Goal: Information Seeking & Learning: Learn about a topic

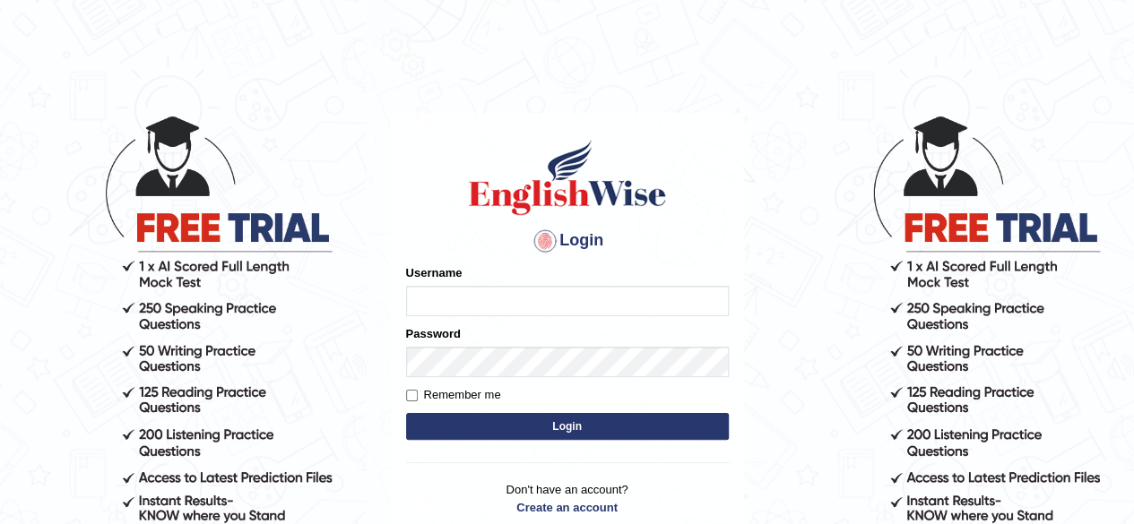
type input "rizwinriyas5"
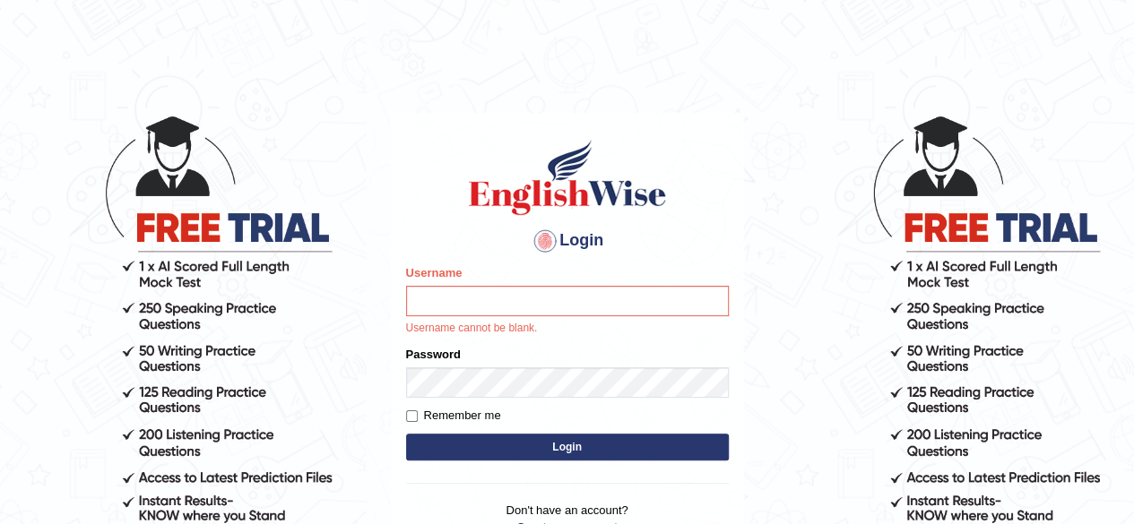
click at [418, 417] on label "Remember me" at bounding box center [453, 416] width 95 height 18
click at [418, 417] on input "Remember me" at bounding box center [412, 417] width 12 height 12
checkbox input "true"
click at [509, 319] on div "Username Username cannot be blank." at bounding box center [567, 300] width 323 height 73
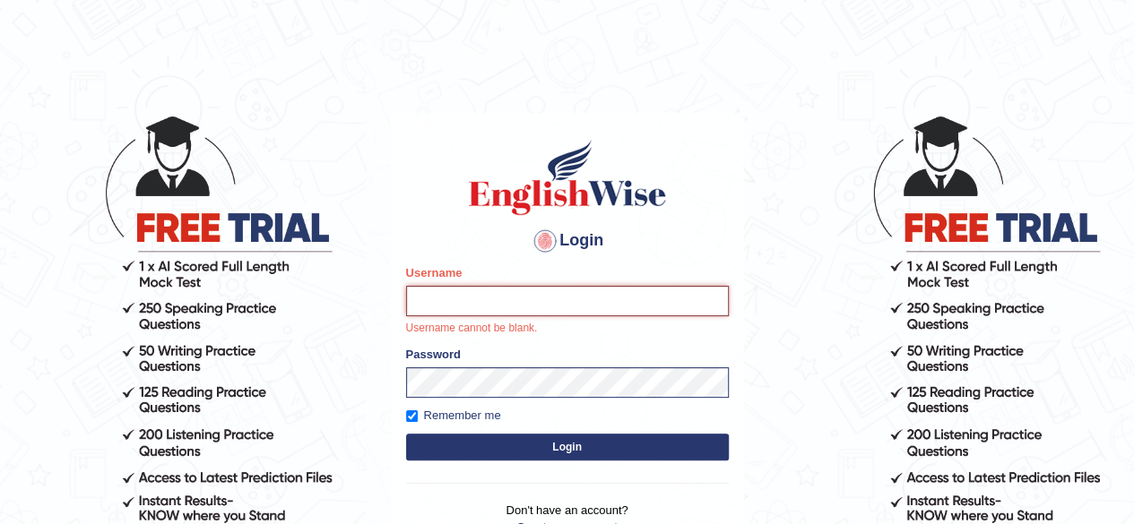
click at [523, 298] on input "Username" at bounding box center [567, 301] width 323 height 30
type input "rizwinriyas5"
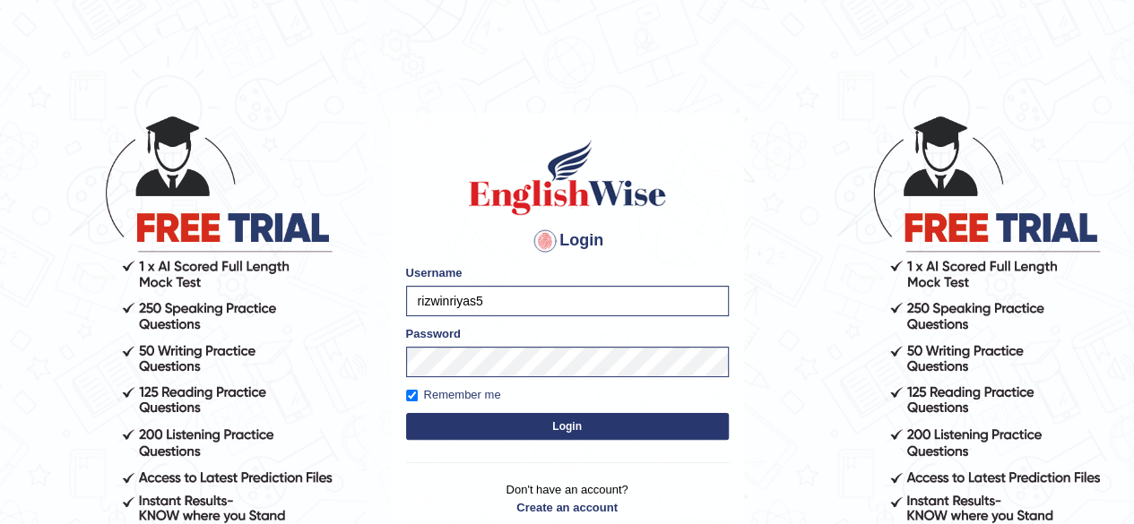
click at [550, 437] on button "Login" at bounding box center [567, 426] width 323 height 27
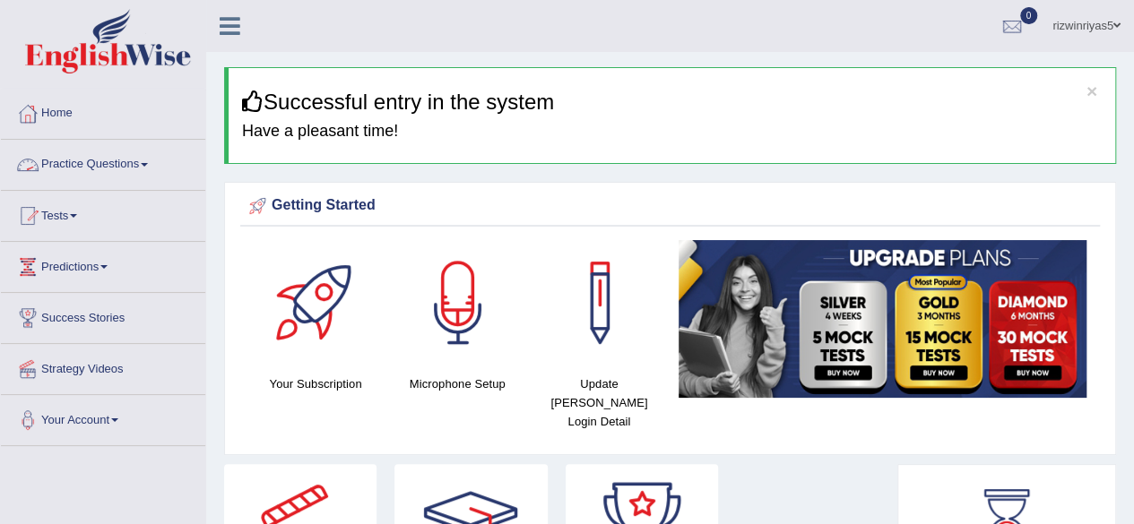
click at [91, 168] on link "Practice Questions" at bounding box center [103, 162] width 204 height 45
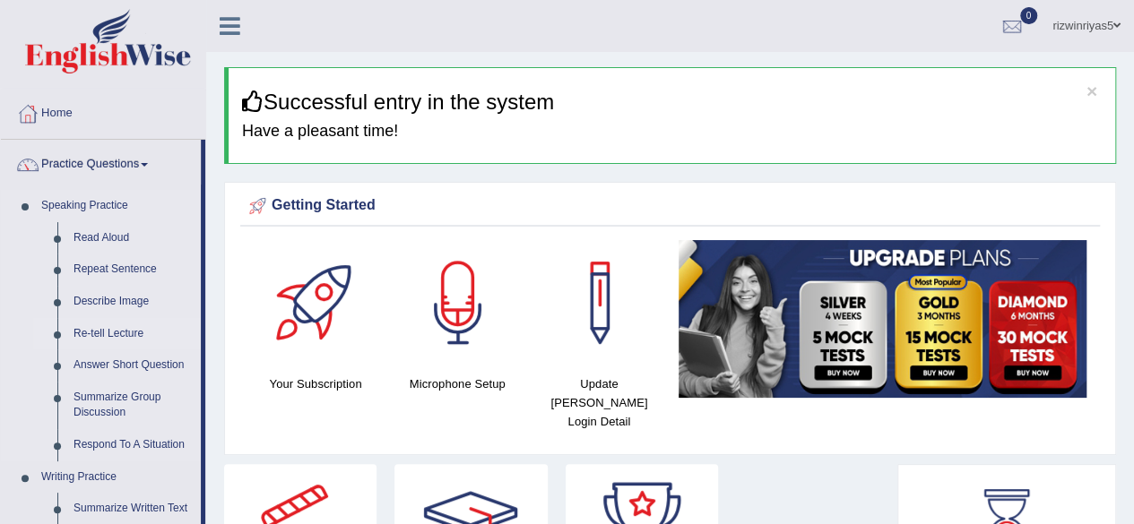
click at [99, 333] on link "Re-tell Lecture" at bounding box center [132, 334] width 135 height 32
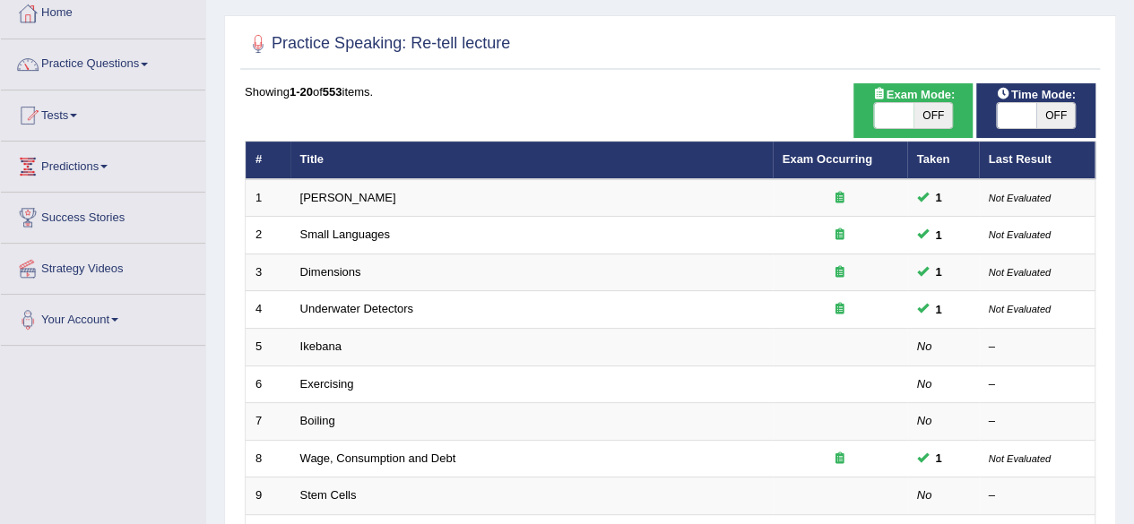
scroll to position [113, 0]
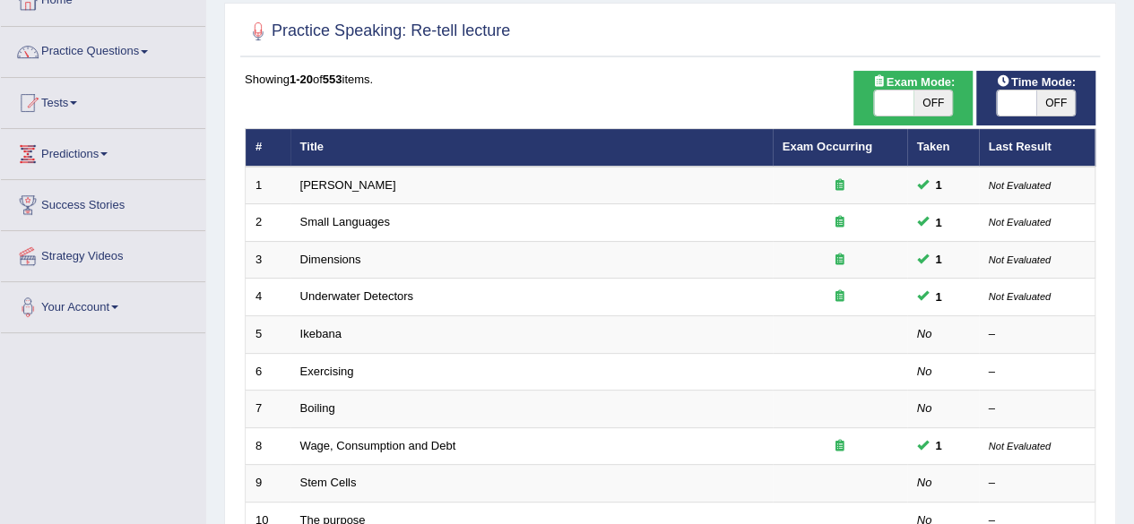
click at [930, 104] on span "OFF" at bounding box center [932, 103] width 39 height 25
checkbox input "true"
click at [1042, 97] on span "OFF" at bounding box center [1055, 103] width 39 height 25
checkbox input "true"
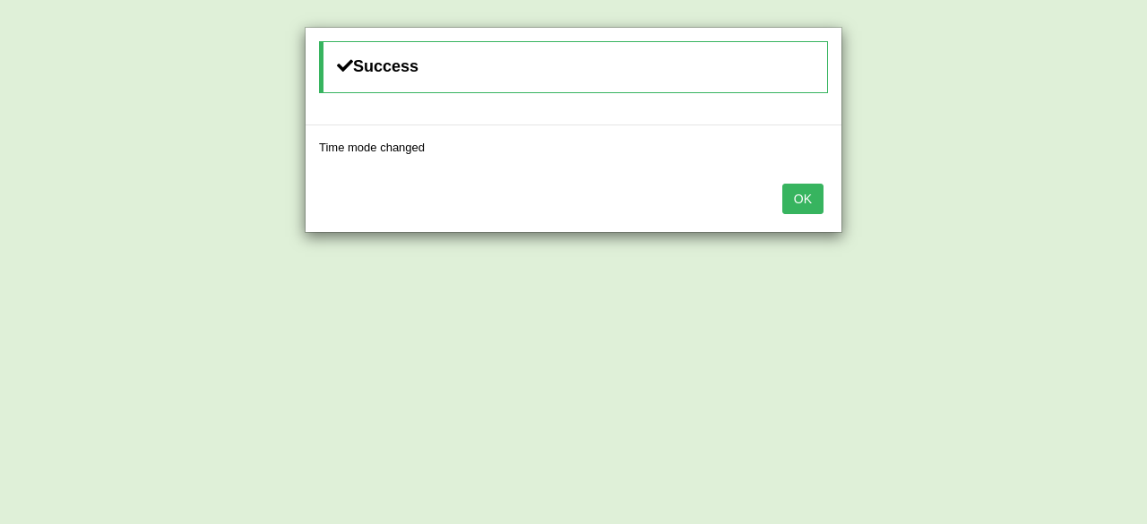
click at [793, 200] on button "OK" at bounding box center [802, 199] width 41 height 30
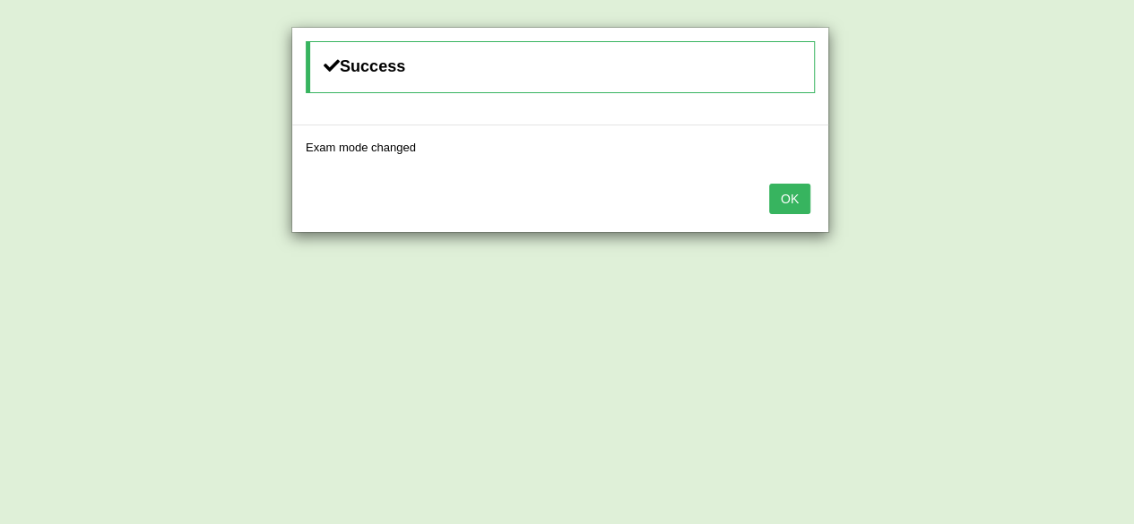
click at [793, 200] on button "OK" at bounding box center [789, 199] width 41 height 30
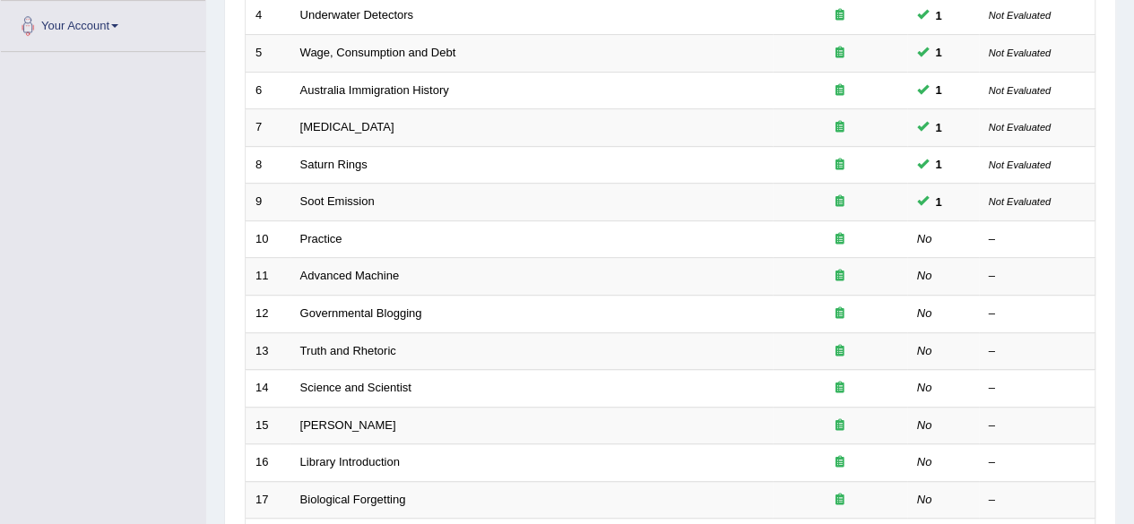
scroll to position [385, 0]
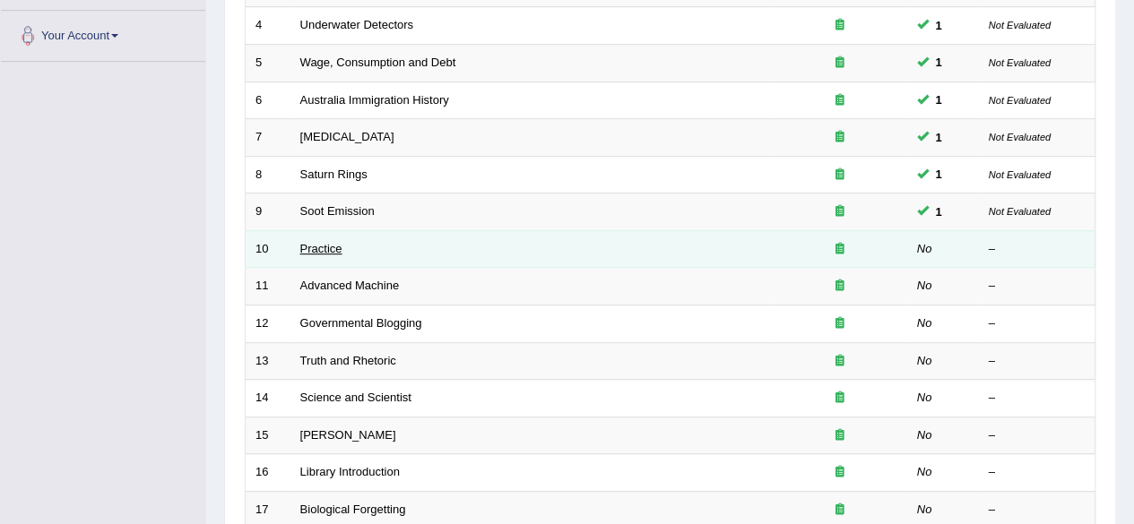
click at [330, 243] on link "Practice" at bounding box center [321, 248] width 42 height 13
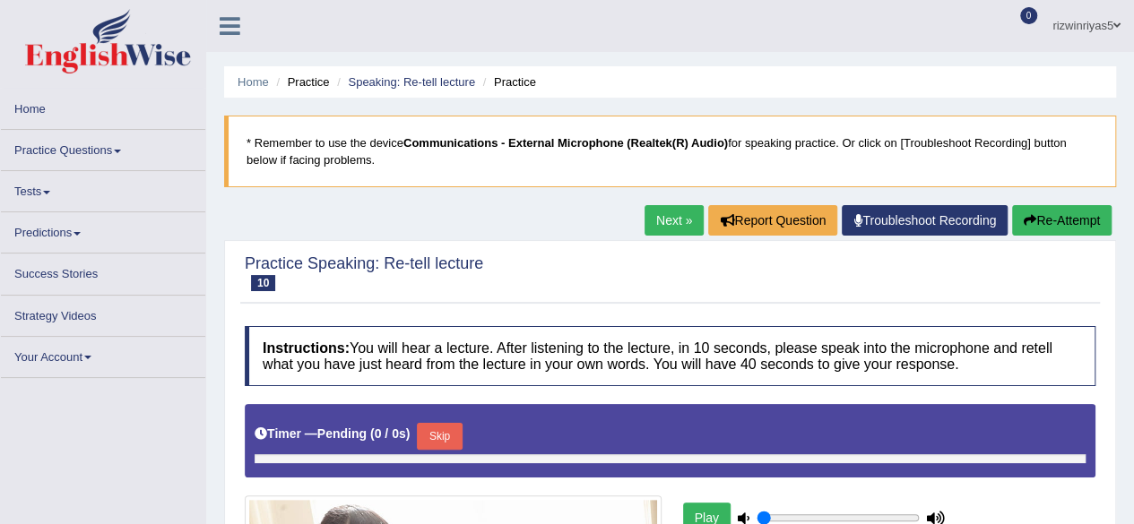
type input "0.9"
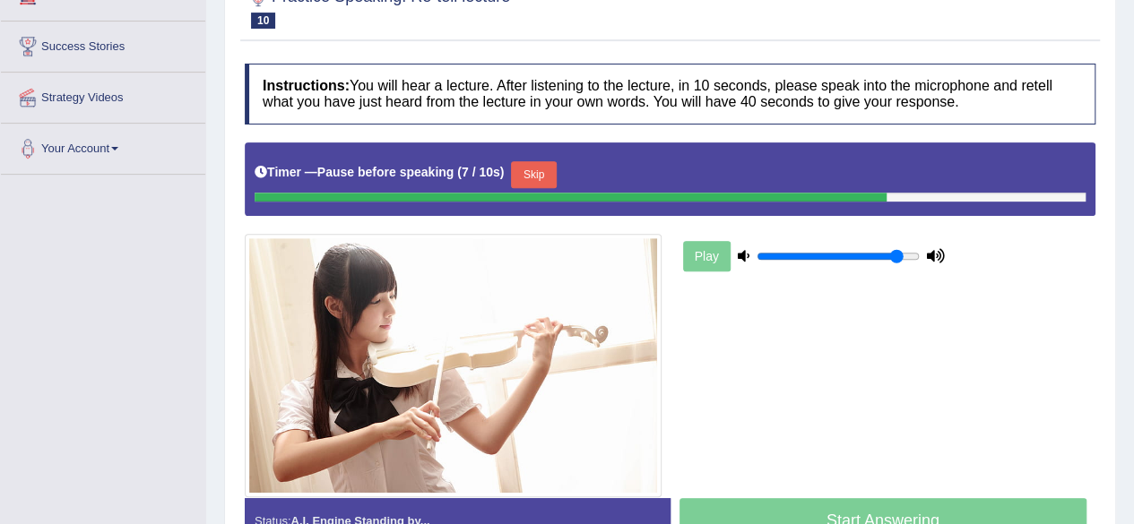
scroll to position [273, 0]
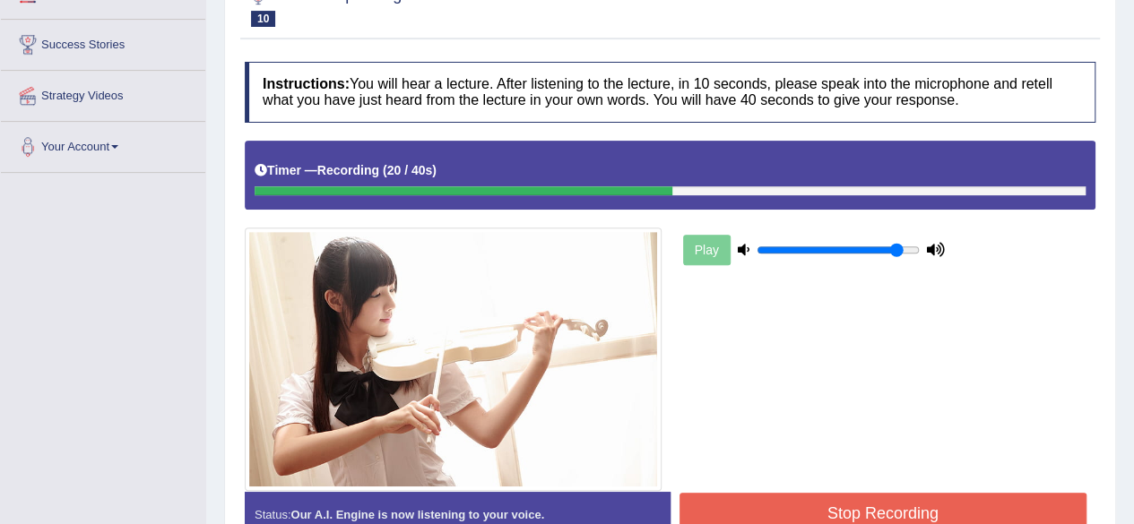
click at [1041, 505] on button "Stop Recording" at bounding box center [883, 513] width 408 height 41
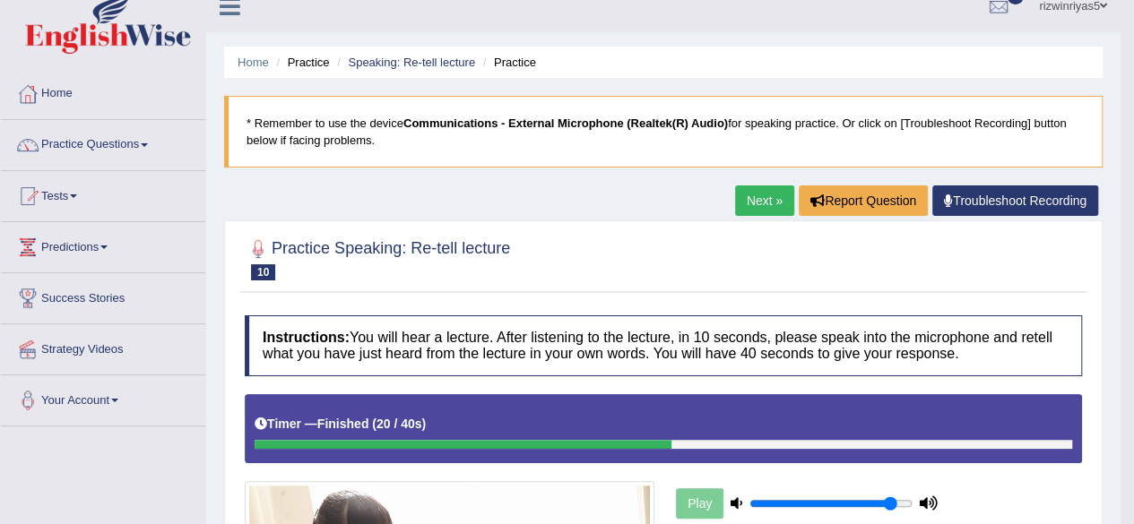
scroll to position [0, 0]
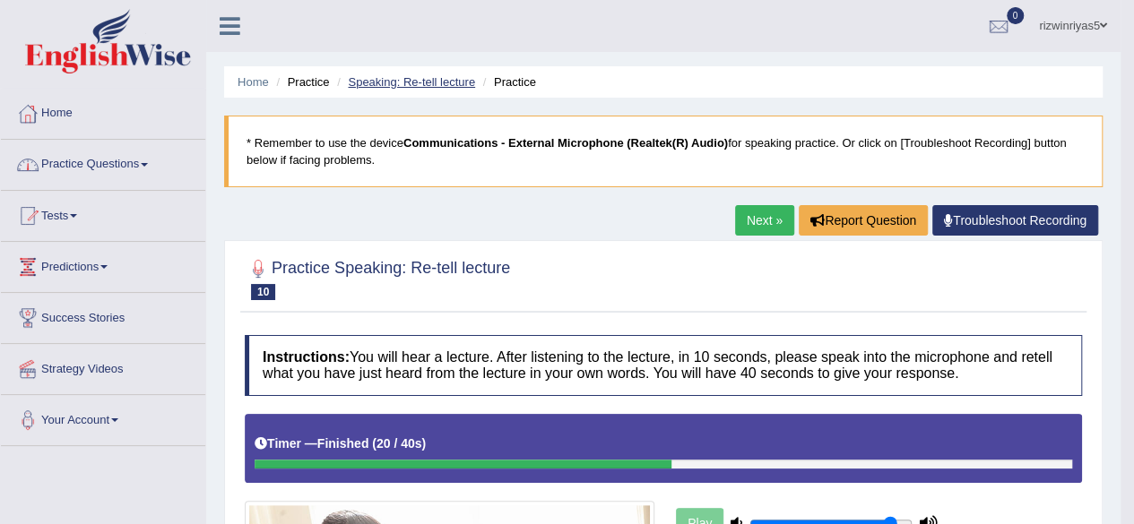
click at [444, 87] on link "Speaking: Re-tell lecture" at bounding box center [411, 81] width 127 height 13
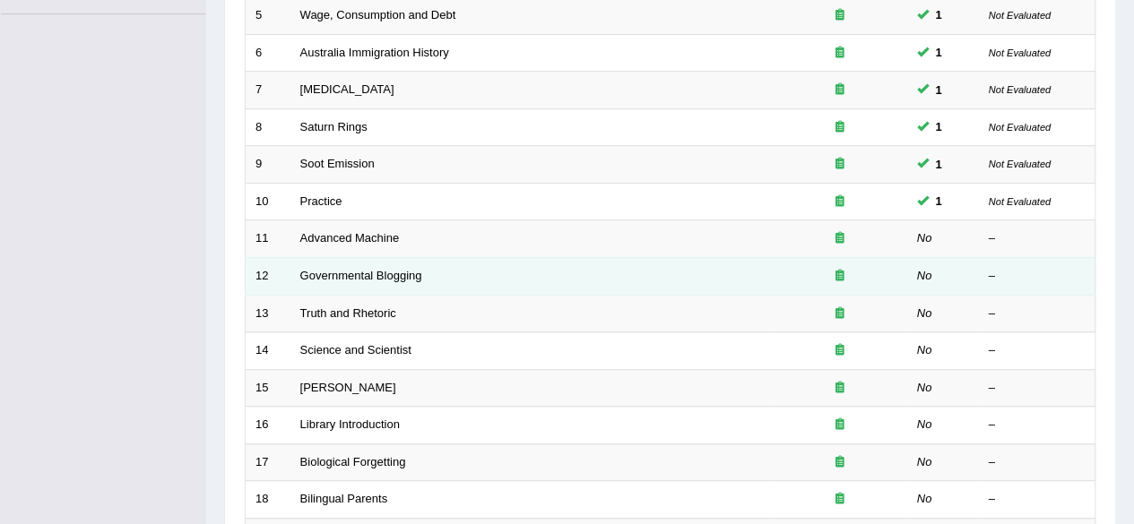
scroll to position [428, 0]
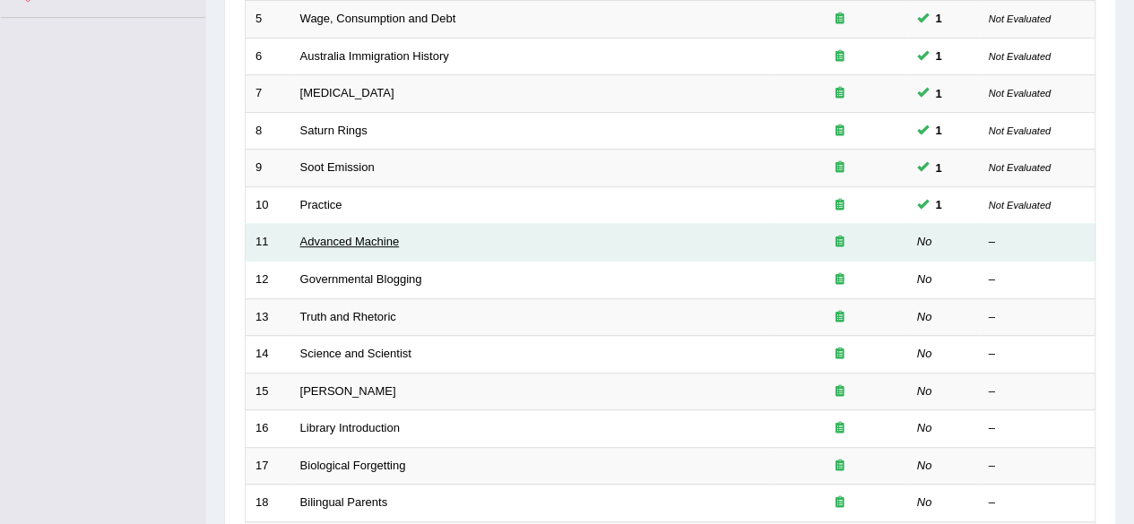
click at [364, 243] on link "Advanced Machine" at bounding box center [349, 241] width 99 height 13
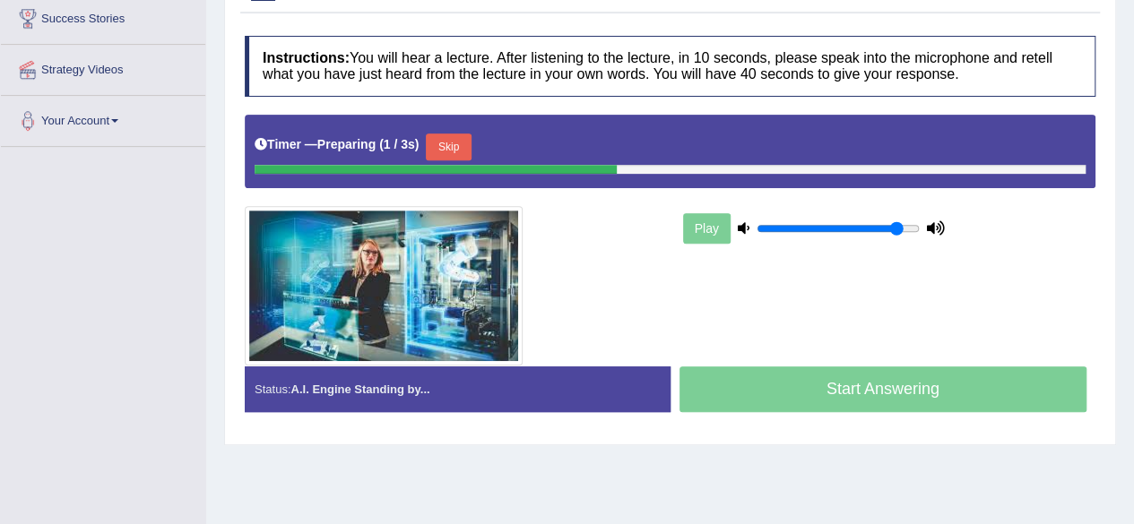
scroll to position [301, 0]
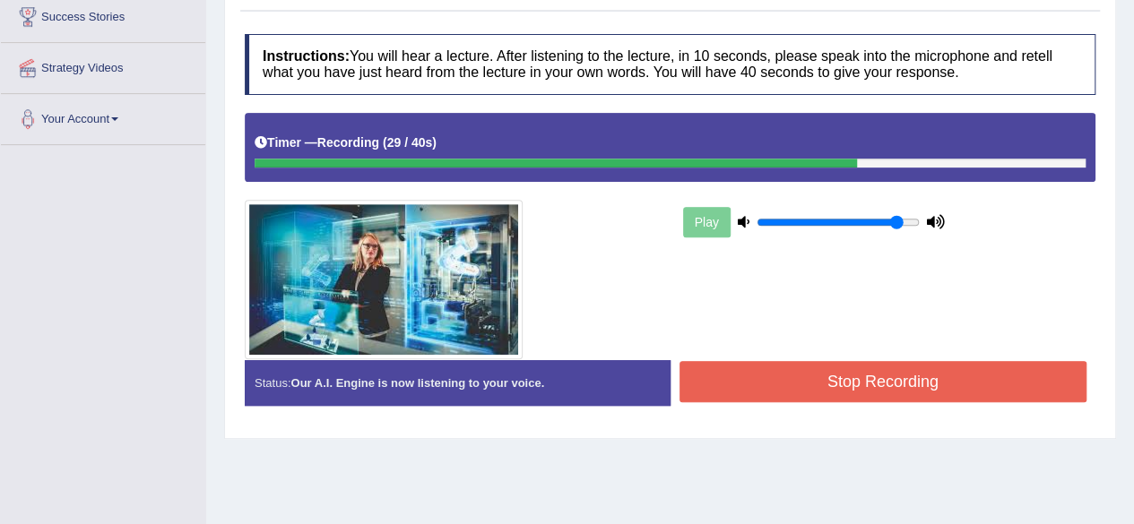
click at [893, 361] on button "Stop Recording" at bounding box center [883, 381] width 408 height 41
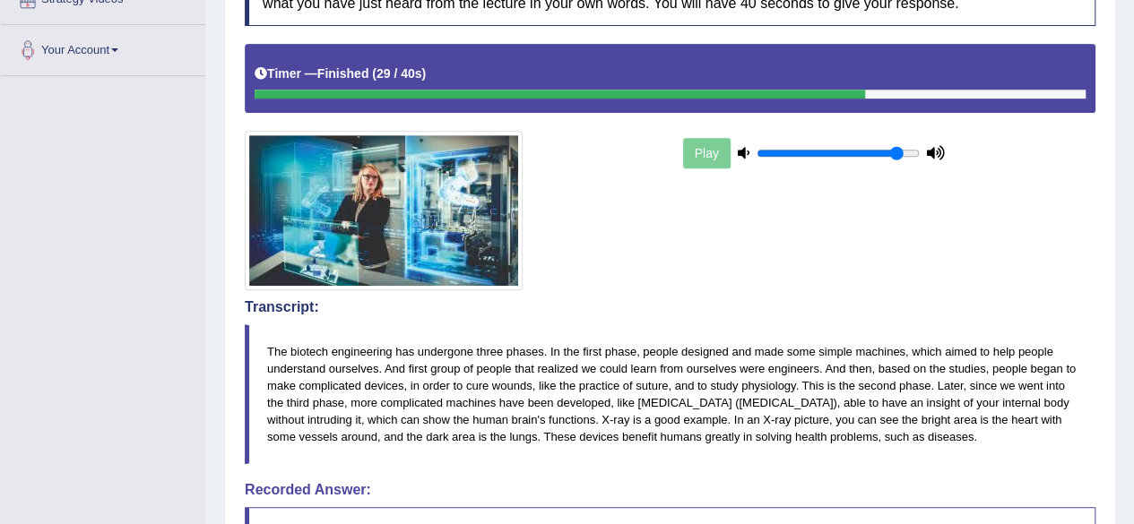
scroll to position [380, 0]
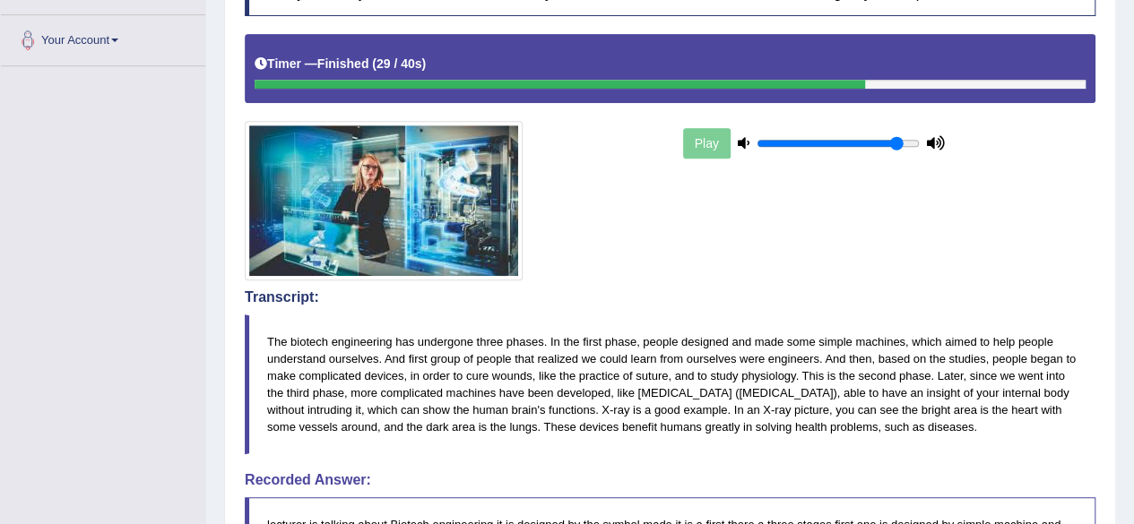
drag, startPoint x: 1146, startPoint y: 205, endPoint x: 1146, endPoint y: 343, distance: 138.0
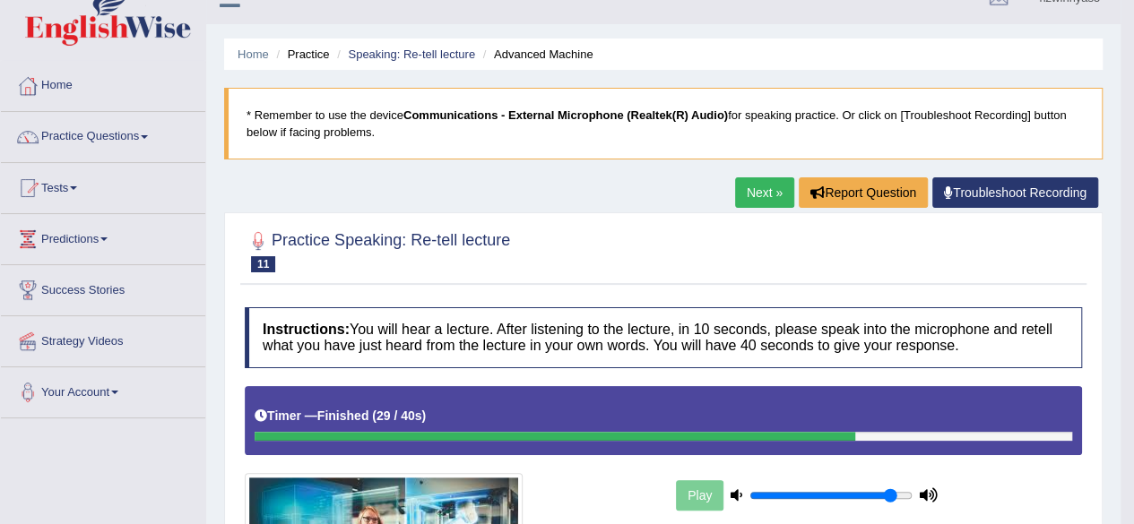
scroll to position [0, 0]
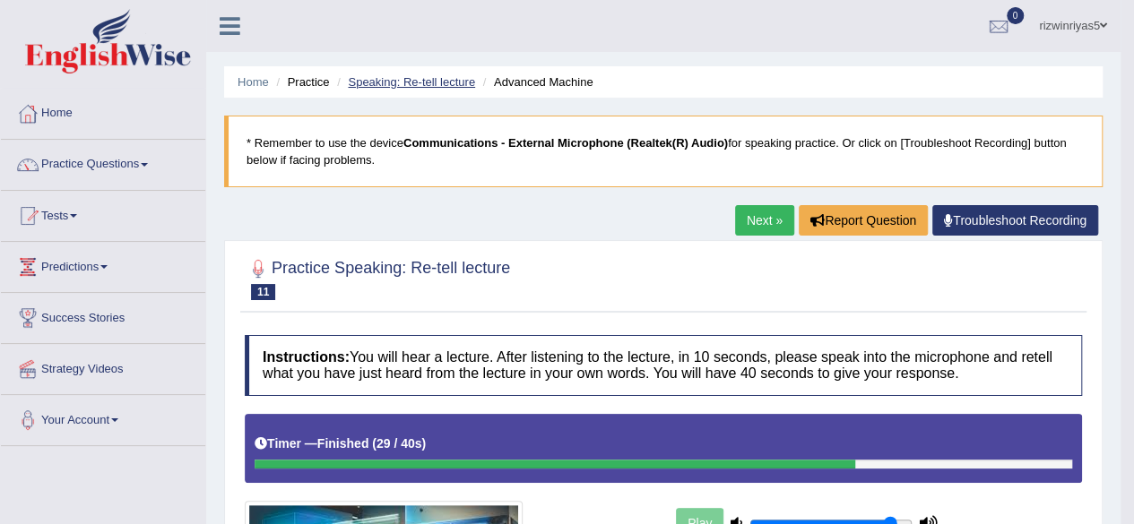
click at [419, 77] on link "Speaking: Re-tell lecture" at bounding box center [411, 81] width 127 height 13
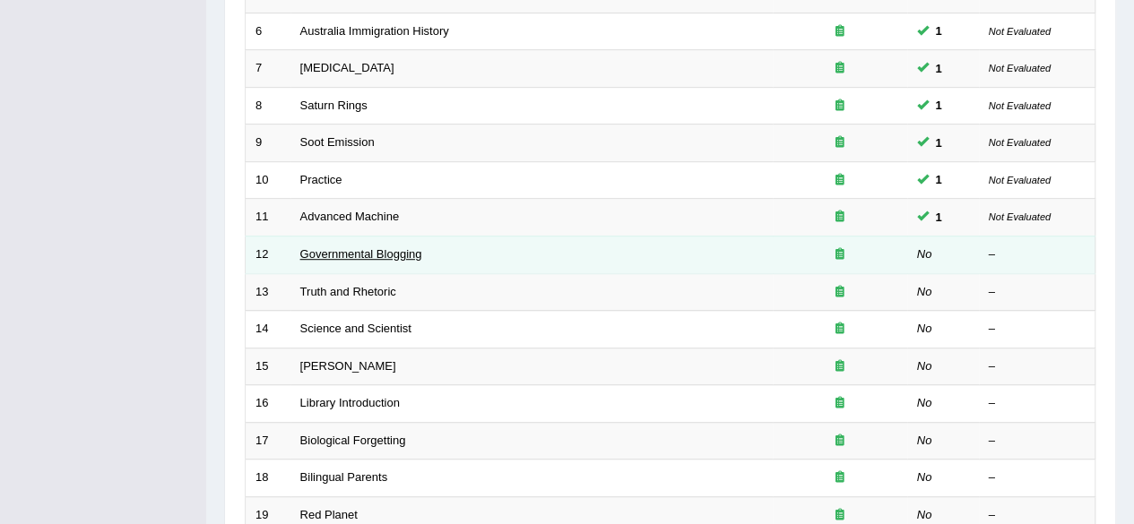
click at [408, 247] on link "Governmental Blogging" at bounding box center [361, 253] width 122 height 13
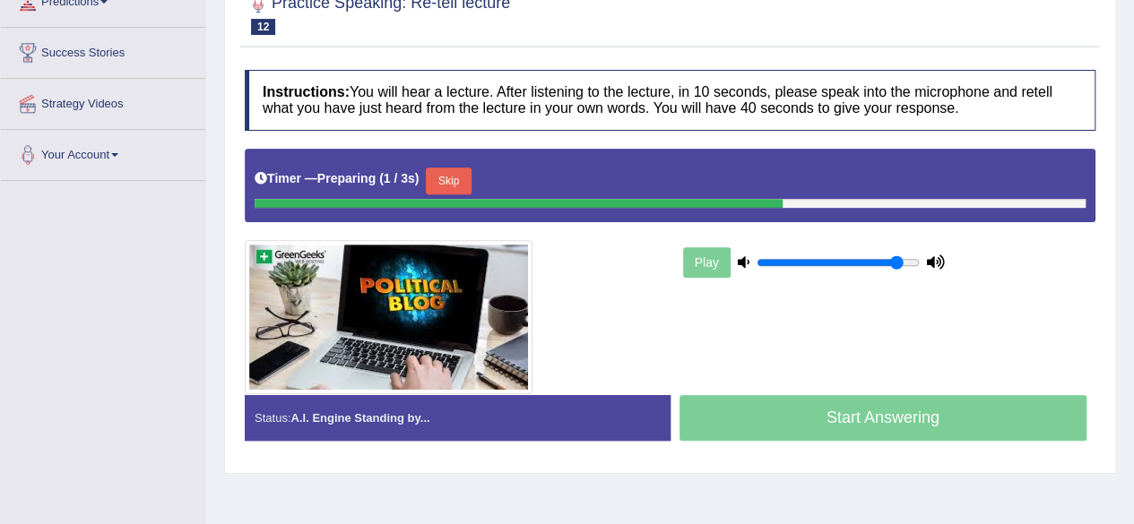
scroll to position [266, 0]
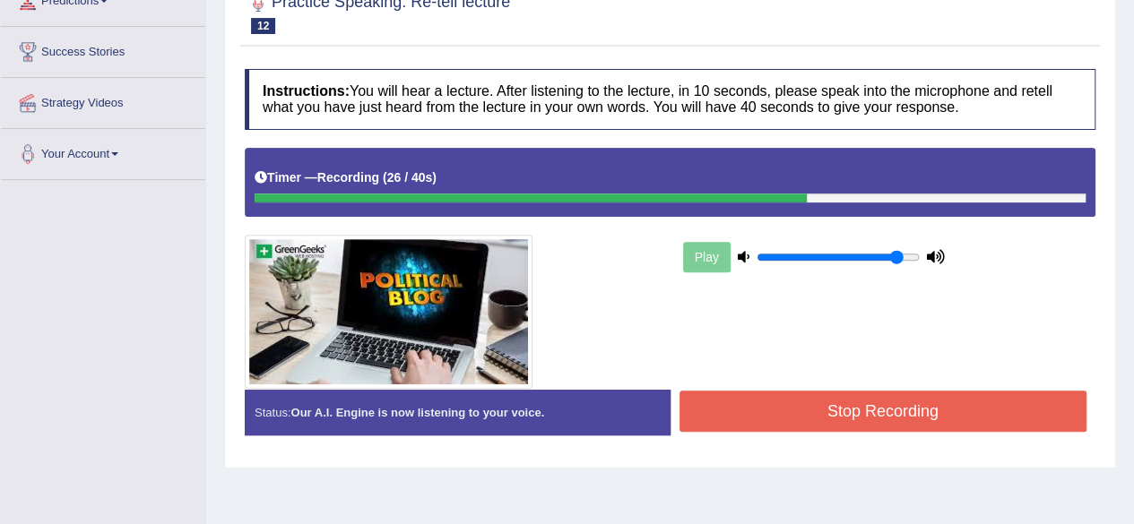
click at [874, 419] on button "Stop Recording" at bounding box center [883, 411] width 408 height 41
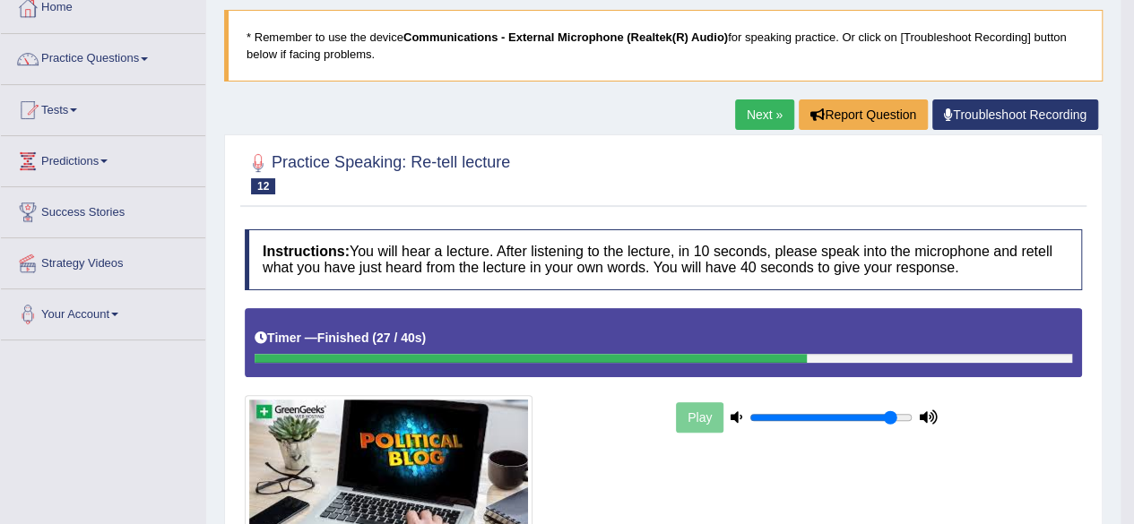
scroll to position [0, 0]
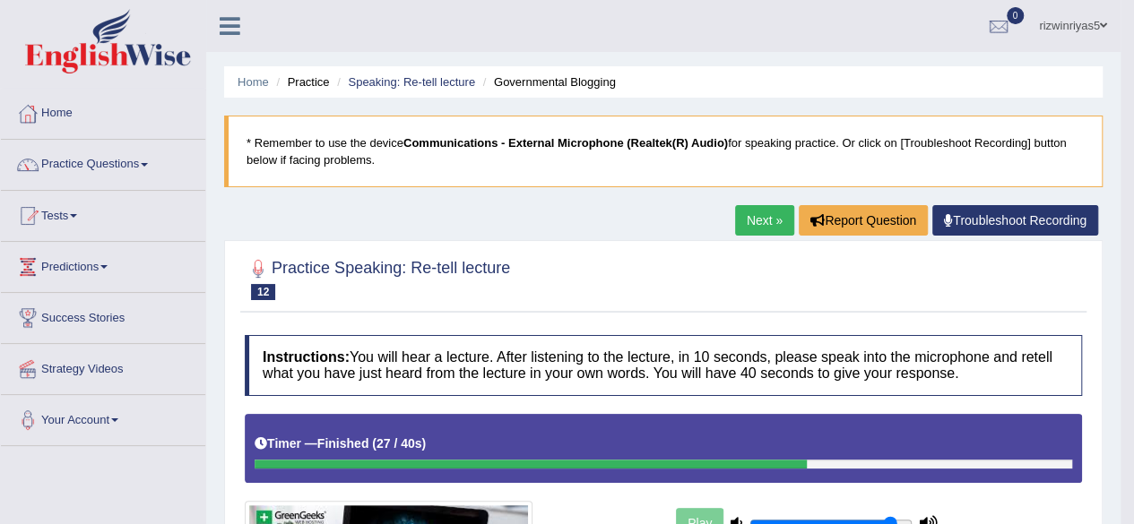
drag, startPoint x: 1146, startPoint y: 220, endPoint x: 1146, endPoint y: 169, distance: 50.2
click at [1133, 169] on html "Toggle navigation Home Practice Questions Speaking Practice Read Aloud Repeat S…" at bounding box center [567, 262] width 1134 height 524
click at [447, 80] on link "Speaking: Re-tell lecture" at bounding box center [411, 81] width 127 height 13
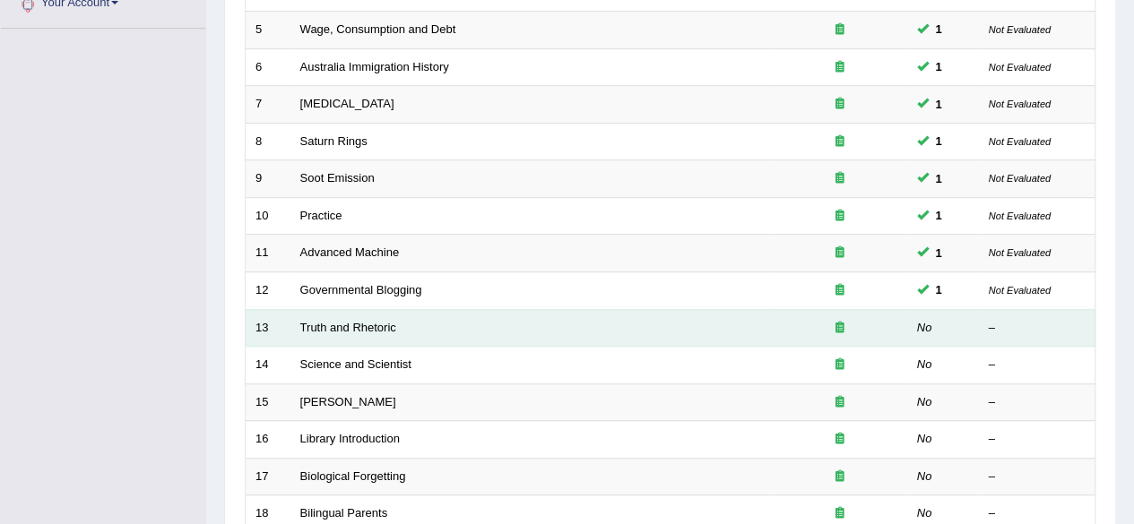
click at [362, 314] on td "Truth and Rhetoric" at bounding box center [531, 328] width 482 height 38
click at [367, 321] on link "Truth and Rhetoric" at bounding box center [348, 327] width 96 height 13
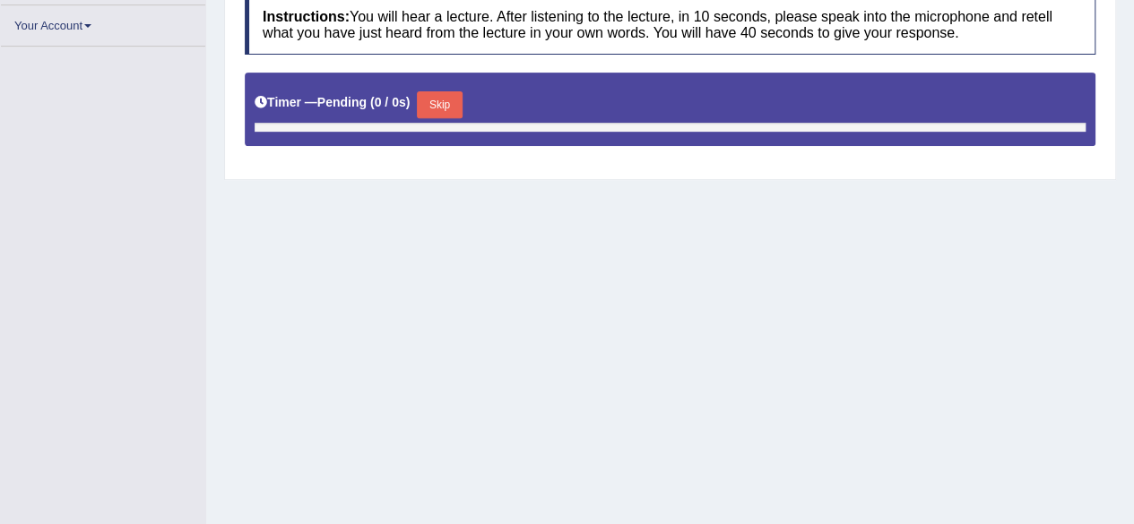
scroll to position [333, 0]
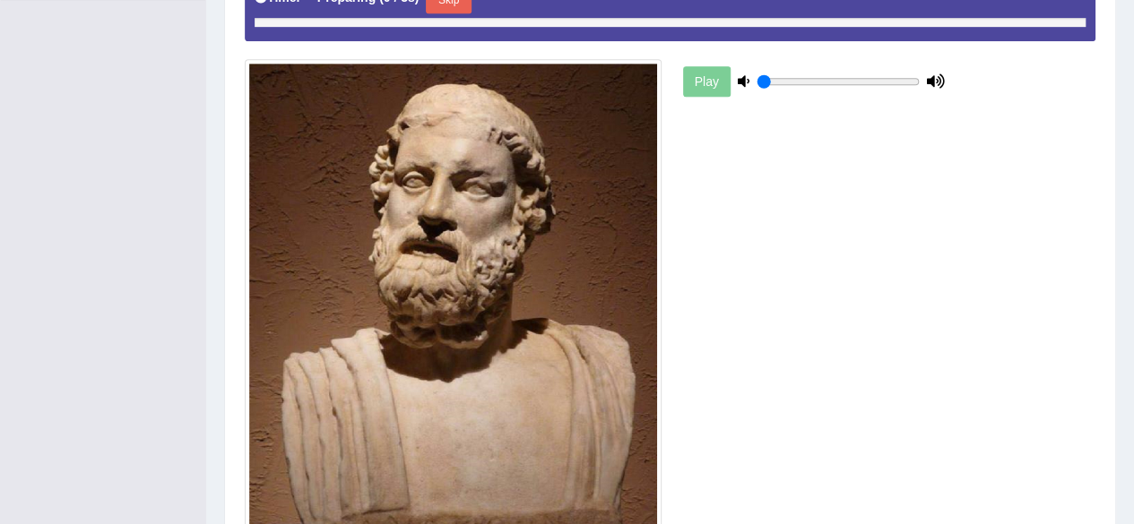
type input "0.9"
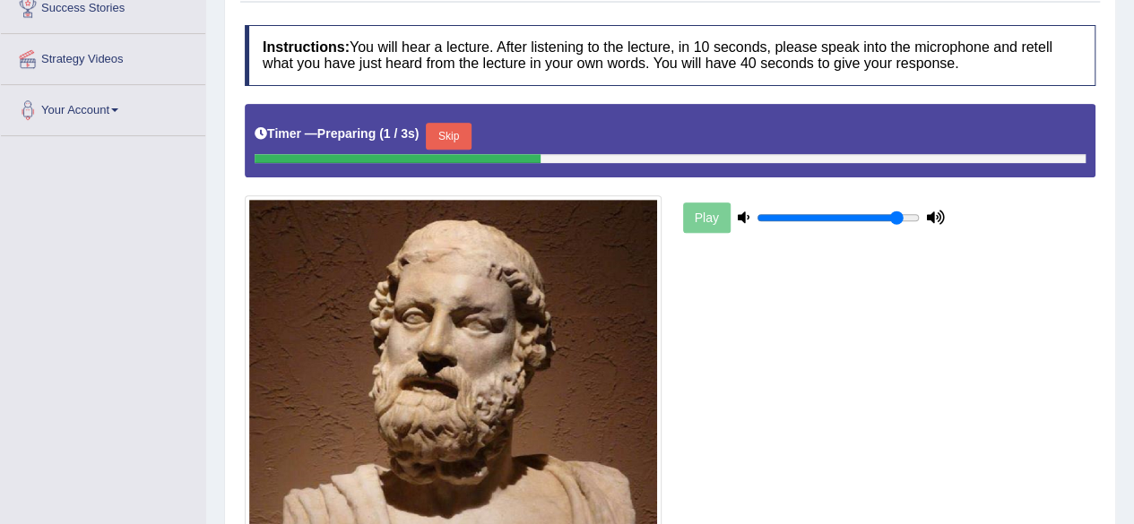
scroll to position [273, 0]
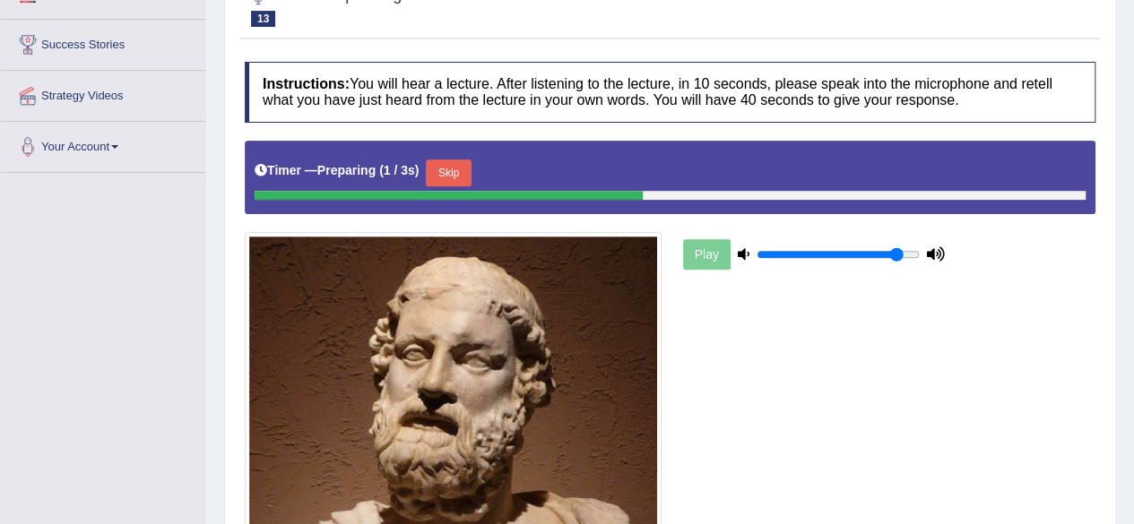
drag, startPoint x: 1146, startPoint y: 300, endPoint x: 1129, endPoint y: 291, distance: 19.2
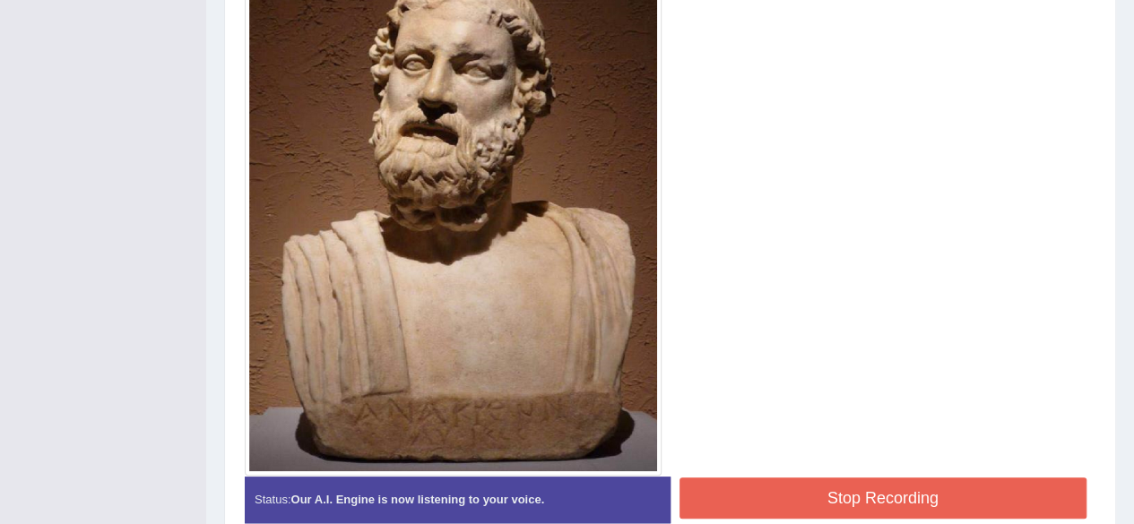
scroll to position [590, 0]
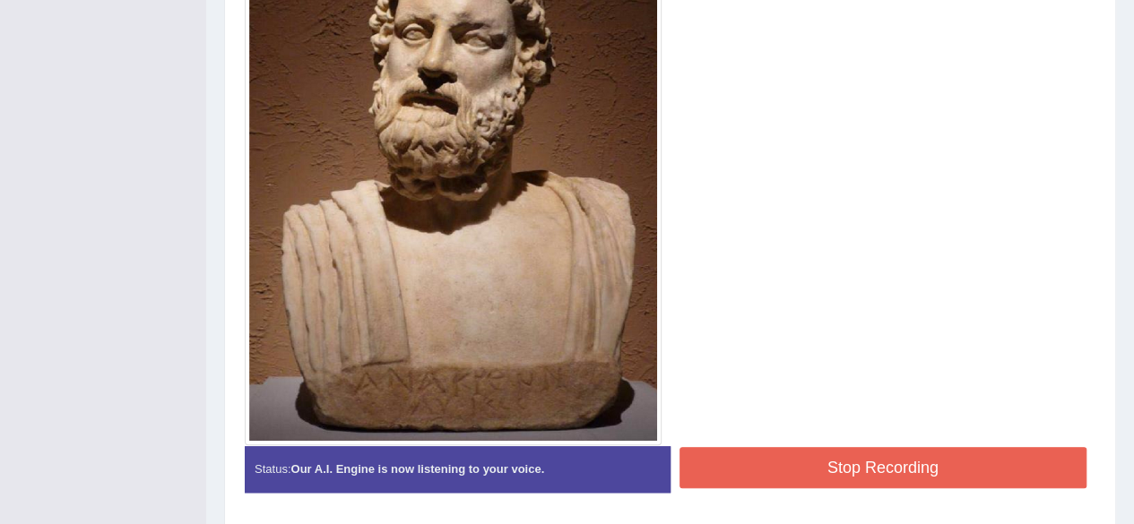
click at [986, 458] on button "Stop Recording" at bounding box center [883, 467] width 408 height 41
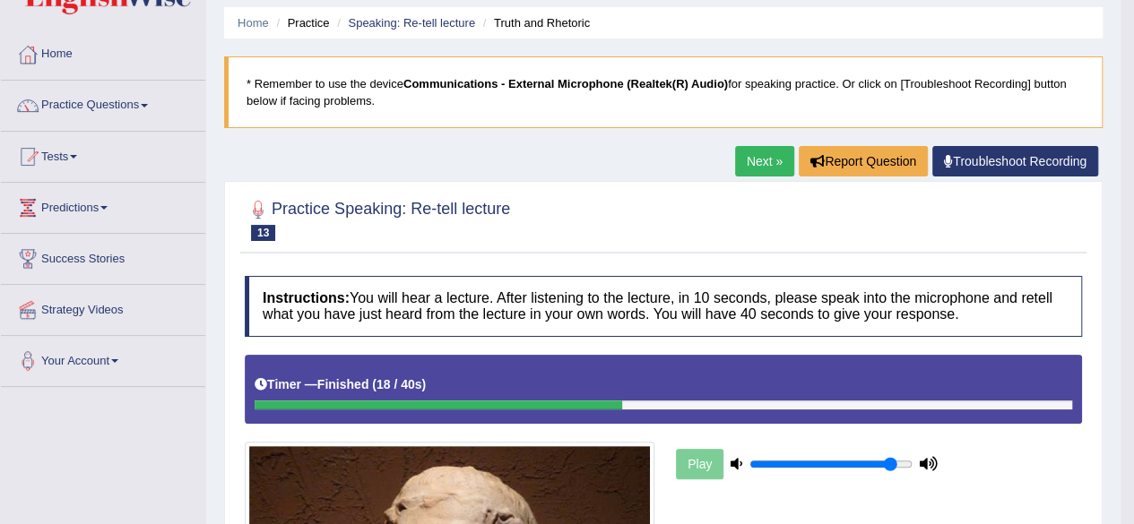
scroll to position [0, 0]
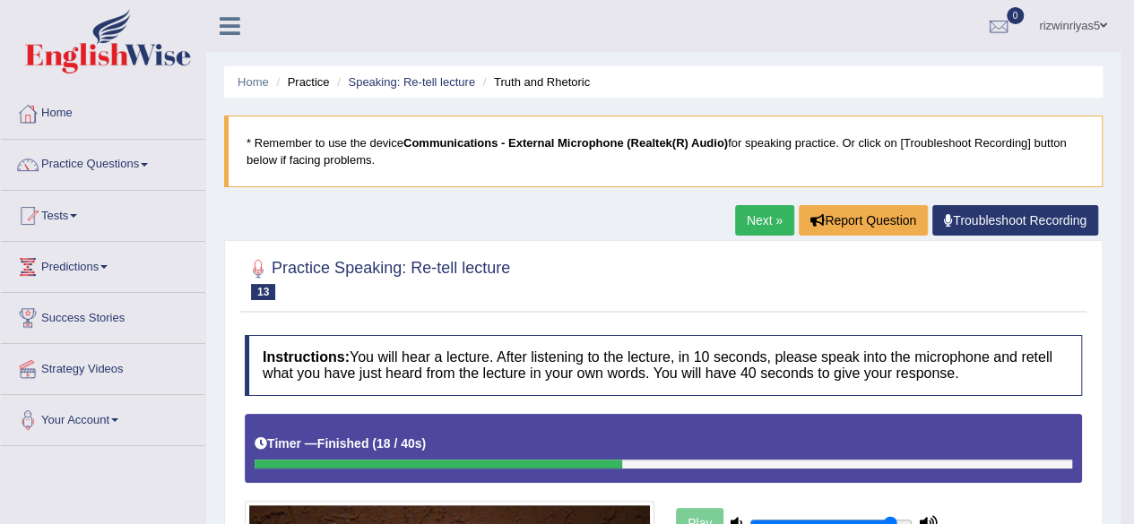
drag, startPoint x: 1141, startPoint y: 276, endPoint x: 1140, endPoint y: 196, distance: 79.8
click at [1133, 196] on html "Toggle navigation Home Practice Questions Speaking Practice Read Aloud Repeat S…" at bounding box center [567, 262] width 1134 height 524
click at [457, 85] on link "Speaking: Re-tell lecture" at bounding box center [411, 81] width 127 height 13
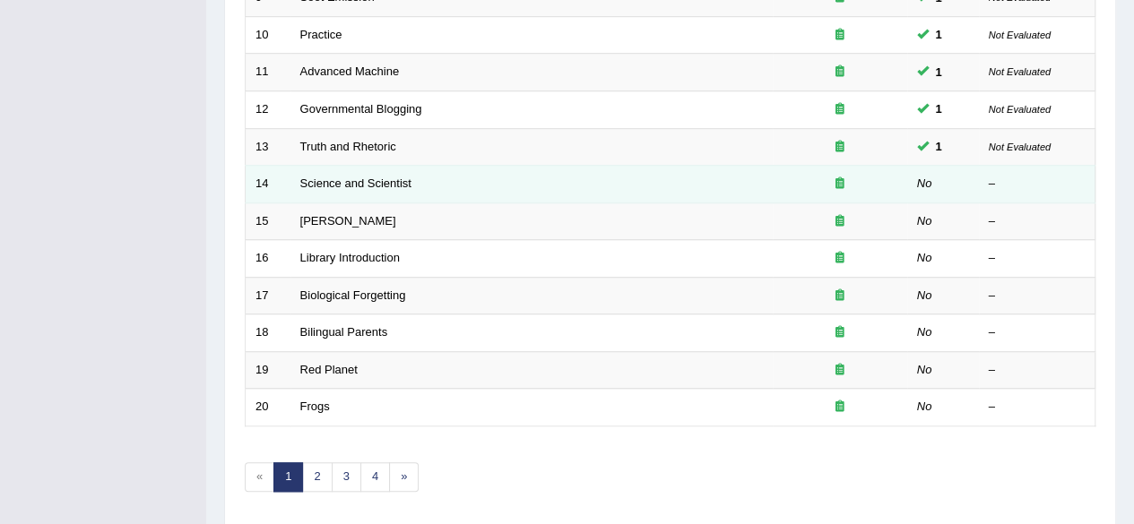
scroll to position [599, 0]
click at [397, 180] on link "Science and Scientist" at bounding box center [355, 183] width 111 height 13
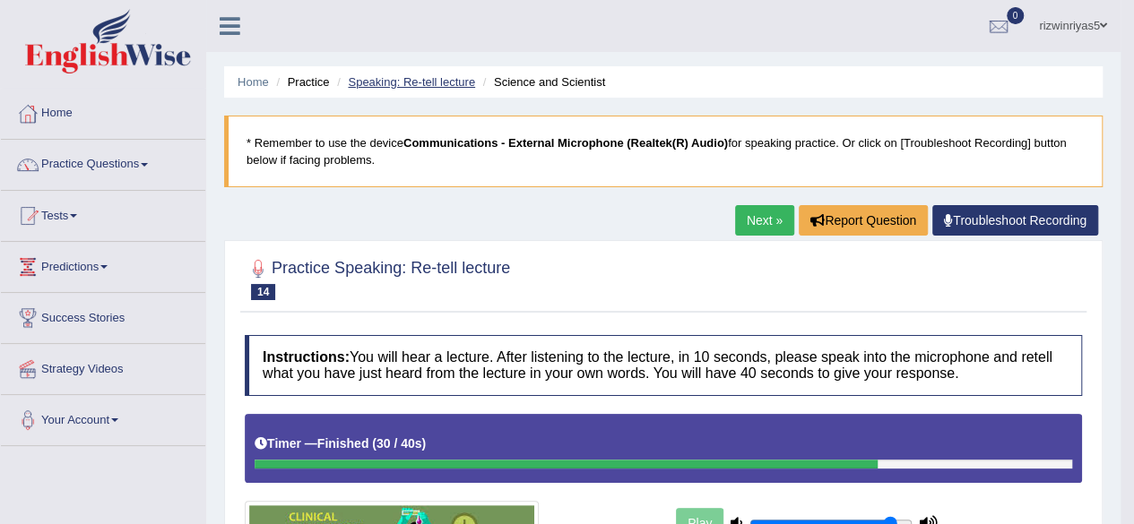
click at [448, 81] on link "Speaking: Re-tell lecture" at bounding box center [411, 81] width 127 height 13
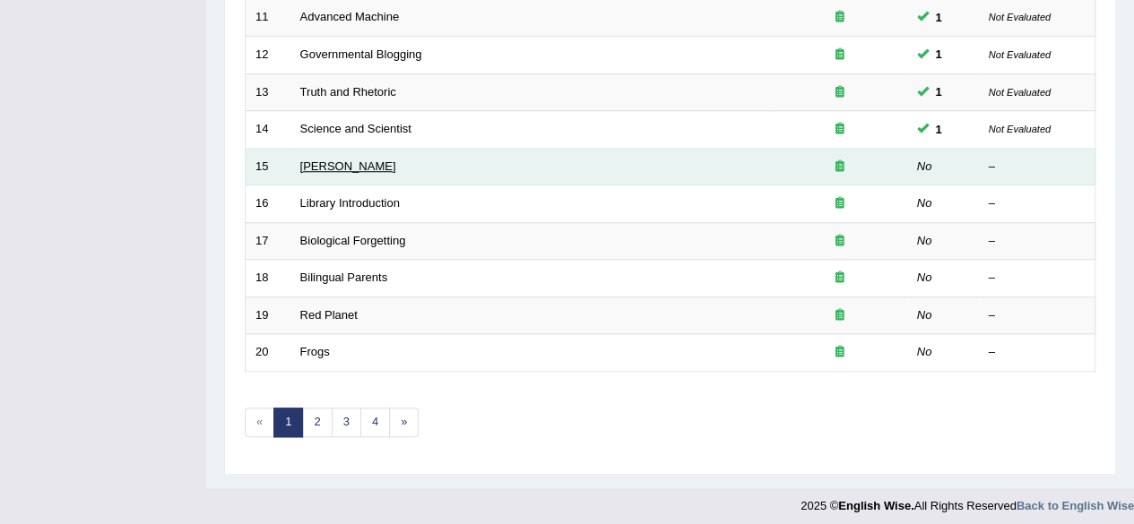
click at [353, 163] on link "[PERSON_NAME]" at bounding box center [348, 166] width 96 height 13
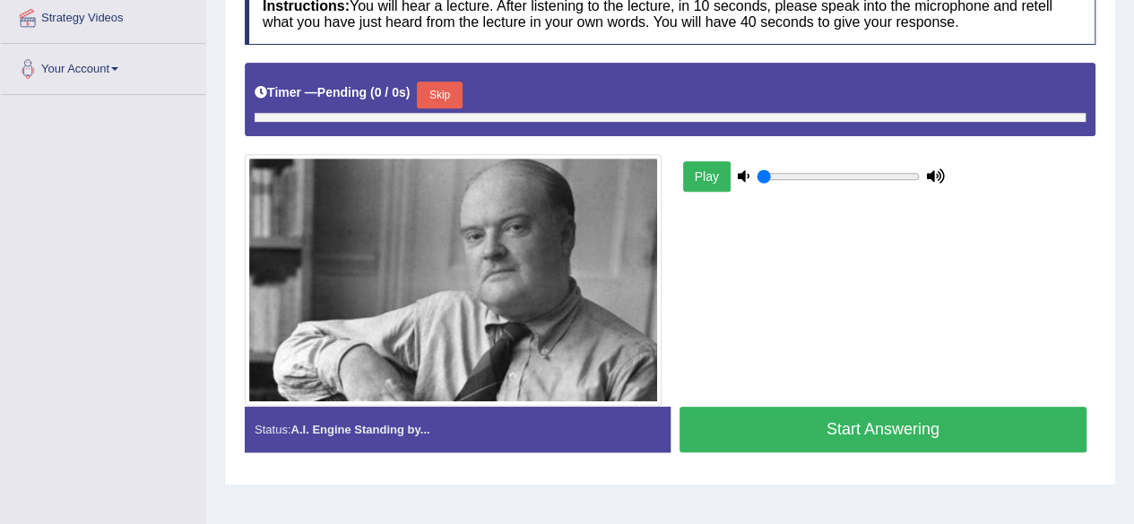
type input "0.9"
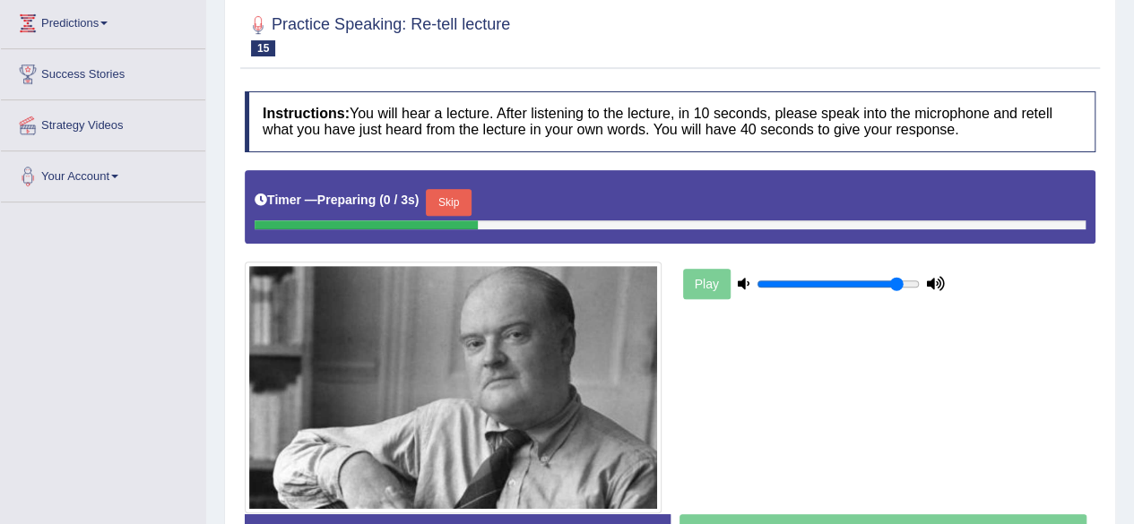
scroll to position [241, 0]
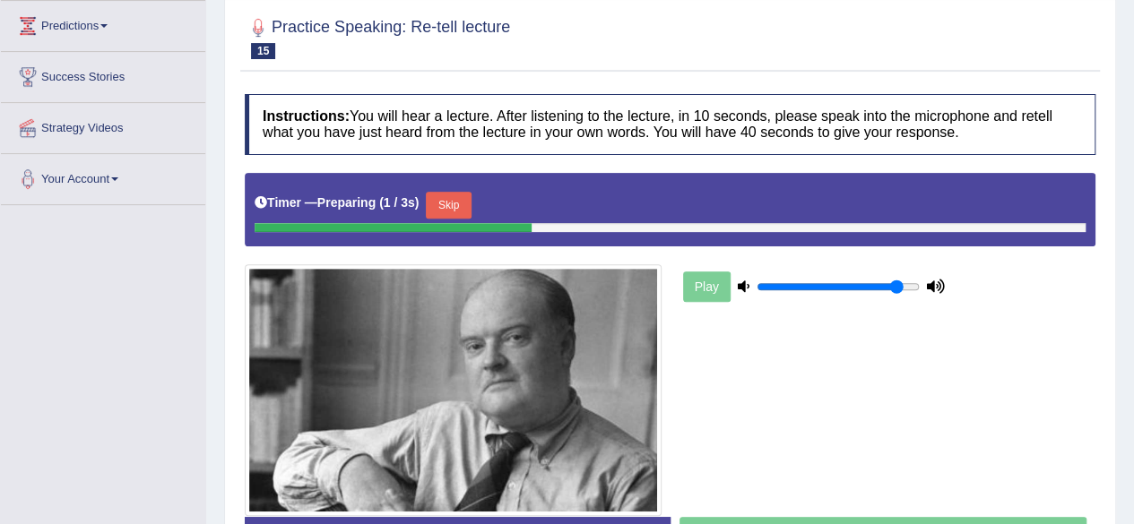
drag, startPoint x: 1146, startPoint y: 162, endPoint x: 1146, endPoint y: 261, distance: 98.6
click at [1133, 261] on html "Toggle navigation Home Practice Questions Speaking Practice Read Aloud Repeat S…" at bounding box center [567, 21] width 1134 height 524
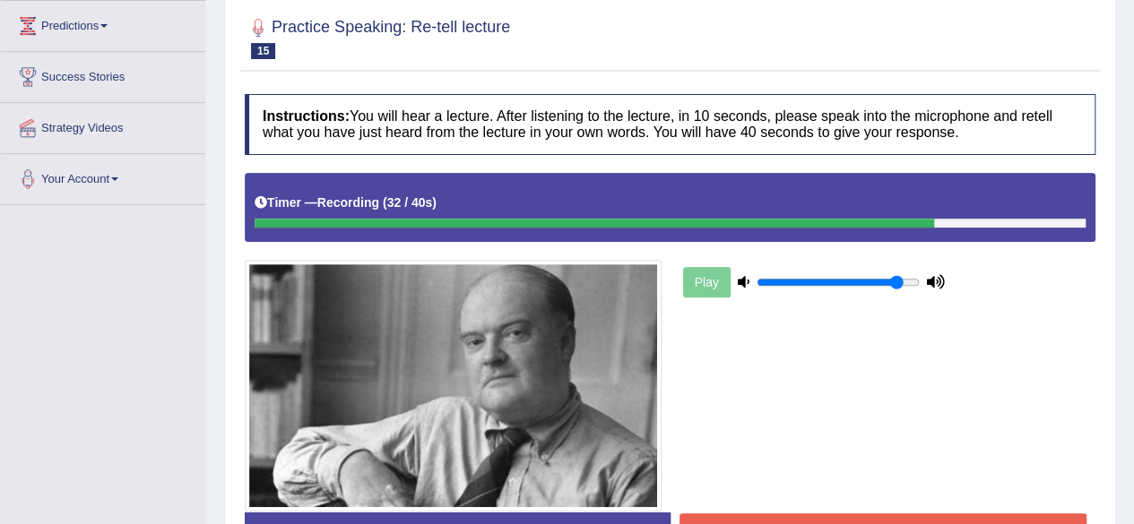
click at [995, 514] on button "Stop Recording" at bounding box center [883, 534] width 408 height 41
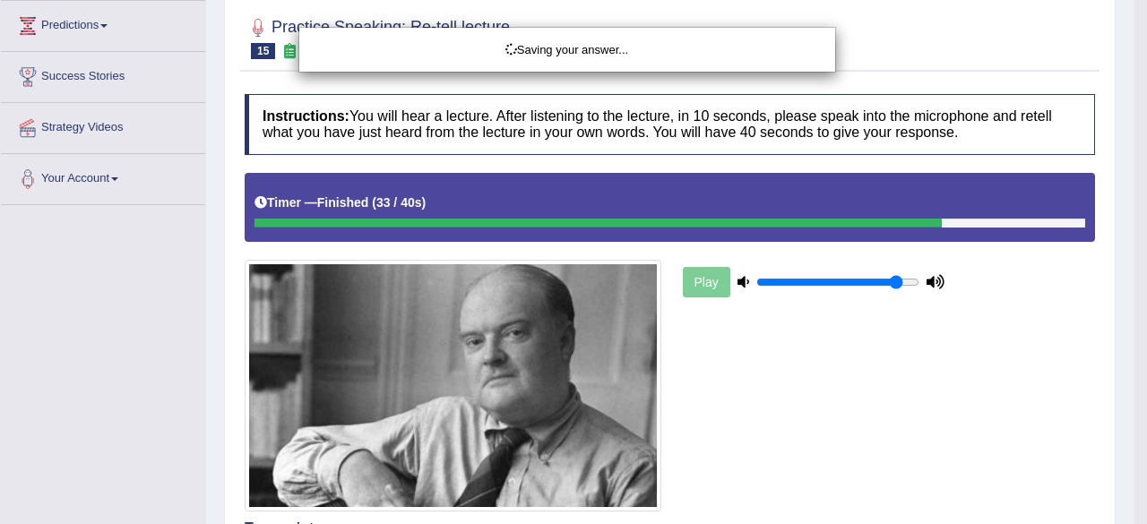
click at [1079, 249] on div "Saving your answer..." at bounding box center [573, 262] width 1147 height 524
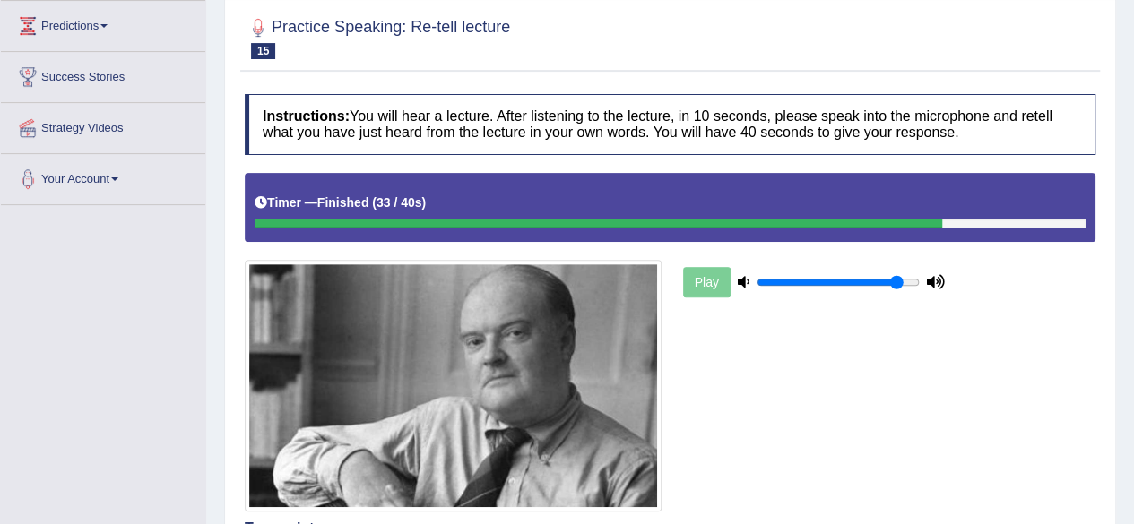
click at [1133, 283] on html "Toggle navigation Home Practice Questions Speaking Practice Read Aloud Repeat S…" at bounding box center [567, 21] width 1134 height 524
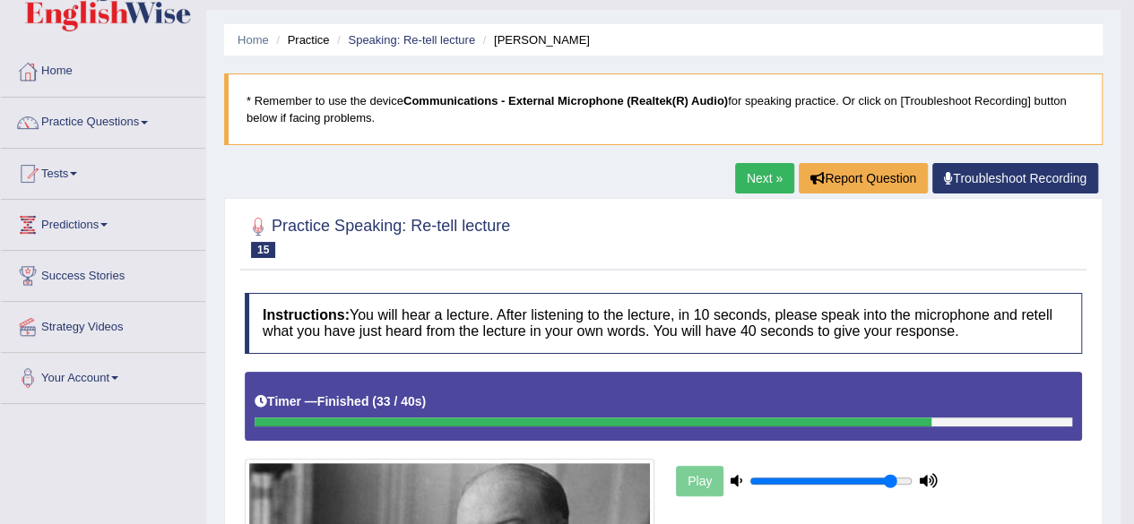
scroll to position [22, 0]
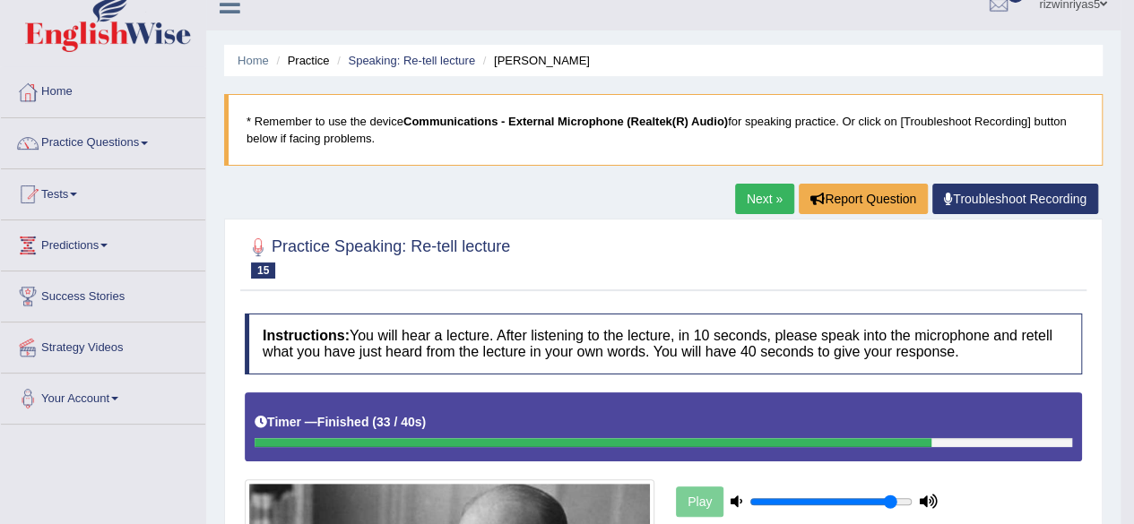
click at [445, 52] on li "Speaking: Re-tell lecture" at bounding box center [404, 60] width 143 height 17
click at [446, 55] on link "Speaking: Re-tell lecture" at bounding box center [411, 60] width 127 height 13
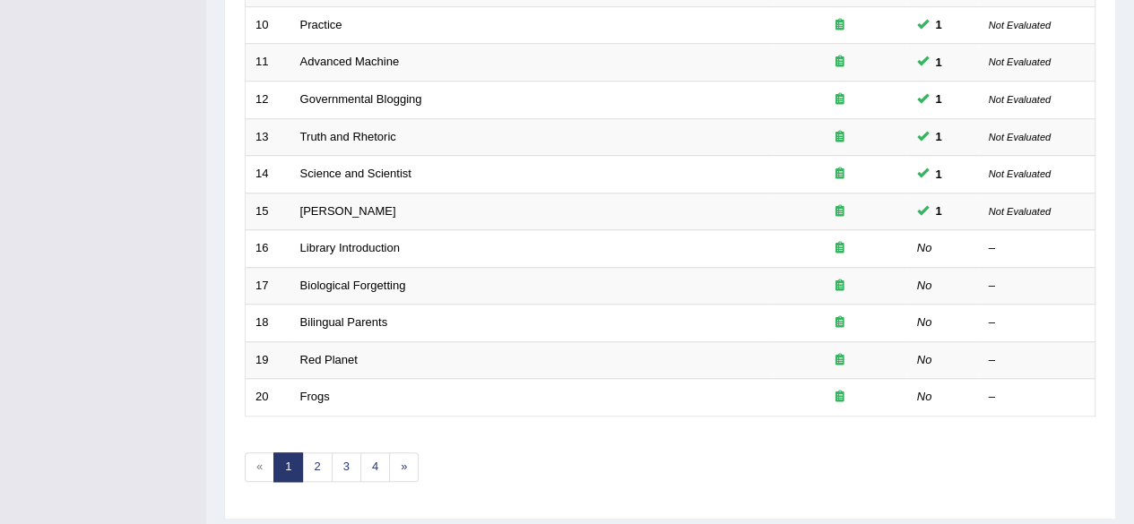
scroll to position [631, 0]
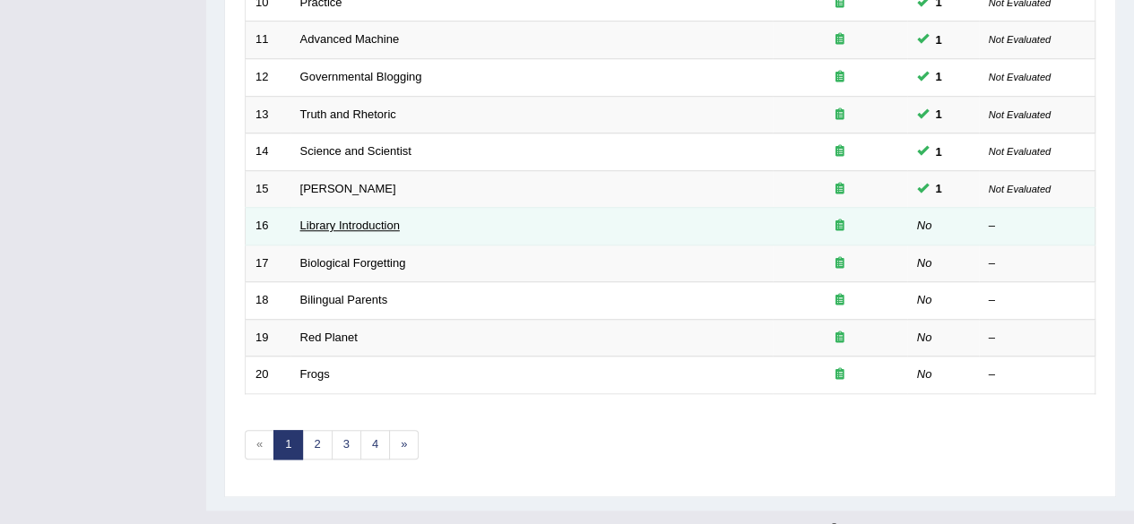
click at [385, 222] on link "Library Introduction" at bounding box center [349, 225] width 99 height 13
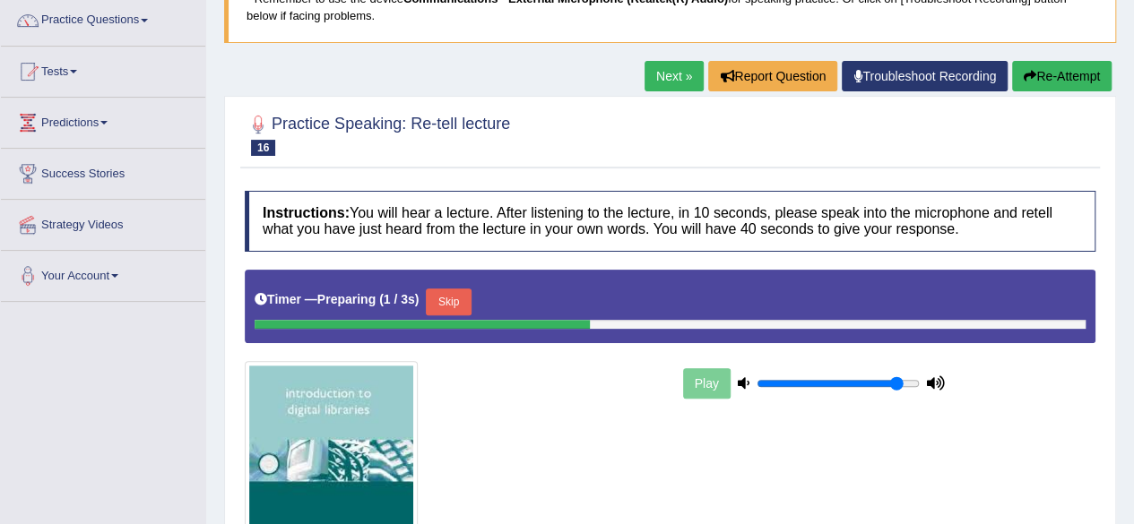
drag, startPoint x: 0, startPoint y: 0, endPoint x: 1146, endPoint y: 207, distance: 1164.9
click at [1133, 207] on html "Toggle navigation Home Practice Questions Speaking Practice Read Aloud Repeat S…" at bounding box center [567, 118] width 1134 height 524
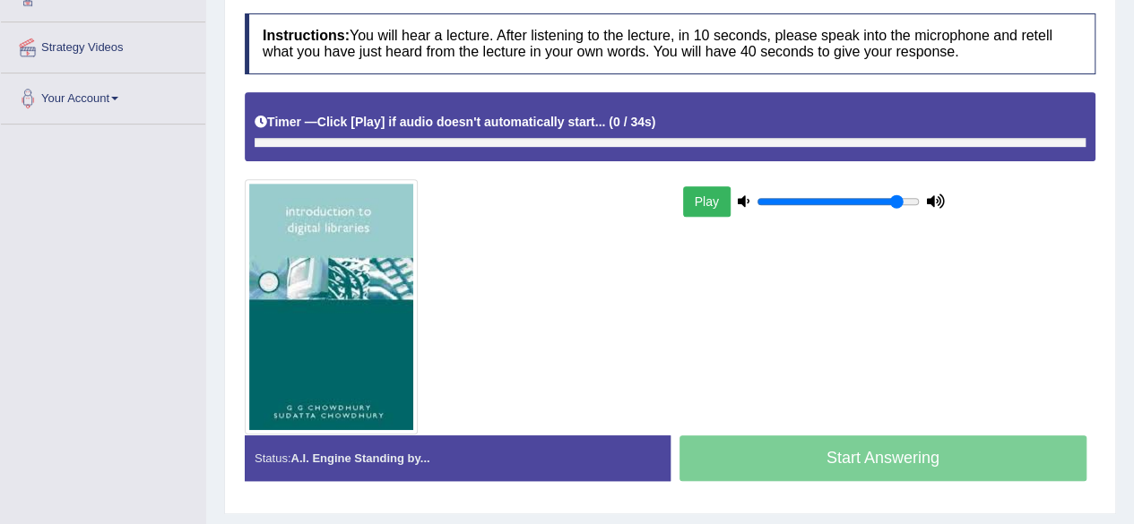
scroll to position [229, 0]
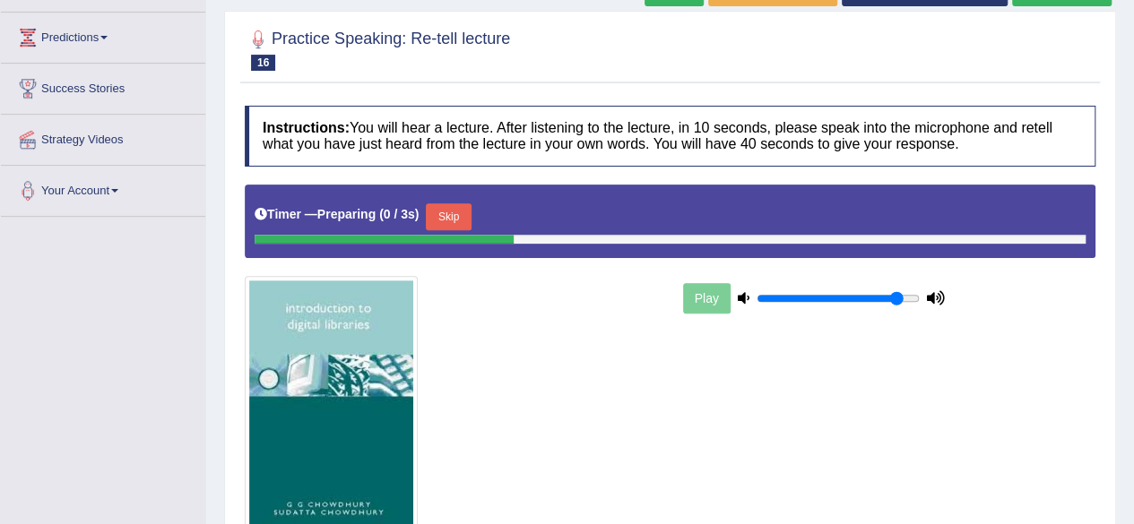
click at [513, 203] on div "Timer — Preparing ( 0 / 3s ) Skip" at bounding box center [670, 217] width 831 height 36
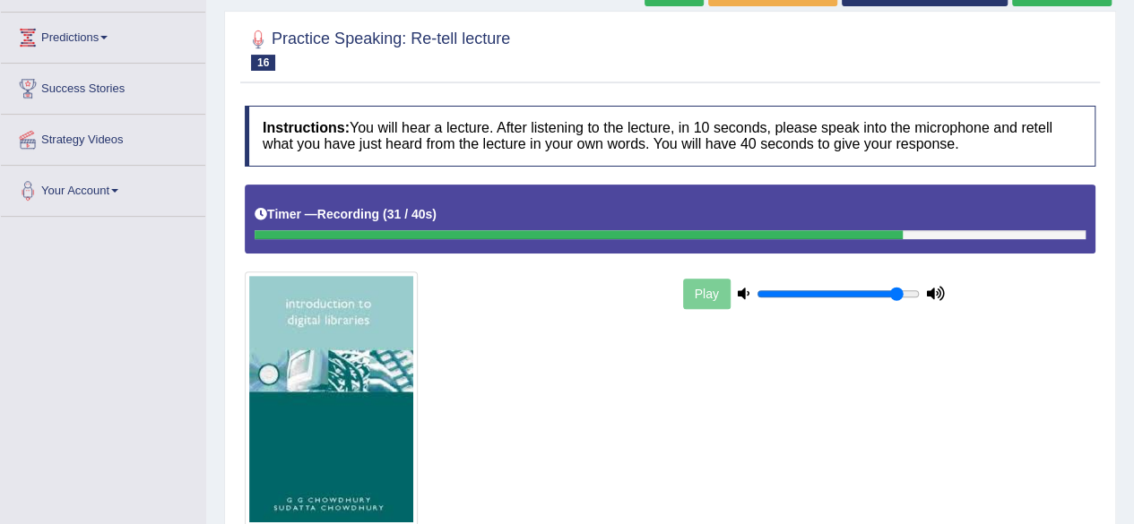
scroll to position [250, 0]
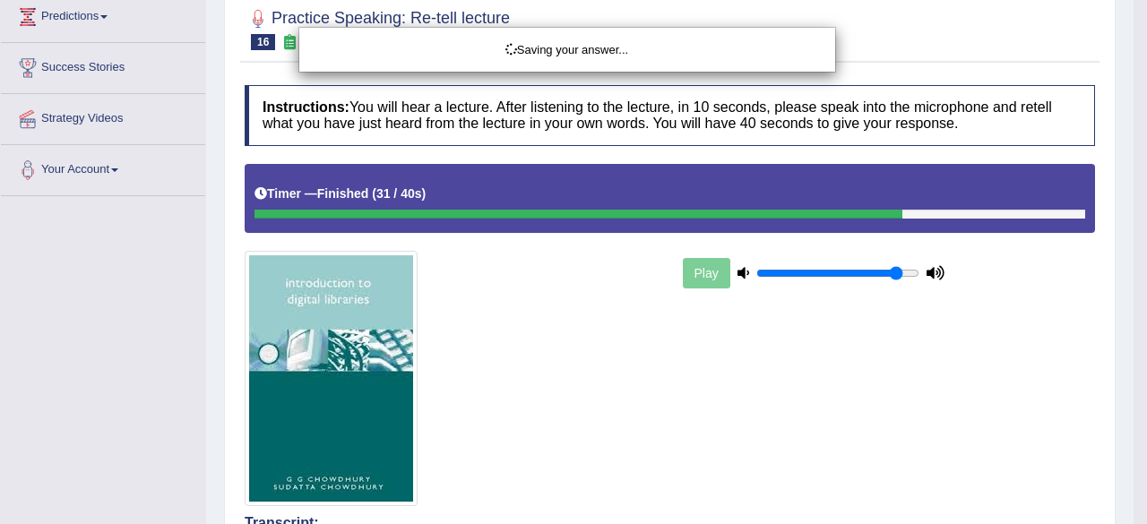
drag, startPoint x: 1146, startPoint y: 212, endPoint x: 1146, endPoint y: 336, distance: 123.7
click at [1133, 274] on body "Toggle navigation Home Practice Questions Speaking Practice Read Aloud Repeat S…" at bounding box center [573, 12] width 1147 height 524
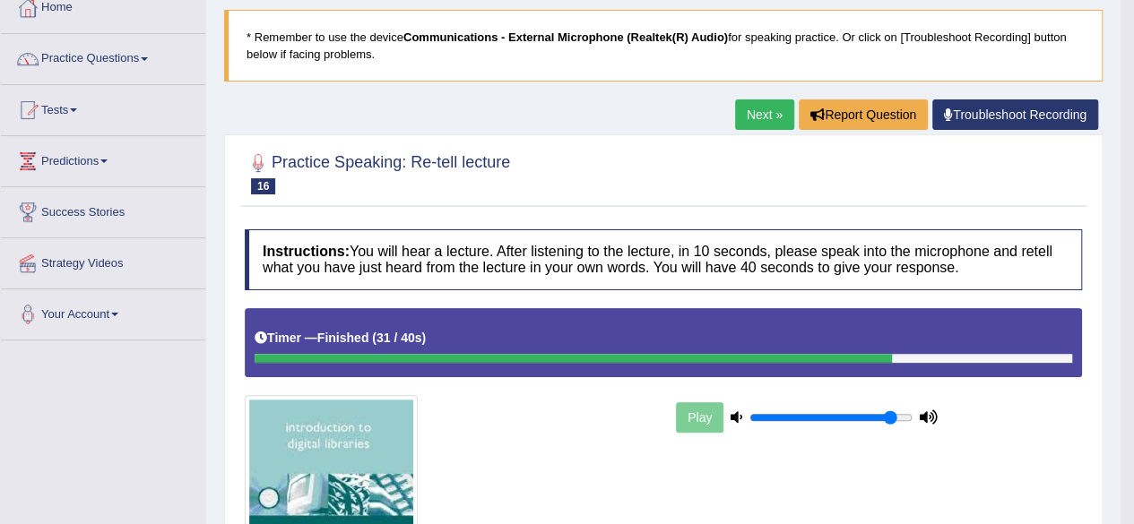
scroll to position [0, 0]
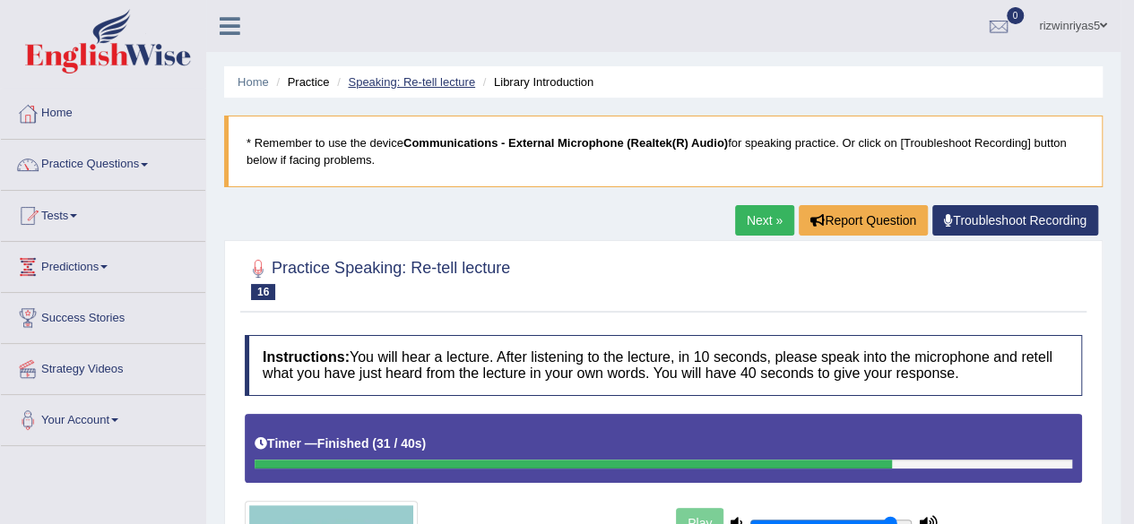
click at [462, 80] on link "Speaking: Re-tell lecture" at bounding box center [411, 81] width 127 height 13
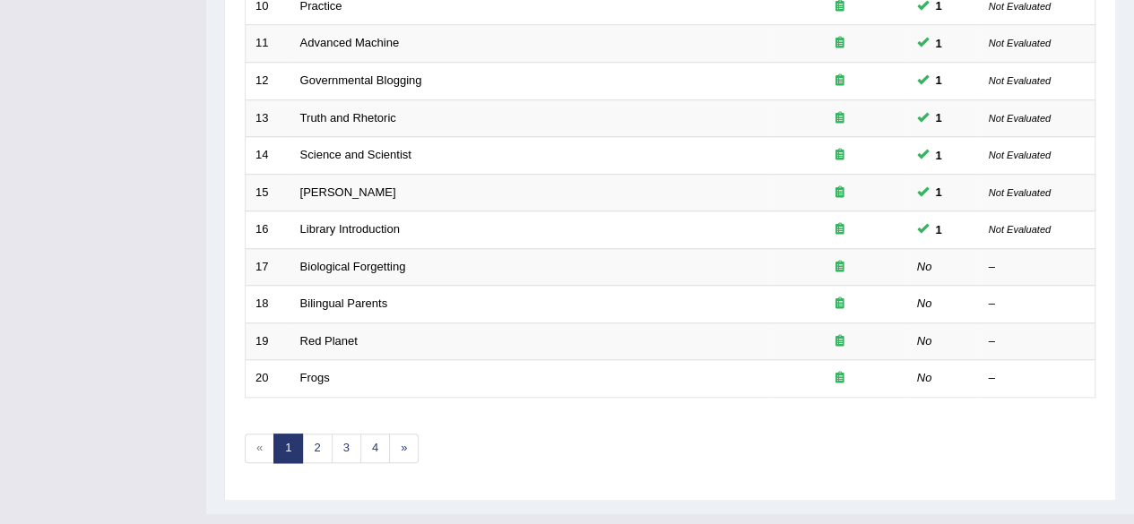
scroll to position [630, 0]
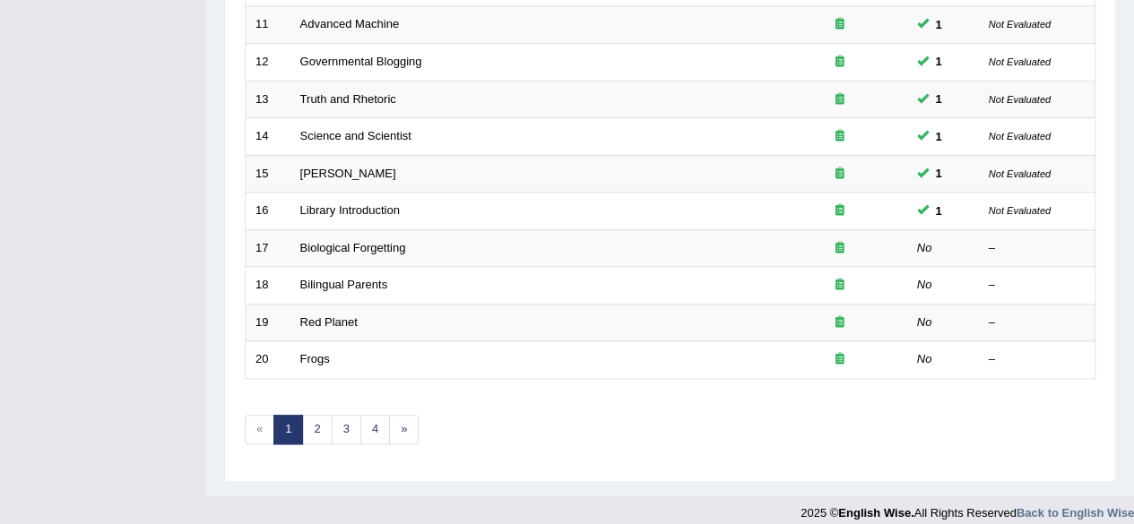
scroll to position [653, 0]
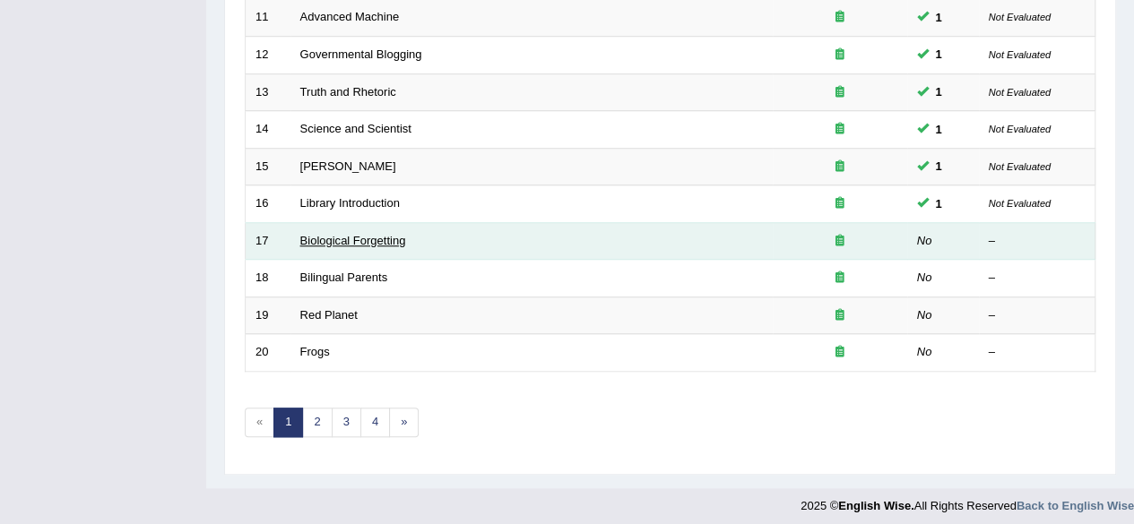
click at [341, 238] on link "Biological Forgetting" at bounding box center [353, 240] width 106 height 13
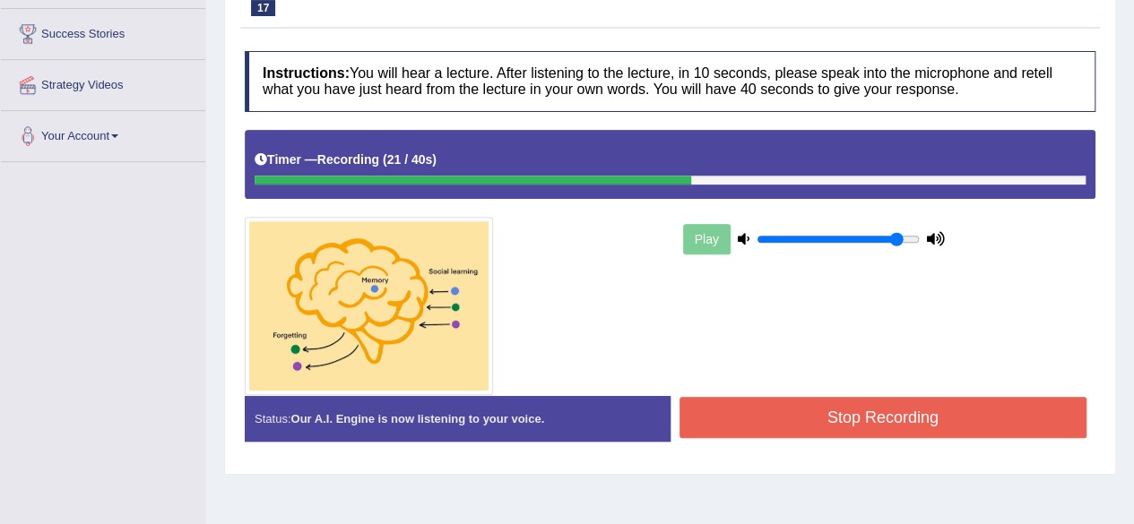
click at [955, 419] on button "Stop Recording" at bounding box center [883, 417] width 408 height 41
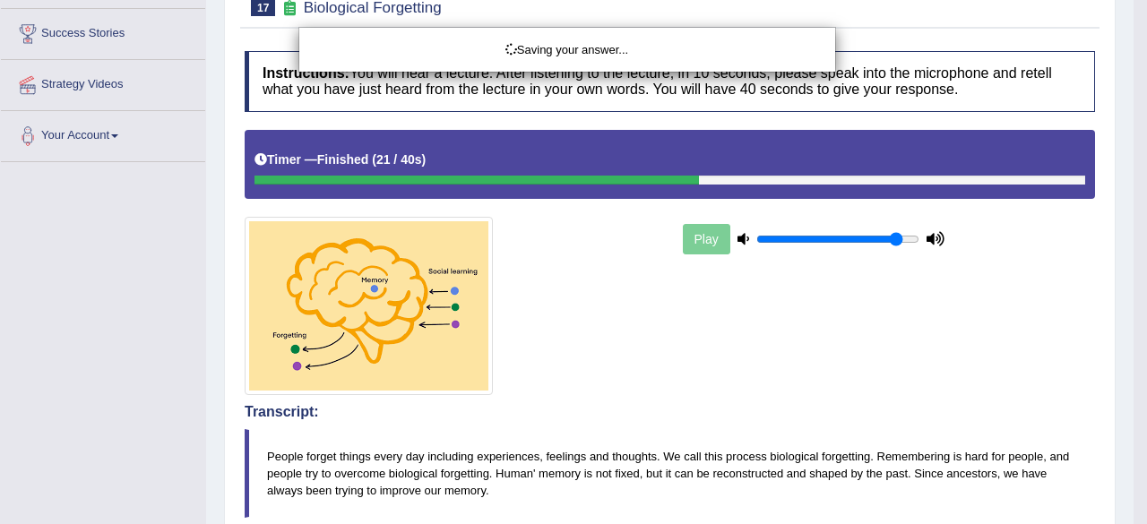
drag, startPoint x: 1146, startPoint y: 169, endPoint x: 1146, endPoint y: 229, distance: 60.1
click at [1133, 229] on div "Saving your answer..." at bounding box center [573, 262] width 1147 height 524
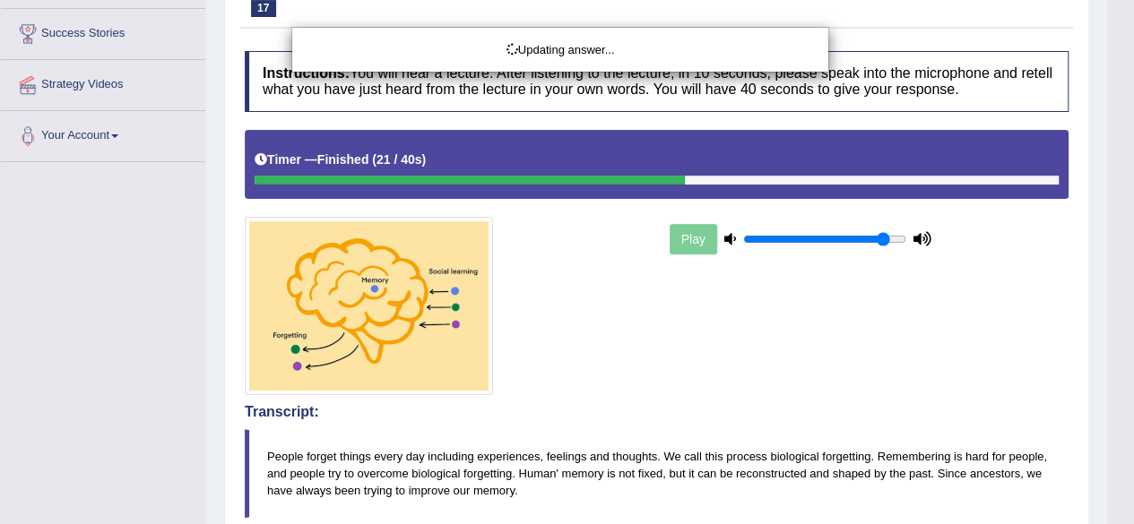
drag, startPoint x: 1134, startPoint y: 198, endPoint x: 1146, endPoint y: 307, distance: 110.1
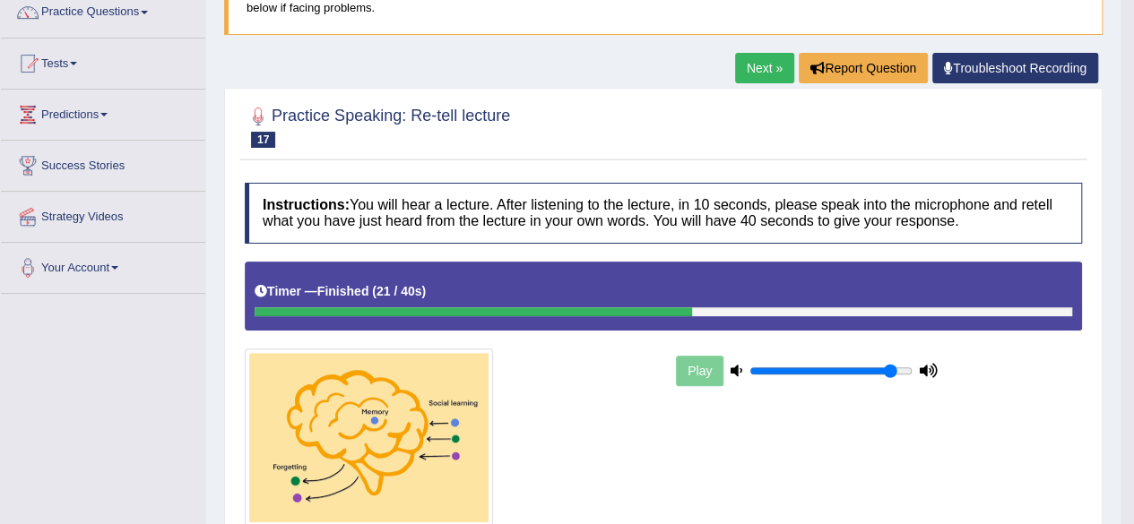
scroll to position [0, 0]
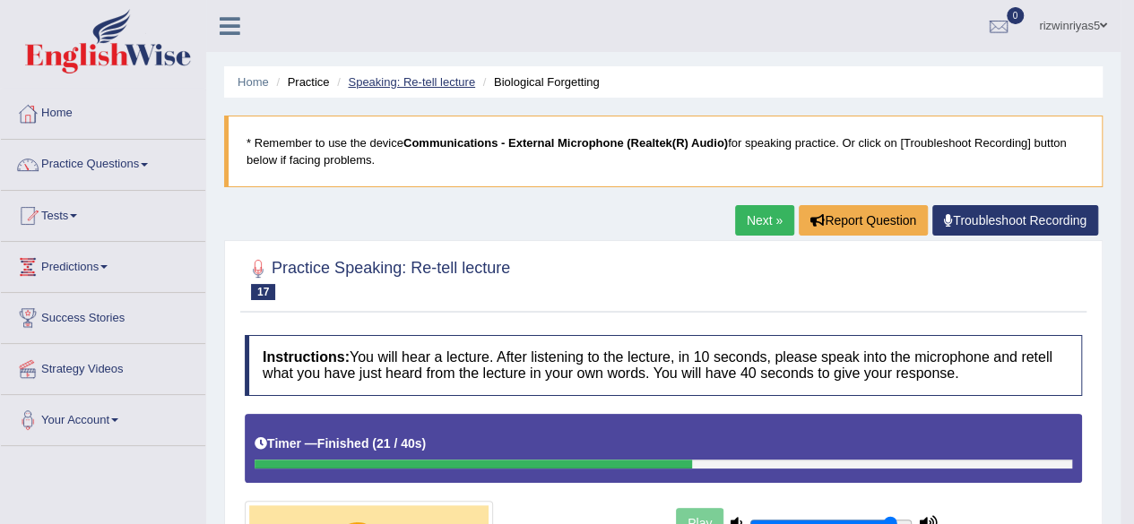
click at [449, 79] on link "Speaking: Re-tell lecture" at bounding box center [411, 81] width 127 height 13
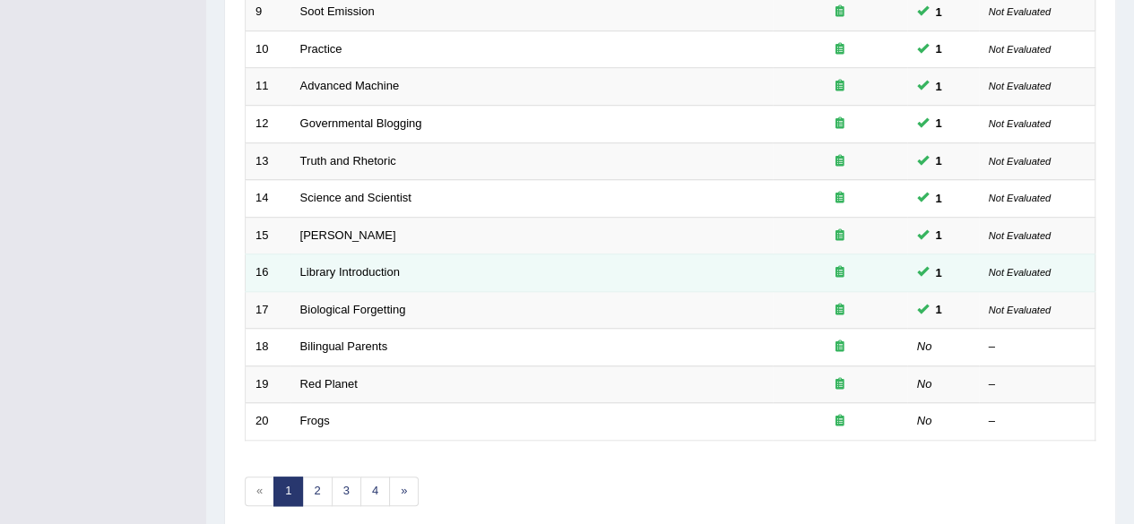
click at [1005, 255] on td "Not Evaluated" at bounding box center [1037, 274] width 117 height 38
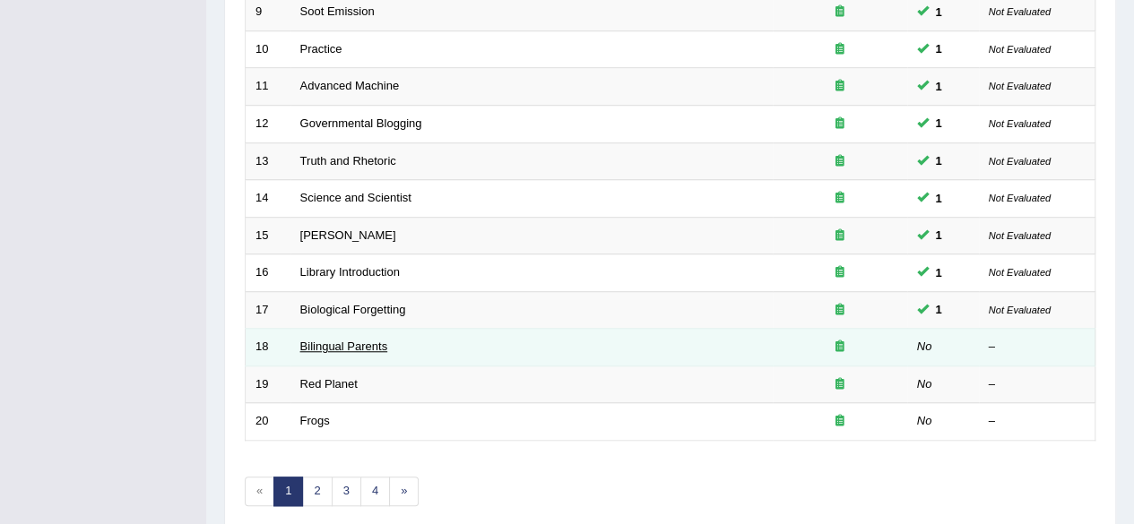
click at [330, 340] on link "Bilingual Parents" at bounding box center [344, 346] width 88 height 13
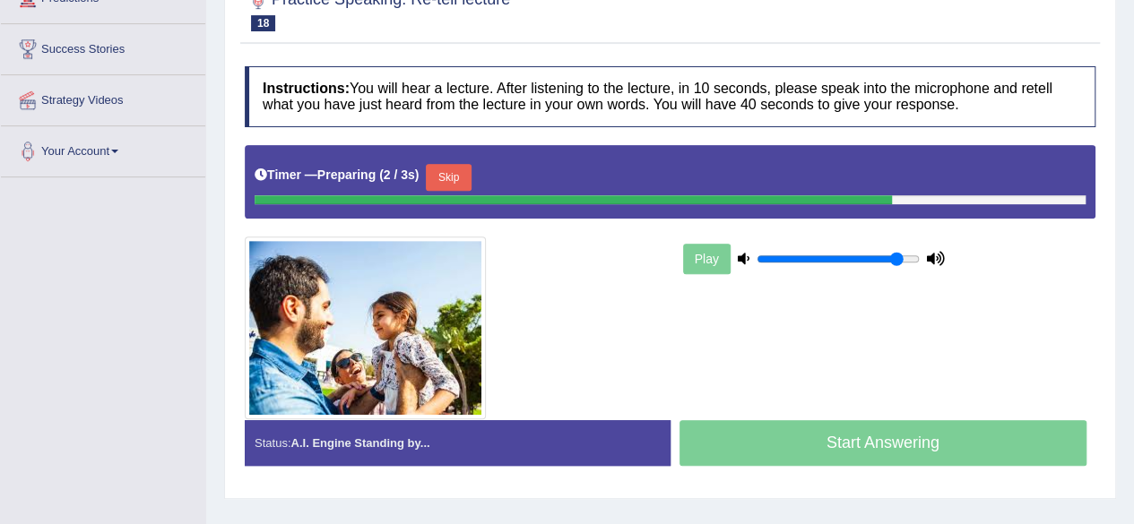
scroll to position [272, 0]
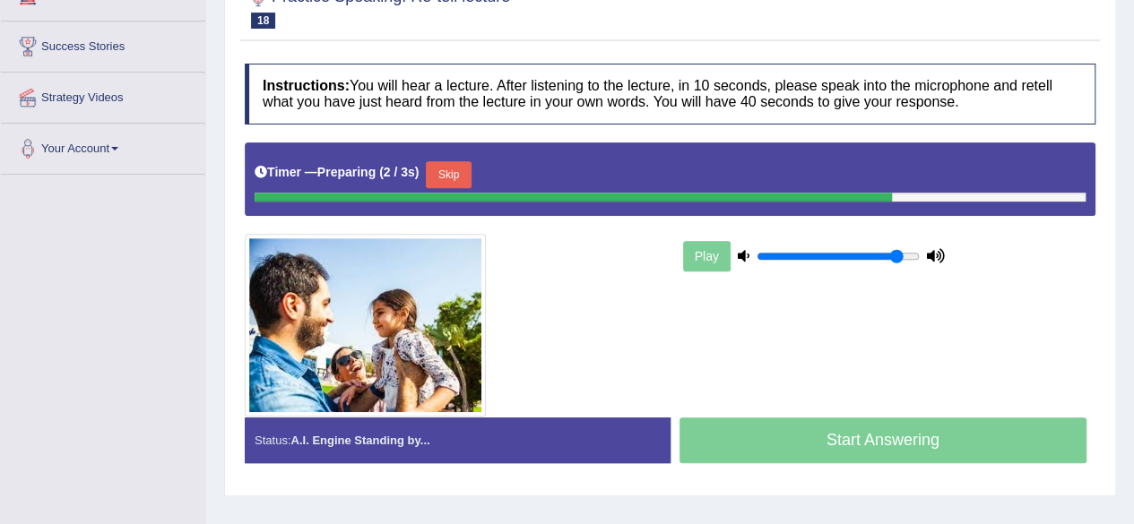
drag, startPoint x: 1146, startPoint y: 108, endPoint x: 1146, endPoint y: 252, distance: 143.4
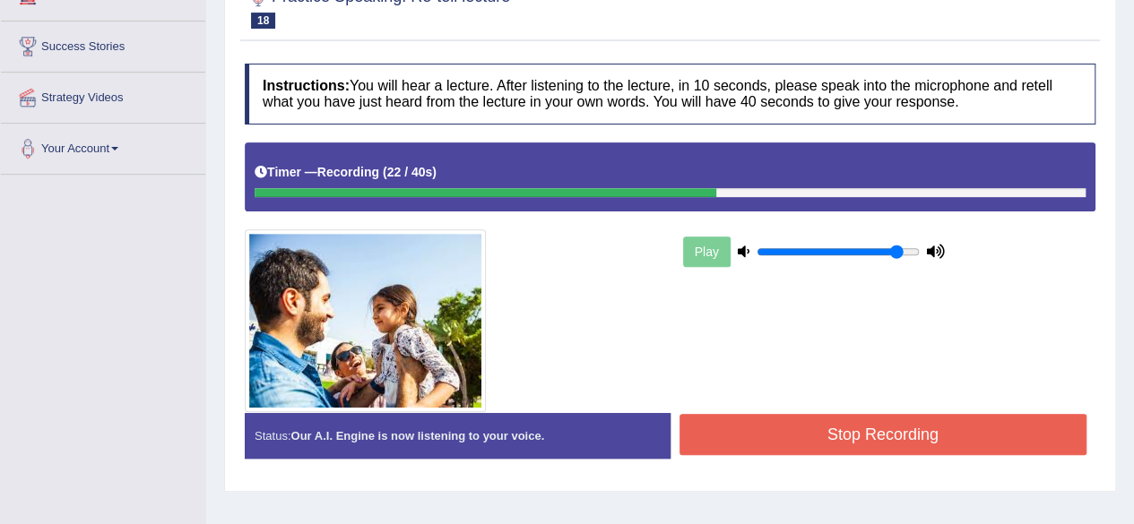
click at [938, 428] on button "Stop Recording" at bounding box center [883, 434] width 408 height 41
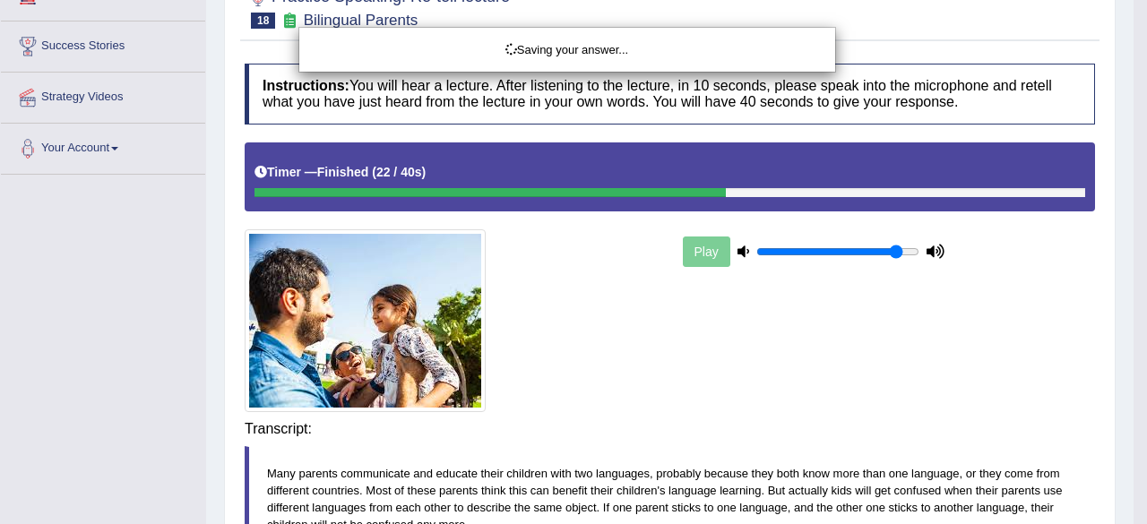
click at [1054, 338] on div "Saving your answer..." at bounding box center [573, 262] width 1147 height 524
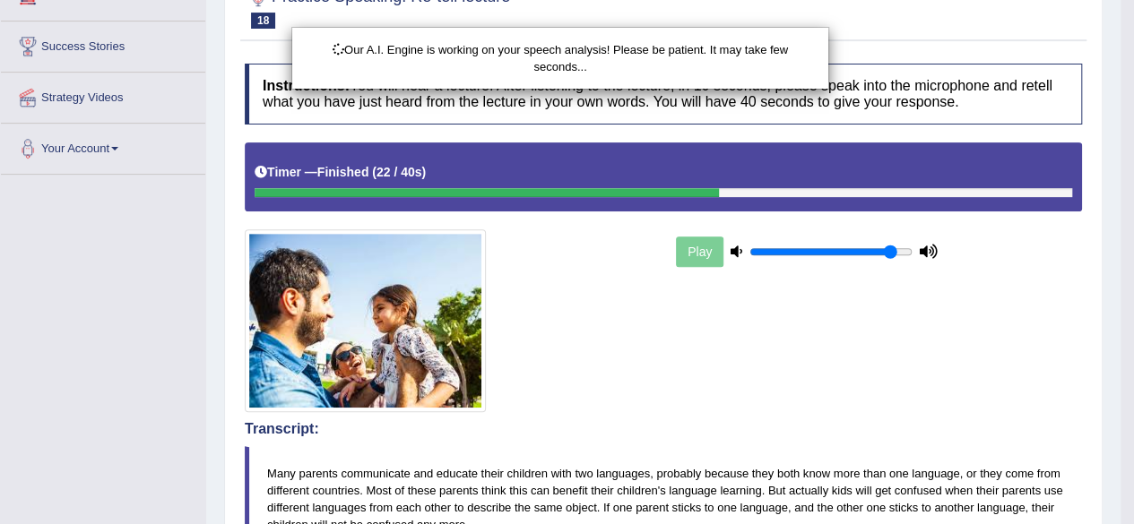
drag, startPoint x: 1054, startPoint y: 338, endPoint x: 1072, endPoint y: 436, distance: 99.3
click at [1072, 436] on div "Our A.I. Engine is working on your speech analysis! Please be patient. It may t…" at bounding box center [567, 262] width 1134 height 524
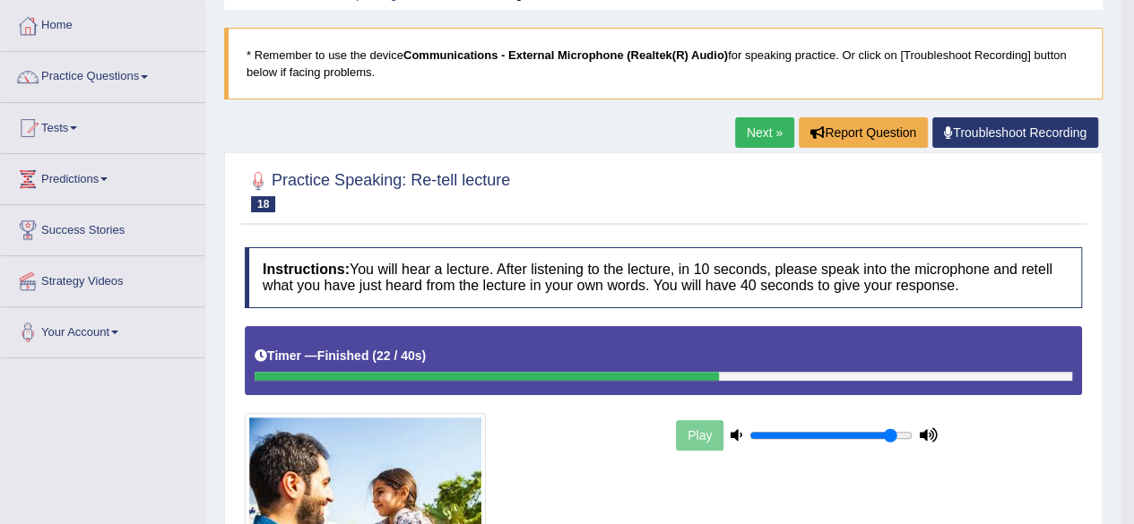
scroll to position [2, 0]
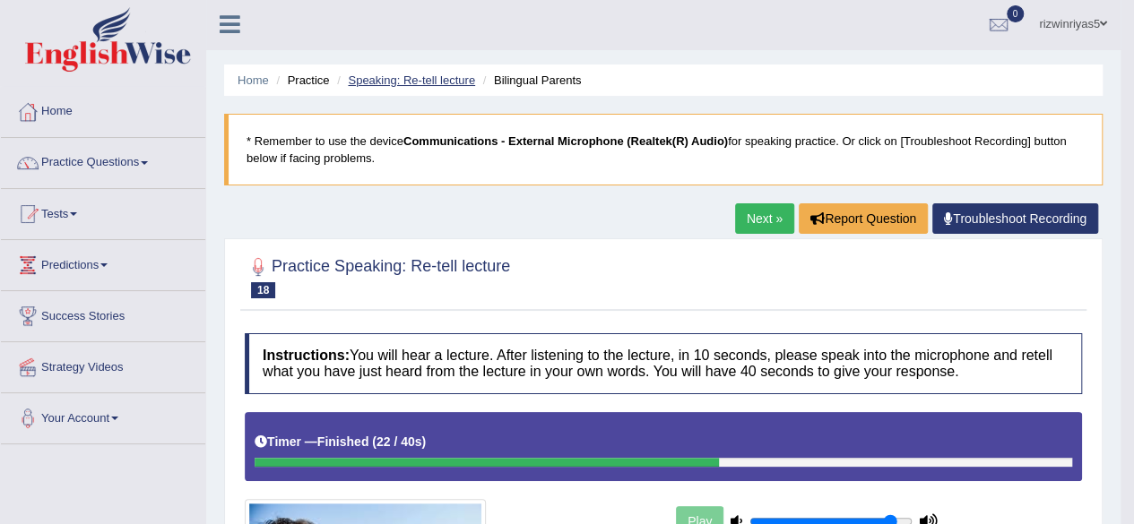
click at [459, 76] on link "Speaking: Re-tell lecture" at bounding box center [411, 79] width 127 height 13
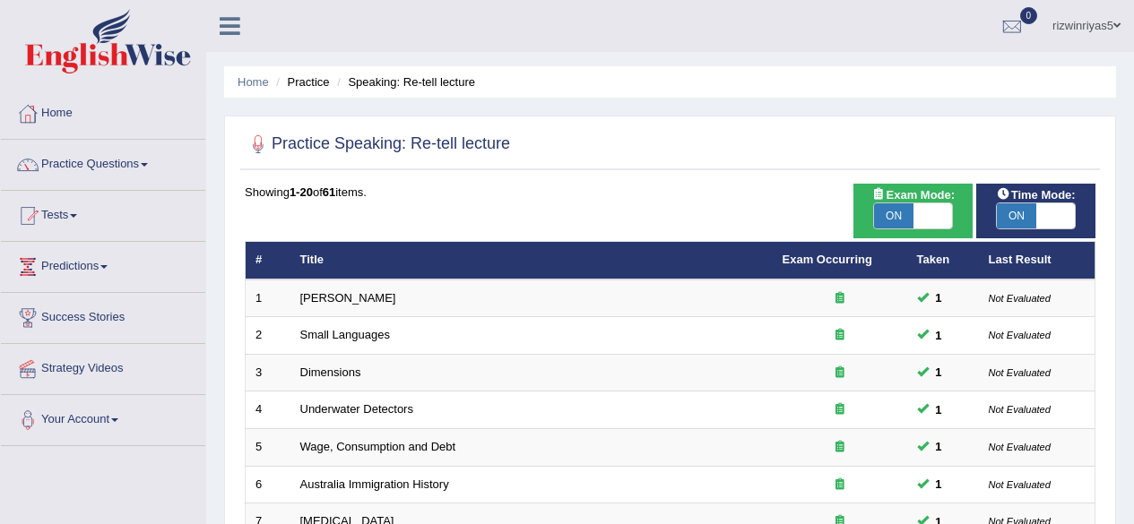
scroll to position [653, 0]
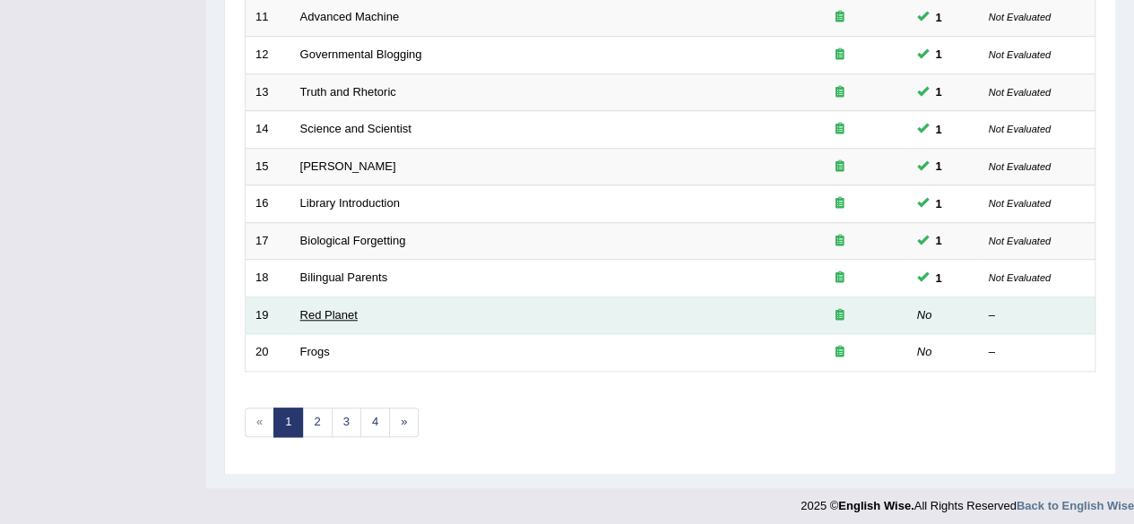
click at [350, 313] on link "Red Planet" at bounding box center [328, 314] width 57 height 13
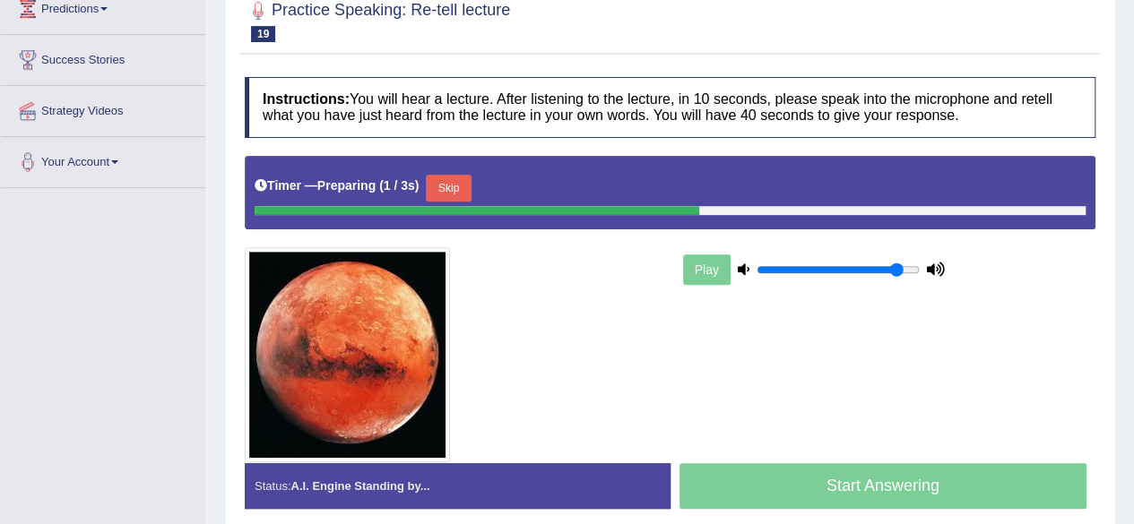
scroll to position [262, 0]
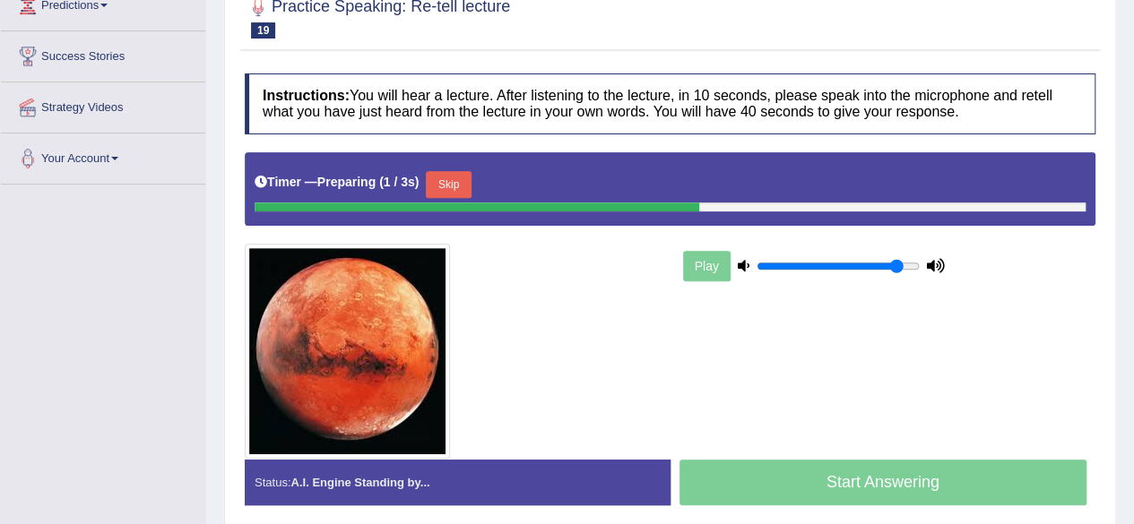
drag, startPoint x: 1146, startPoint y: 105, endPoint x: 1146, endPoint y: 242, distance: 137.1
click at [1133, 242] on html "Toggle navigation Home Practice Questions Speaking Practice Read Aloud Repeat S…" at bounding box center [567, 0] width 1134 height 524
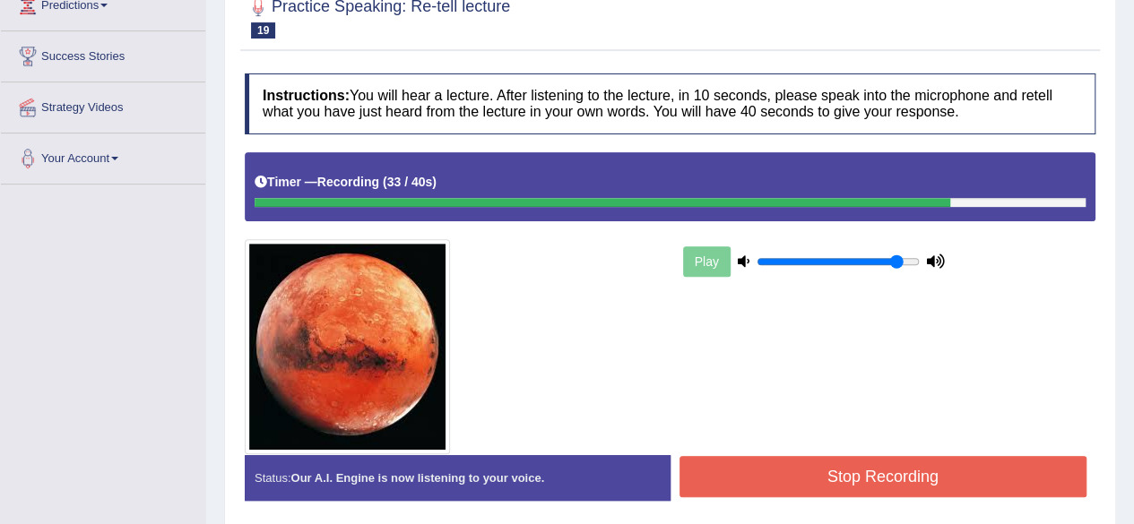
click at [924, 464] on button "Stop Recording" at bounding box center [883, 476] width 408 height 41
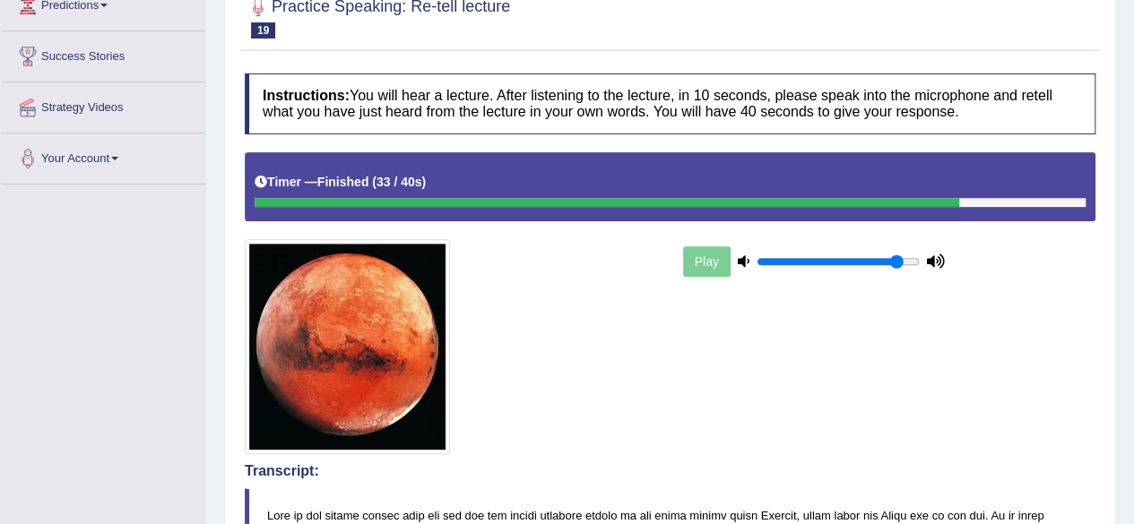
drag, startPoint x: 1146, startPoint y: 153, endPoint x: 1146, endPoint y: 270, distance: 116.5
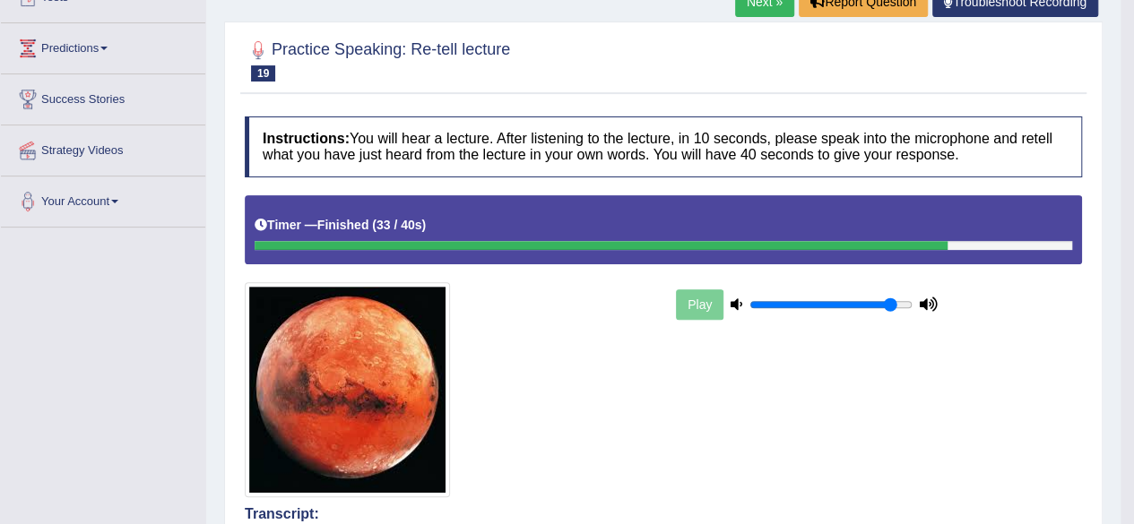
scroll to position [0, 0]
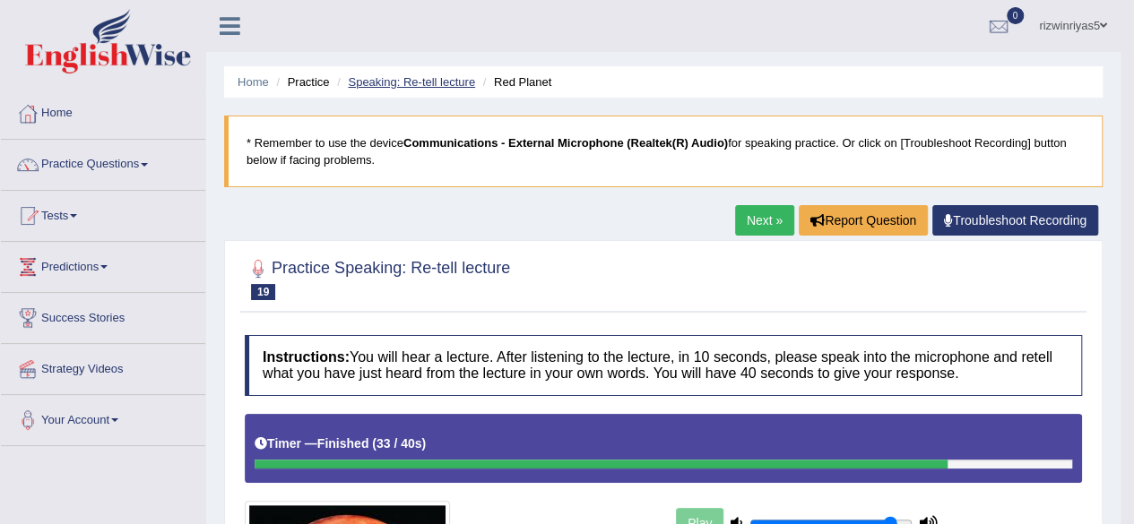
click at [429, 80] on link "Speaking: Re-tell lecture" at bounding box center [411, 81] width 127 height 13
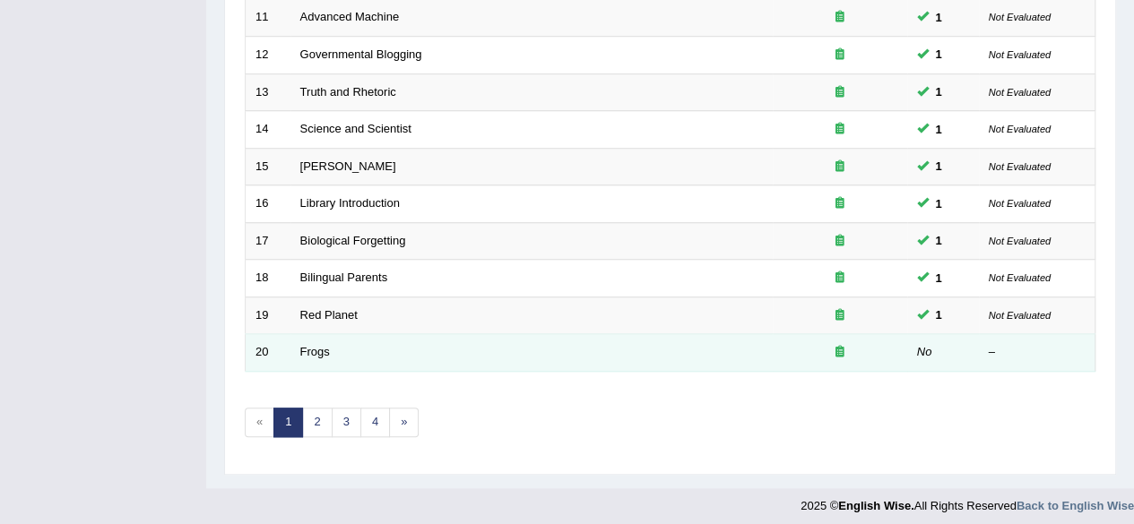
scroll to position [653, 0]
click at [314, 346] on link "Frogs" at bounding box center [315, 351] width 30 height 13
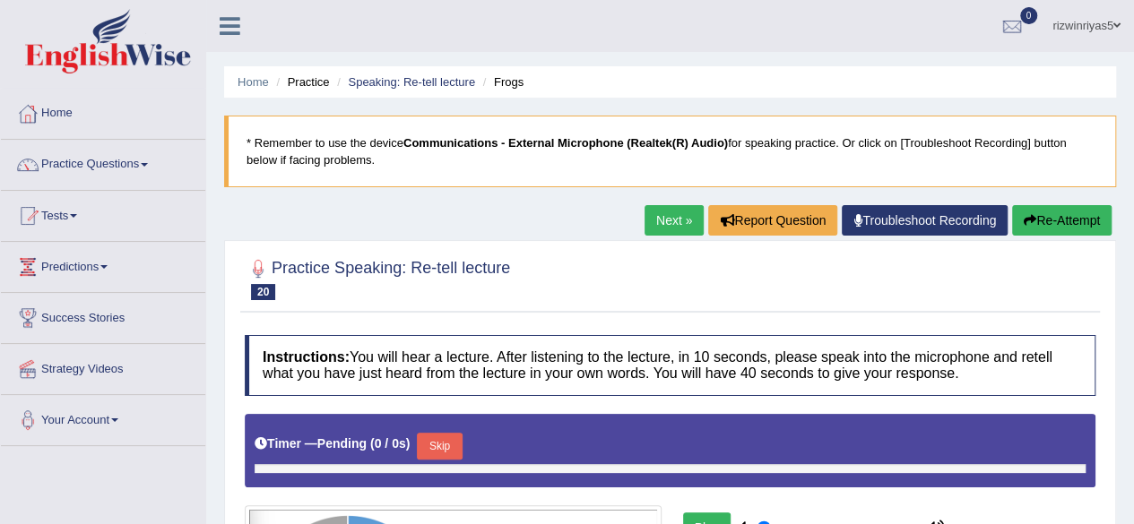
type input "0.9"
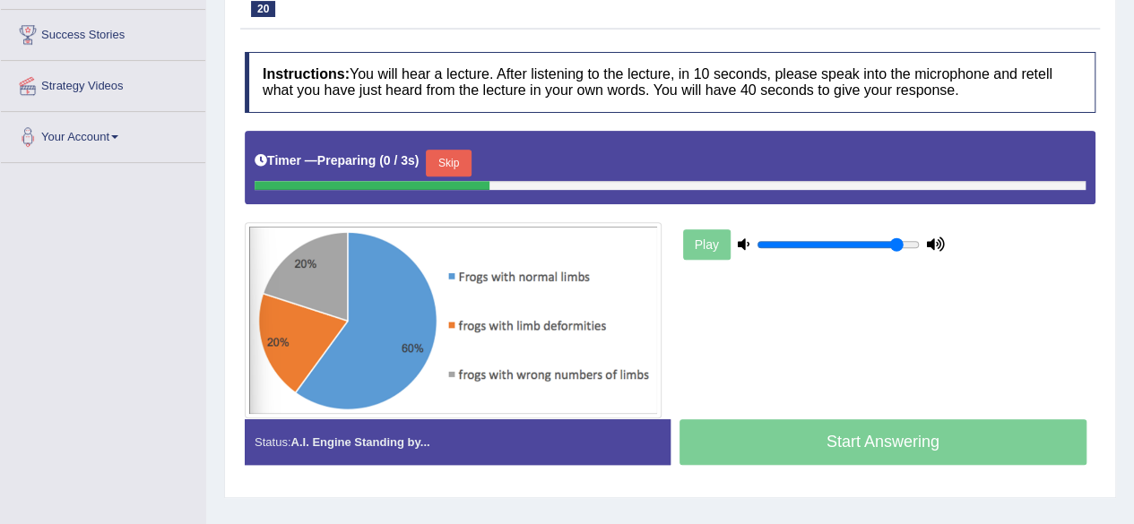
scroll to position [298, 0]
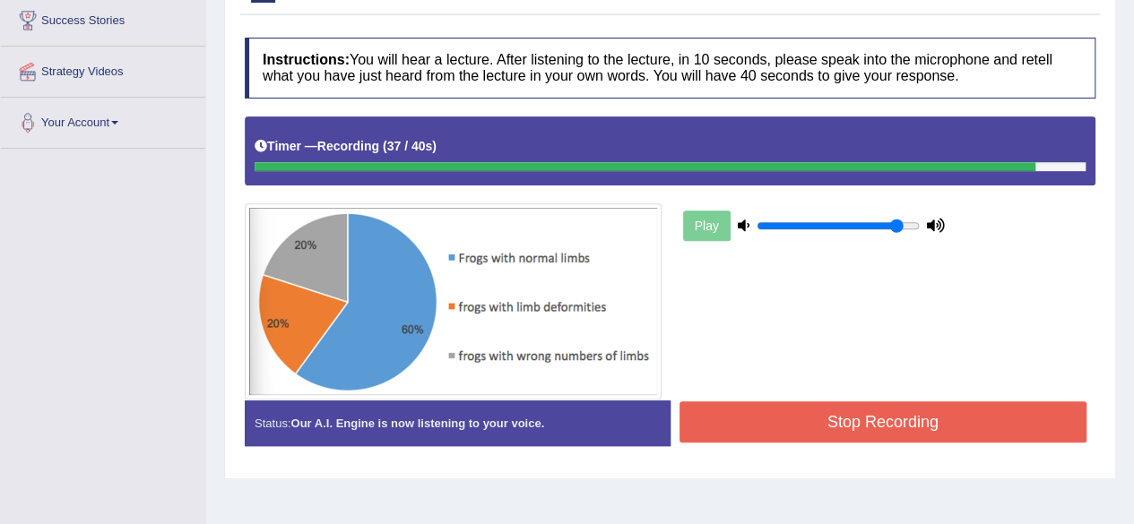
click at [925, 410] on button "Stop Recording" at bounding box center [883, 422] width 408 height 41
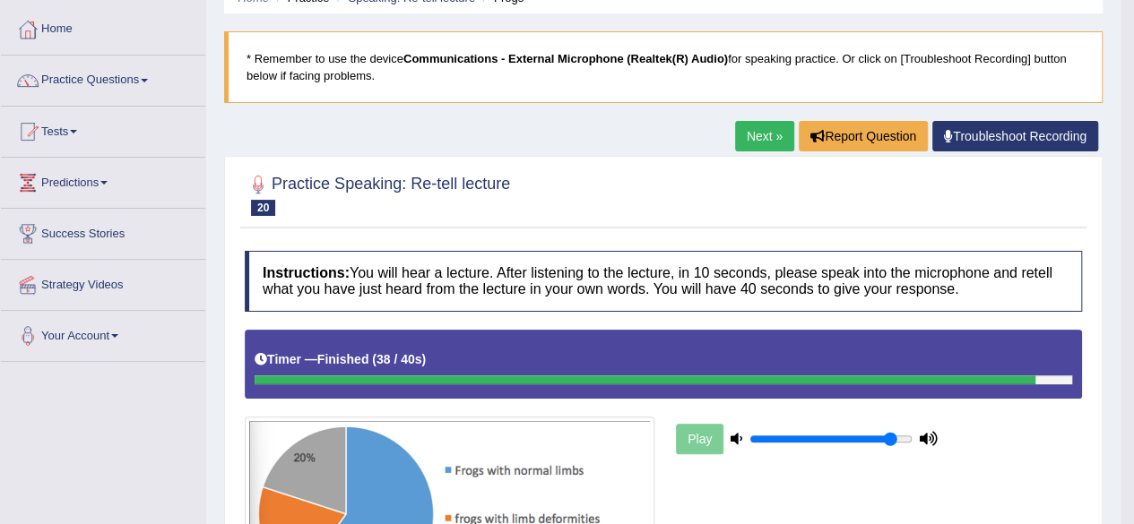
scroll to position [0, 0]
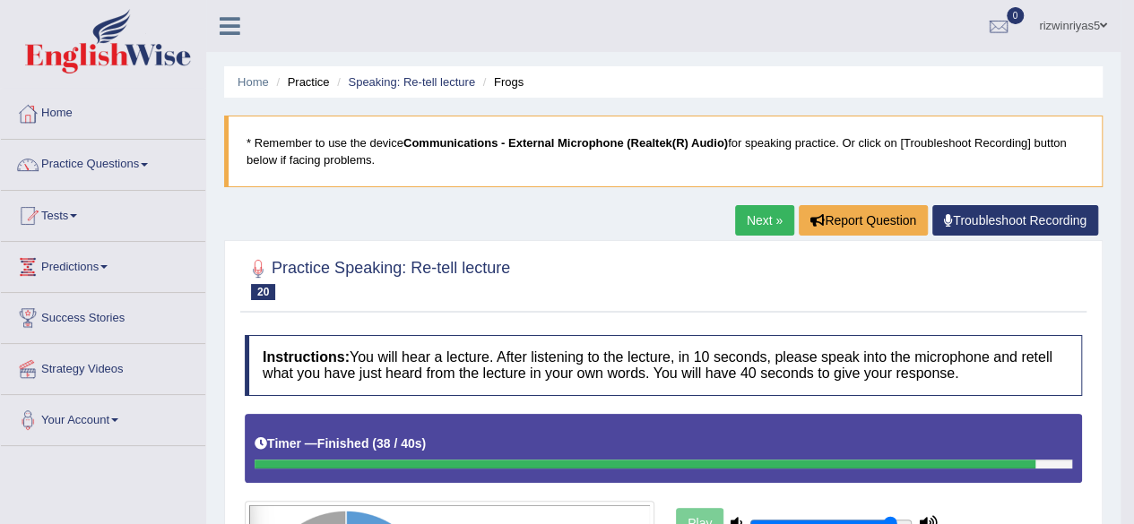
drag, startPoint x: 1146, startPoint y: 154, endPoint x: 1138, endPoint y: 52, distance: 102.5
click at [1133, 52] on html "Toggle navigation Home Practice Questions Speaking Practice Read Aloud Repeat S…" at bounding box center [567, 262] width 1134 height 524
click at [387, 79] on link "Speaking: Re-tell lecture" at bounding box center [411, 81] width 127 height 13
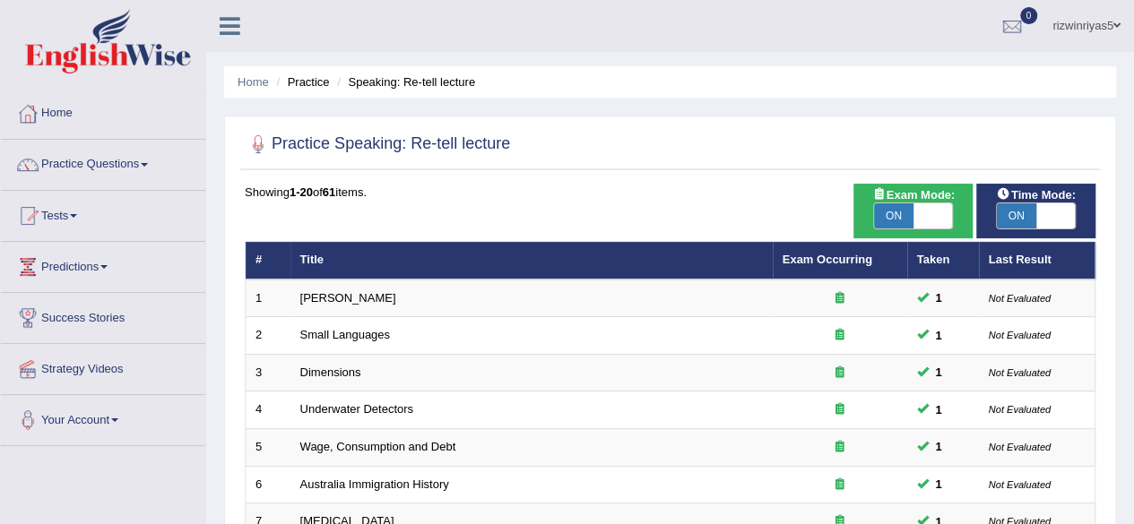
click at [1133, 17] on html "Toggle navigation Home Practice Questions Speaking Practice Read Aloud Repeat S…" at bounding box center [567, 262] width 1134 height 524
click at [90, 162] on link "Practice Questions" at bounding box center [103, 162] width 204 height 45
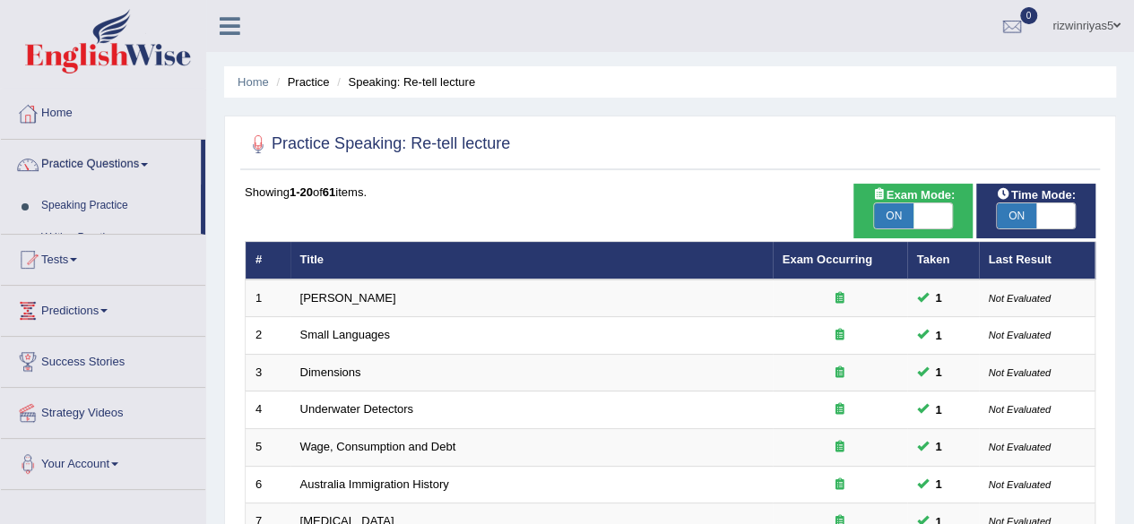
click at [90, 162] on link "Practice Questions" at bounding box center [101, 162] width 200 height 45
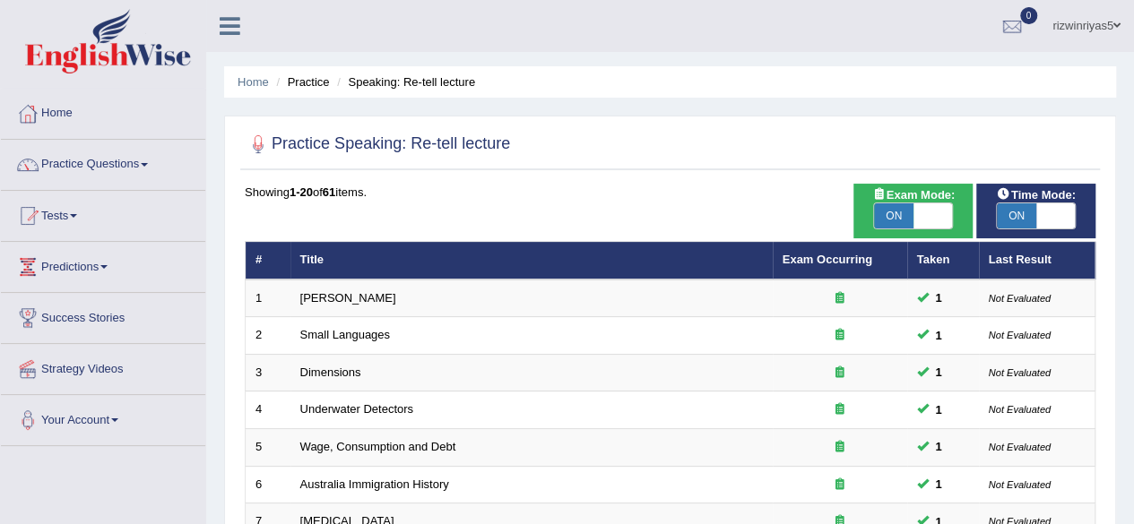
click at [90, 162] on link "Practice Questions" at bounding box center [103, 162] width 204 height 45
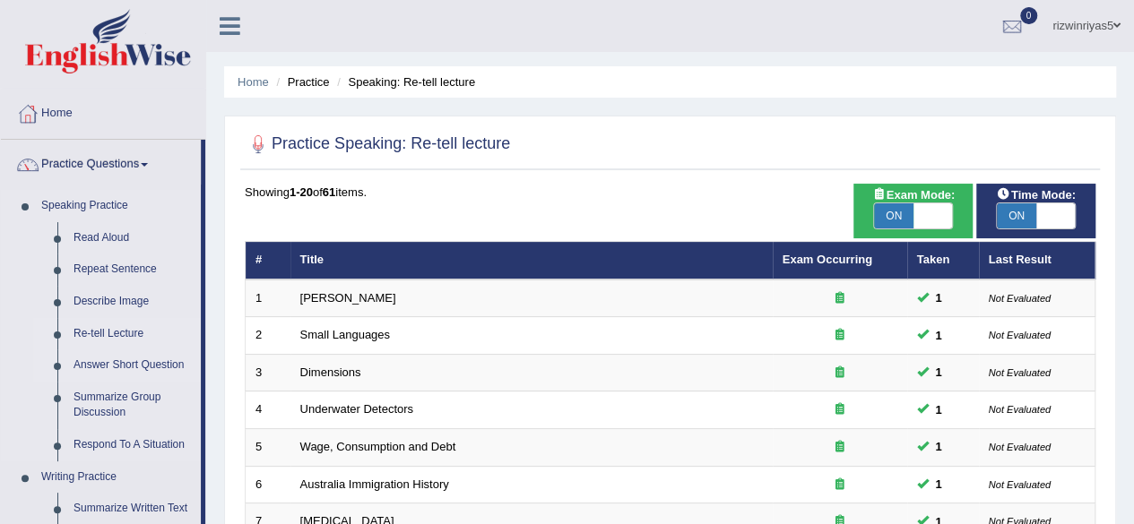
click at [140, 363] on link "Answer Short Question" at bounding box center [132, 366] width 135 height 32
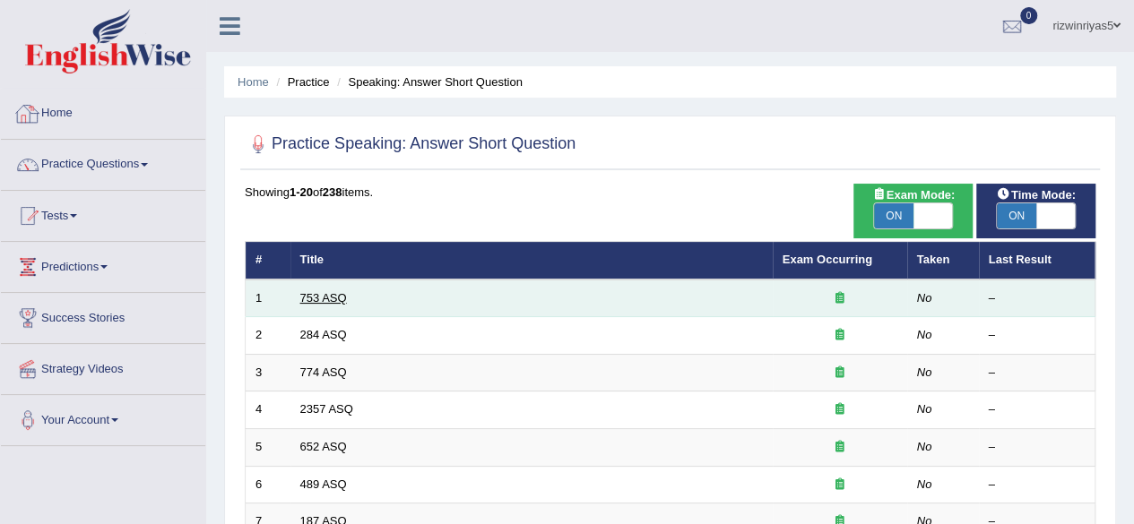
click at [321, 294] on link "753 ASQ" at bounding box center [323, 297] width 47 height 13
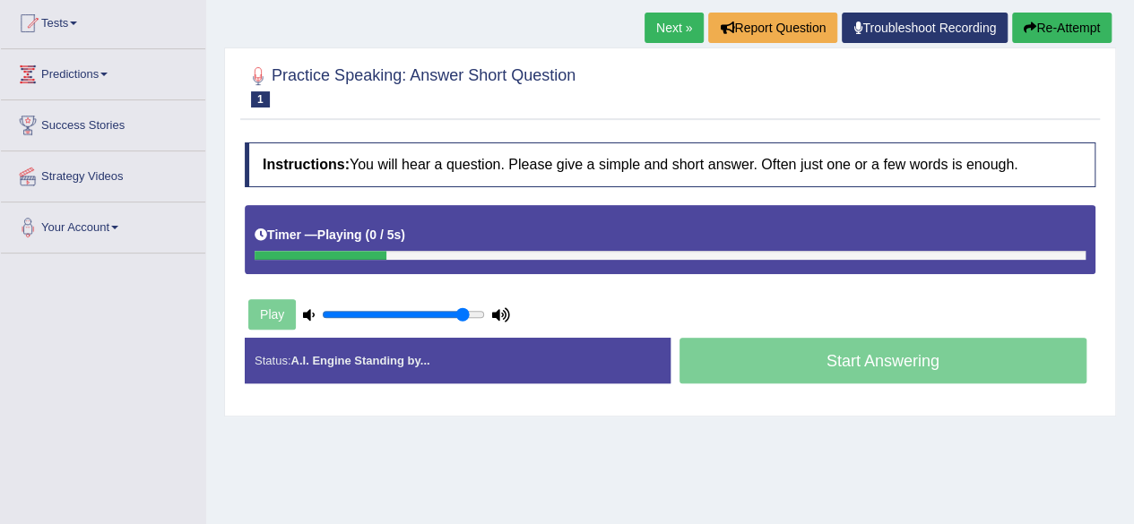
scroll to position [203, 0]
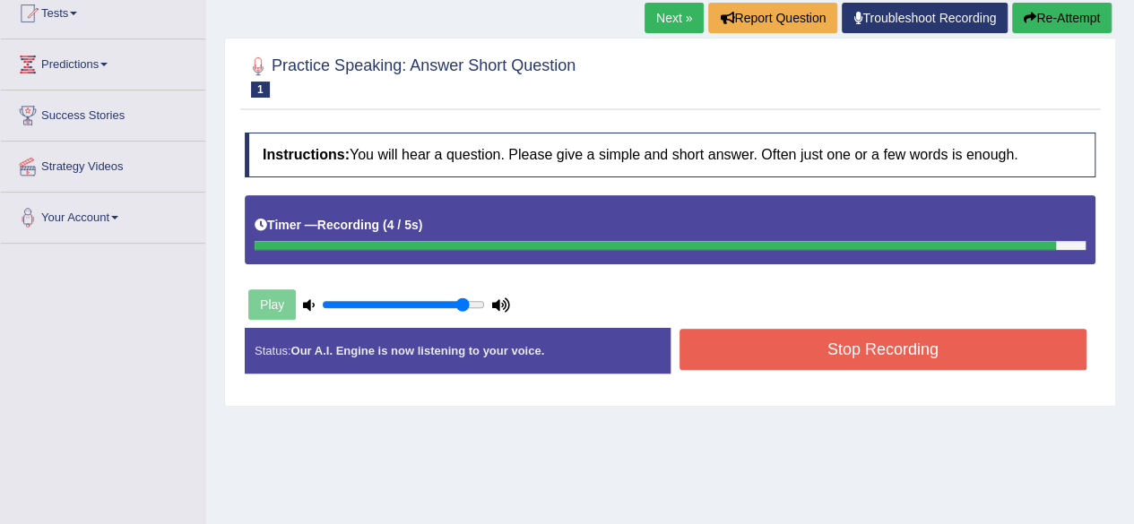
click at [939, 345] on button "Stop Recording" at bounding box center [883, 349] width 408 height 41
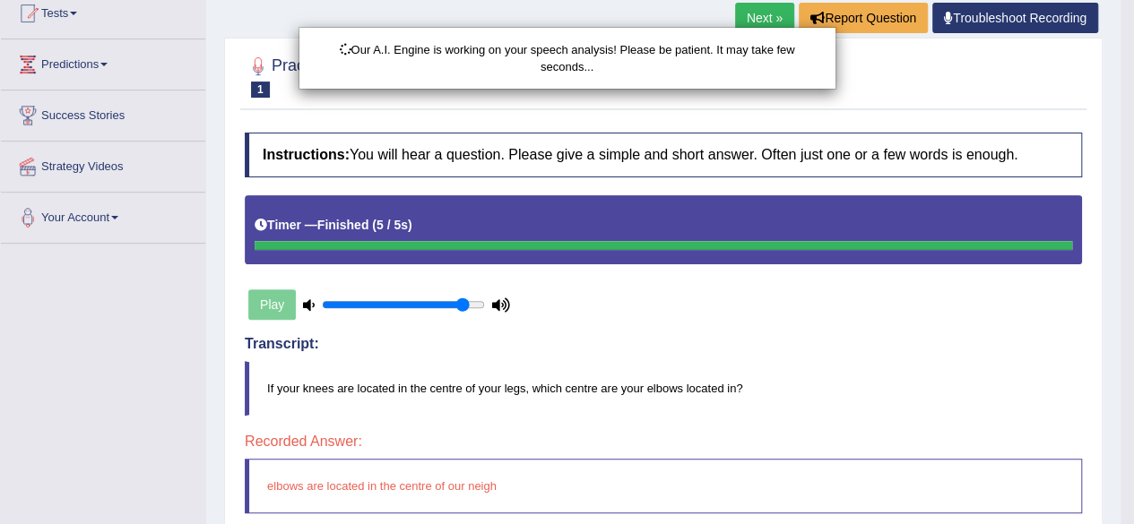
drag, startPoint x: 1146, startPoint y: 184, endPoint x: 1146, endPoint y: 242, distance: 58.3
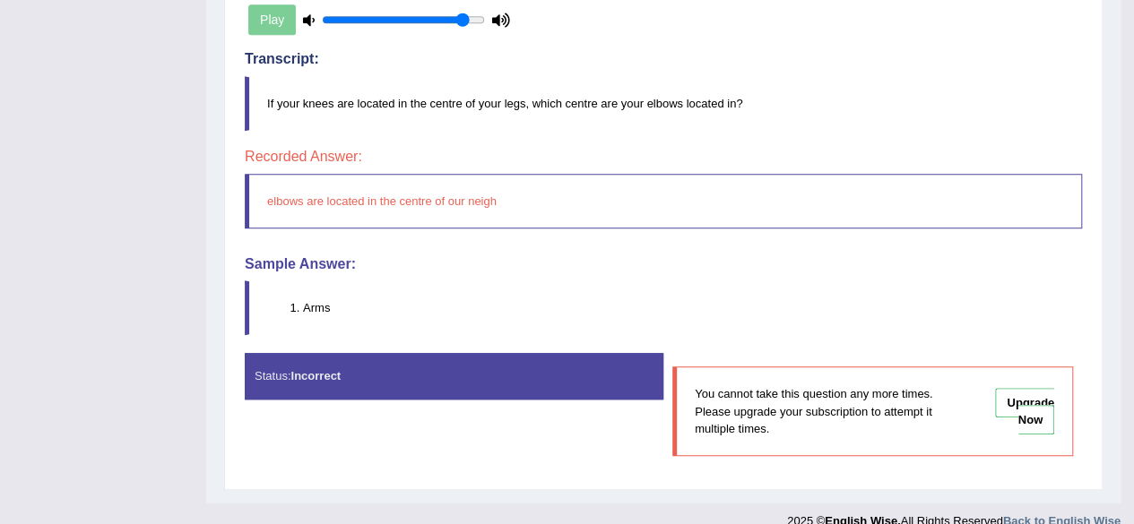
scroll to position [84, 0]
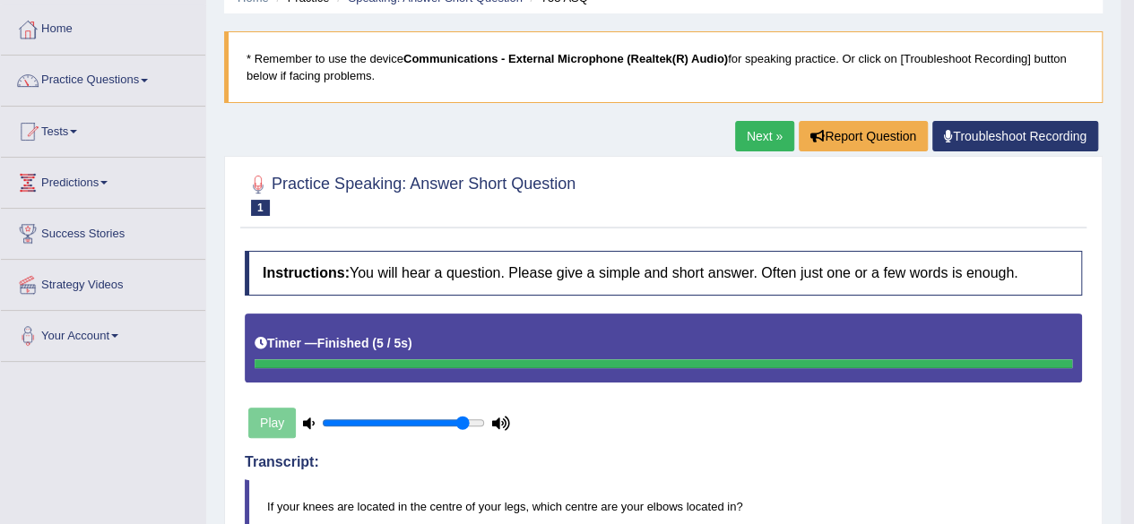
click at [771, 137] on link "Next »" at bounding box center [764, 136] width 59 height 30
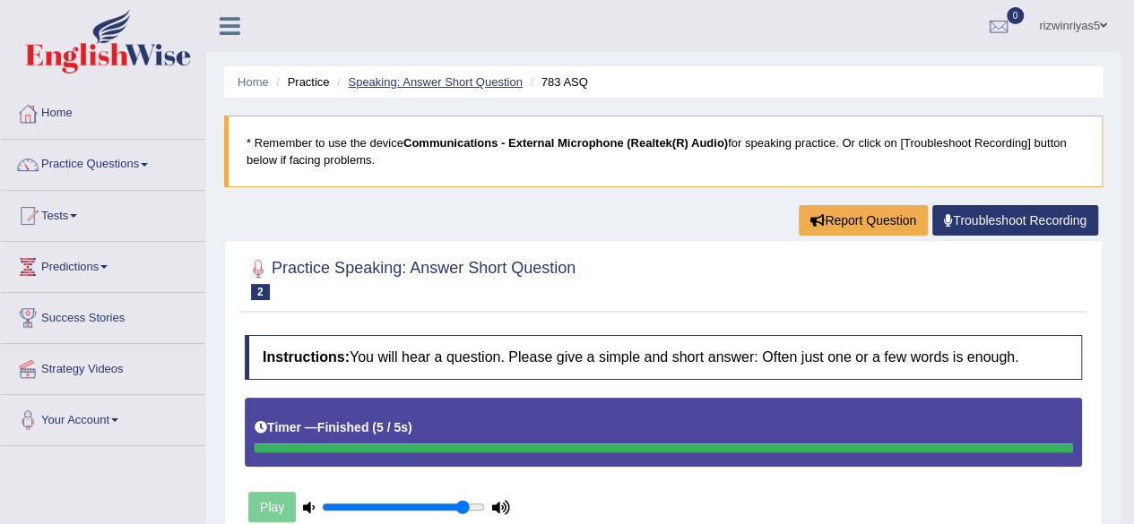
click at [501, 78] on link "Speaking: Answer Short Question" at bounding box center [435, 81] width 174 height 13
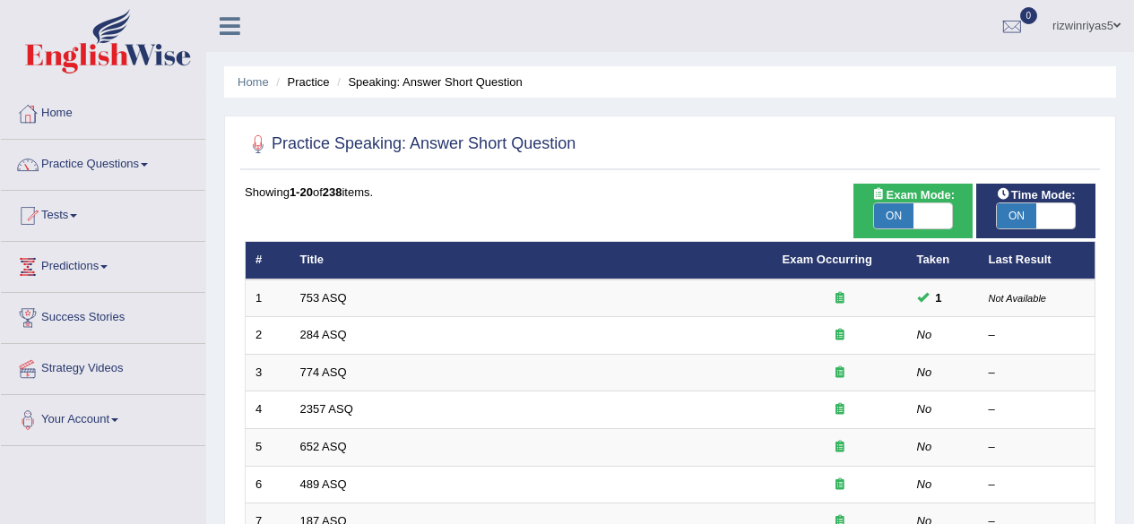
scroll to position [151, 0]
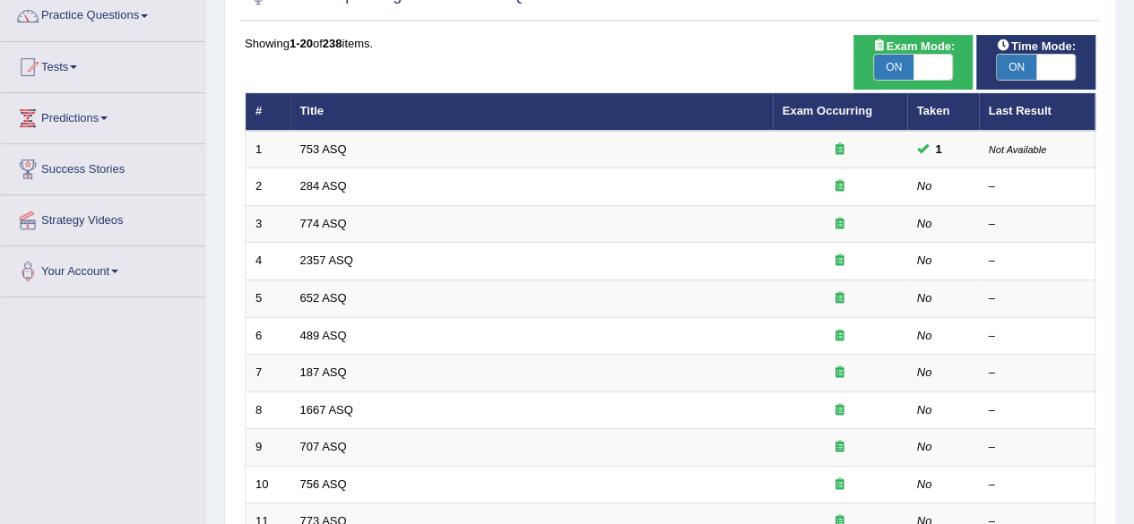
click at [1133, 255] on html "Toggle navigation Home Practice Questions Speaking Practice Read Aloud Repeat S…" at bounding box center [567, 113] width 1134 height 524
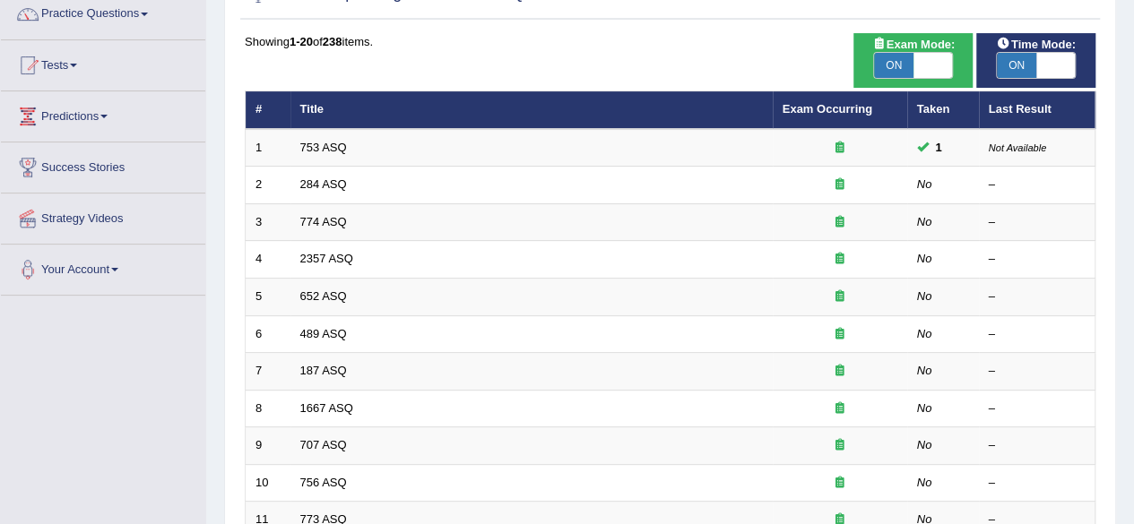
scroll to position [0, 0]
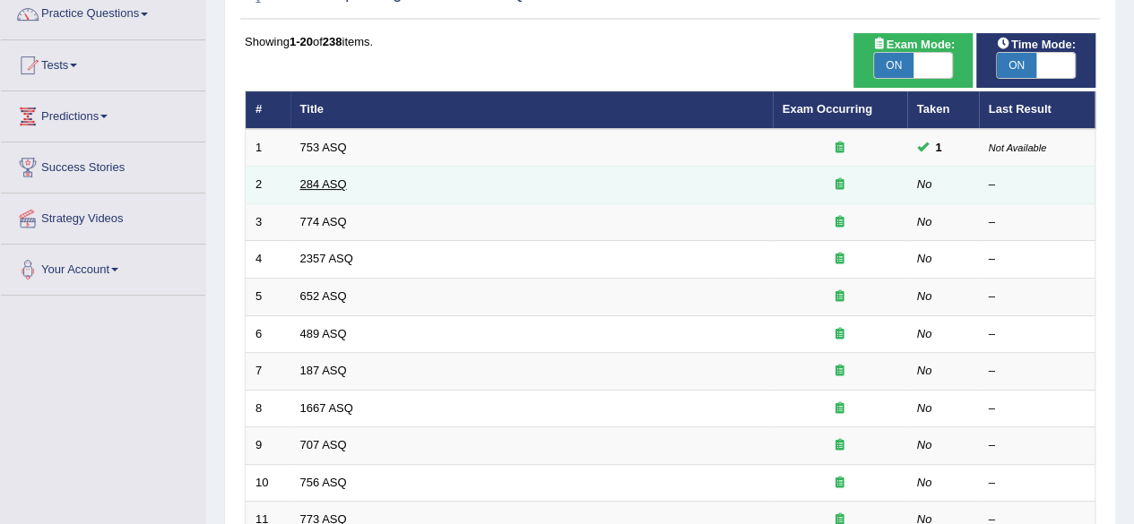
click at [304, 186] on link "284 ASQ" at bounding box center [323, 183] width 47 height 13
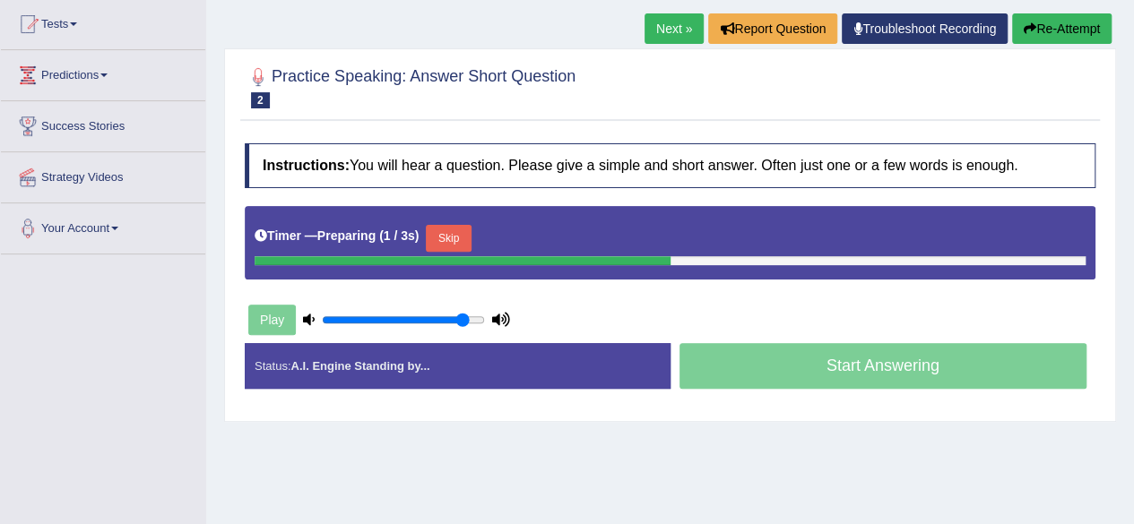
scroll to position [210, 0]
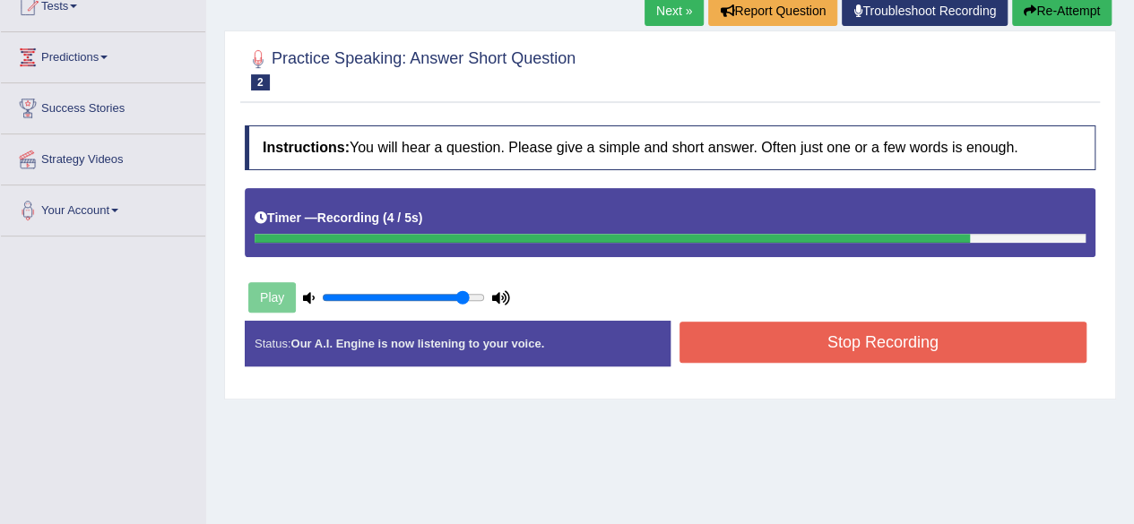
click at [973, 322] on button "Stop Recording" at bounding box center [883, 342] width 408 height 41
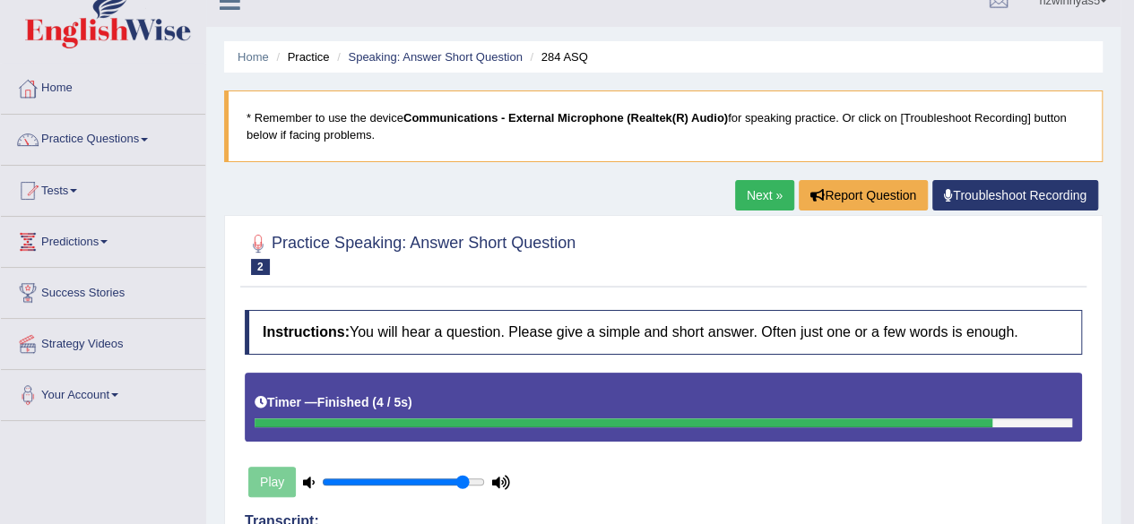
scroll to position [0, 0]
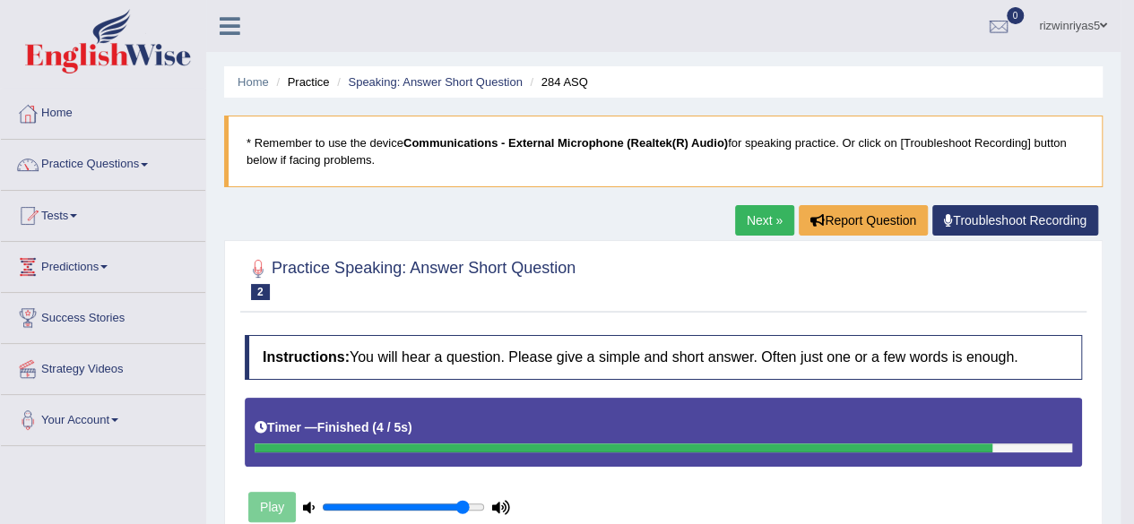
click at [315, 82] on li "Practice" at bounding box center [300, 81] width 57 height 17
click at [311, 85] on li "Practice" at bounding box center [300, 81] width 57 height 17
click at [392, 83] on link "Speaking: Answer Short Question" at bounding box center [435, 81] width 174 height 13
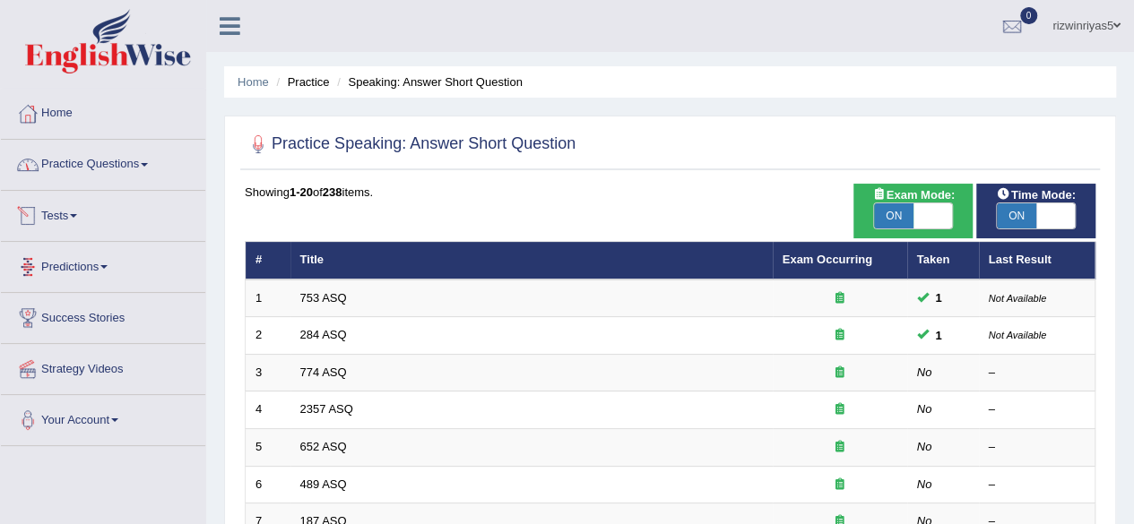
click at [90, 211] on link "Tests" at bounding box center [103, 213] width 204 height 45
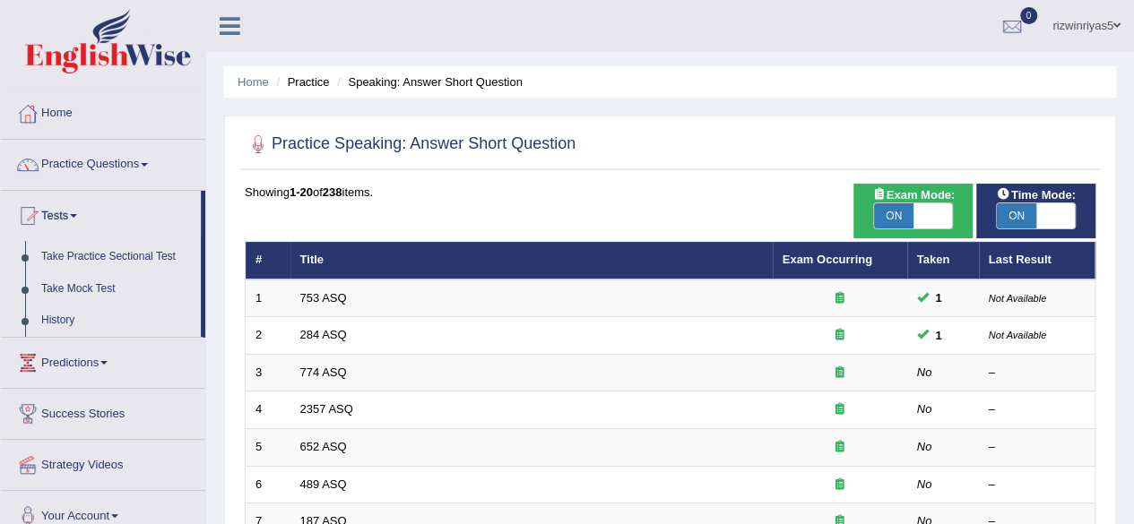
click at [90, 211] on link "Tests" at bounding box center [101, 213] width 200 height 45
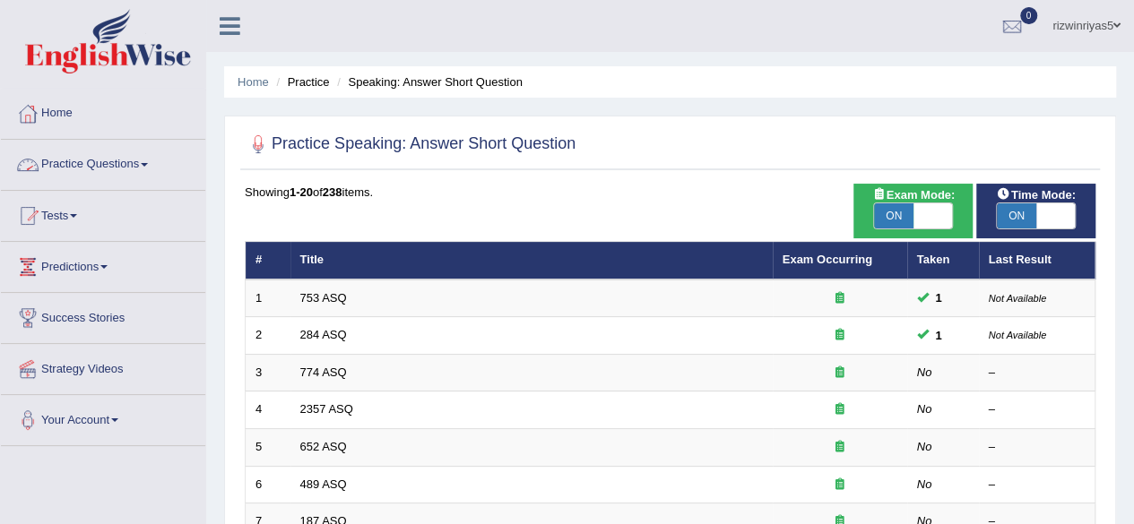
click at [116, 167] on link "Practice Questions" at bounding box center [103, 162] width 204 height 45
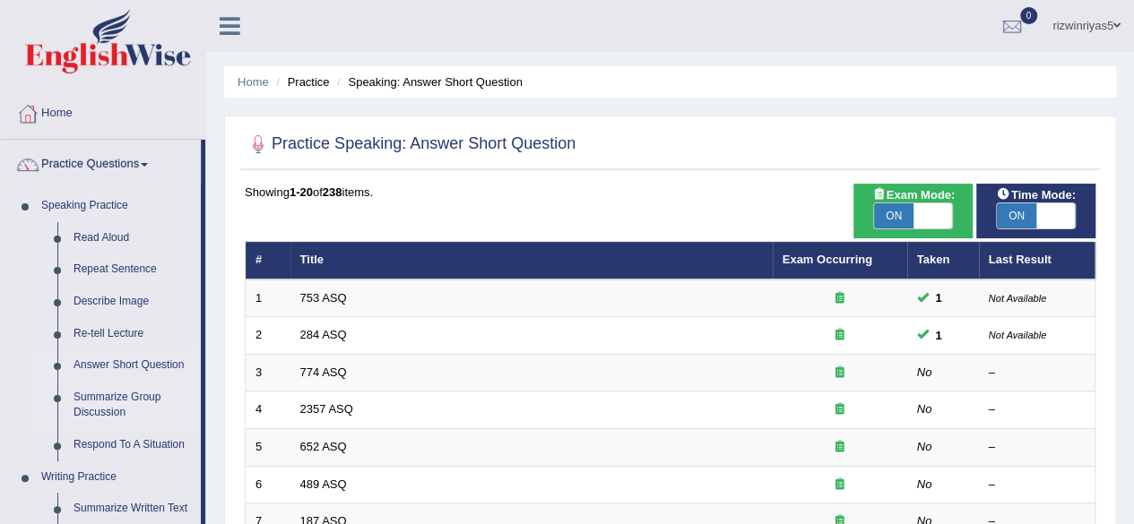
click at [128, 398] on link "Summarize Group Discussion" at bounding box center [132, 406] width 135 height 48
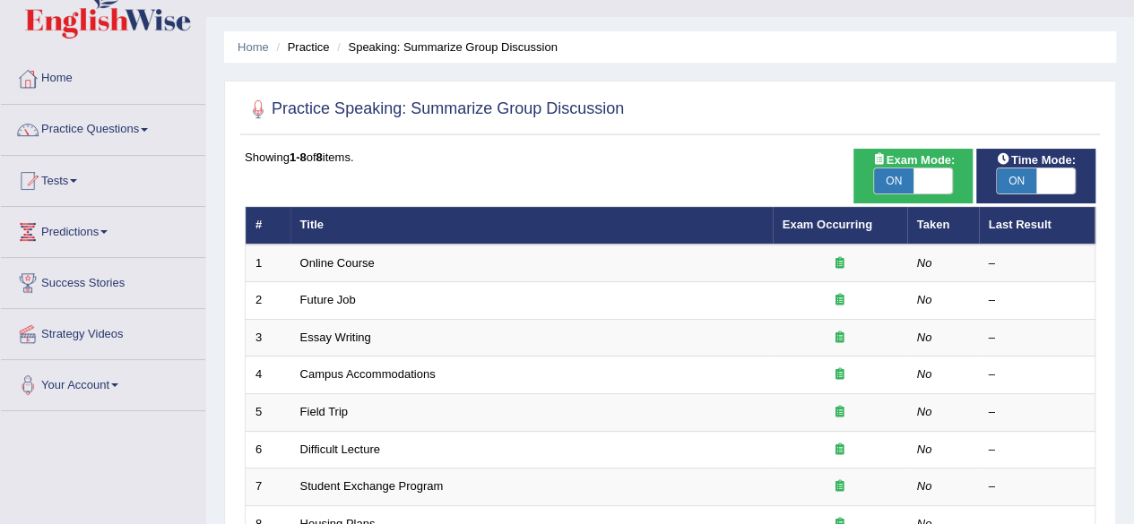
scroll to position [76, 0]
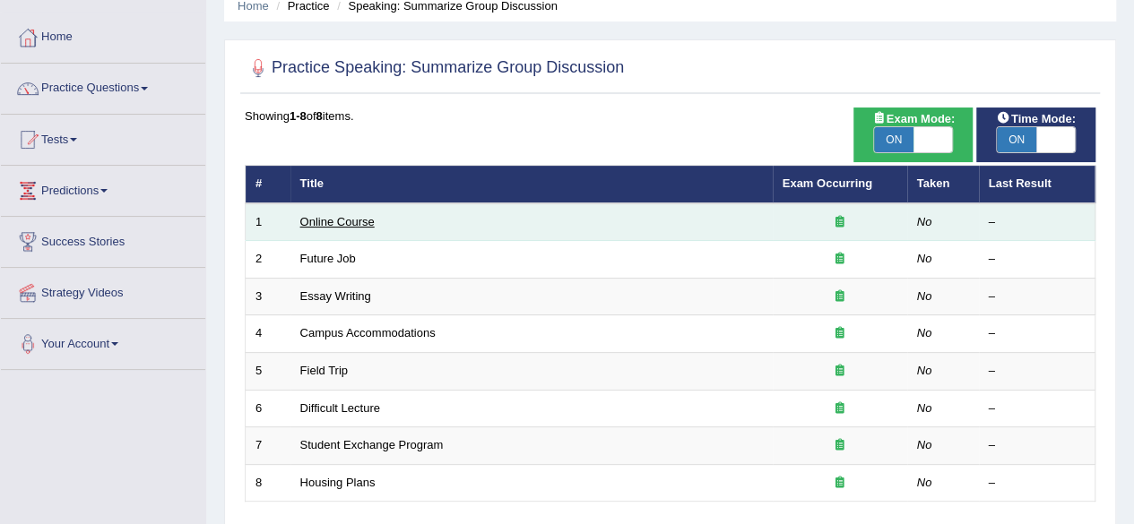
click at [364, 224] on link "Online Course" at bounding box center [337, 221] width 74 height 13
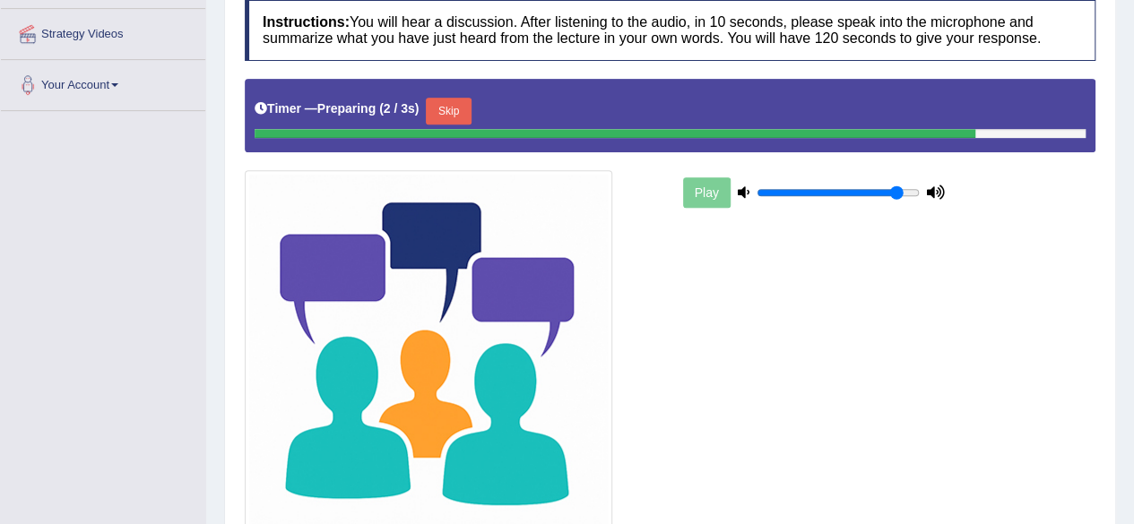
scroll to position [333, 0]
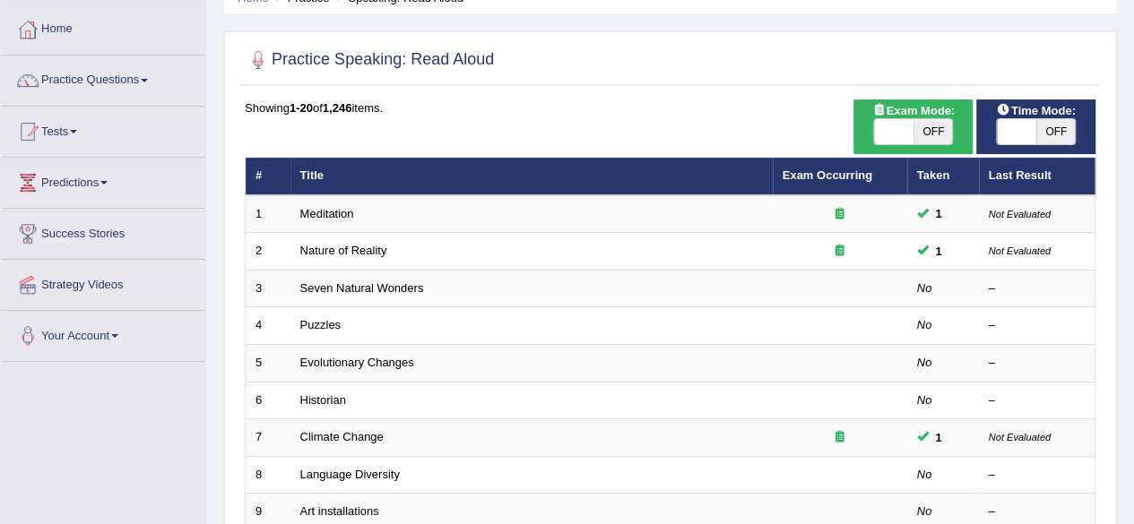
scroll to position [95, 0]
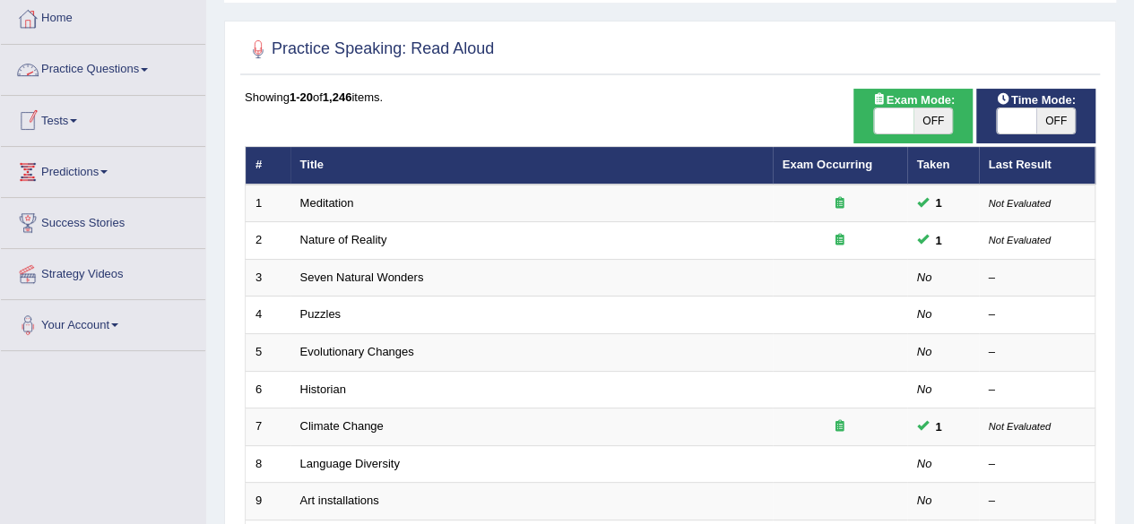
click at [126, 64] on link "Practice Questions" at bounding box center [103, 67] width 204 height 45
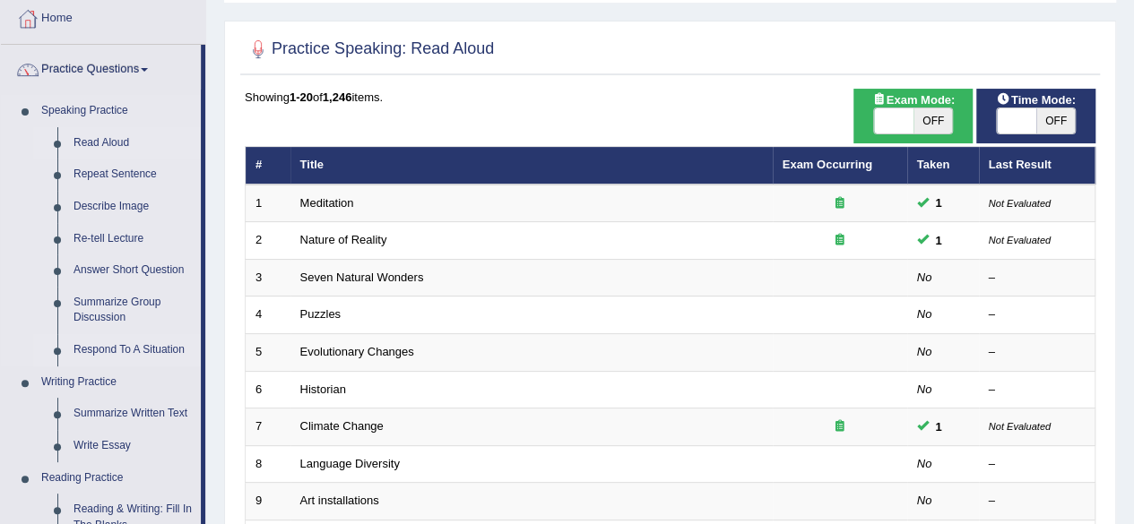
click at [142, 342] on link "Respond To A Situation" at bounding box center [132, 350] width 135 height 32
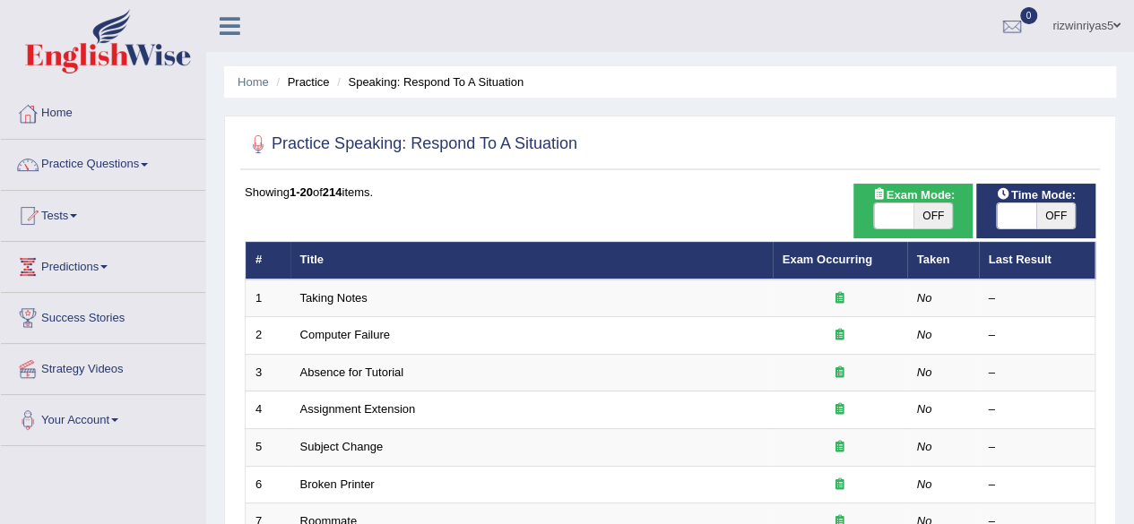
click at [926, 217] on span "OFF" at bounding box center [932, 215] width 39 height 25
checkbox input "true"
click at [1036, 203] on span "OFF" at bounding box center [1055, 215] width 39 height 25
checkbox input "true"
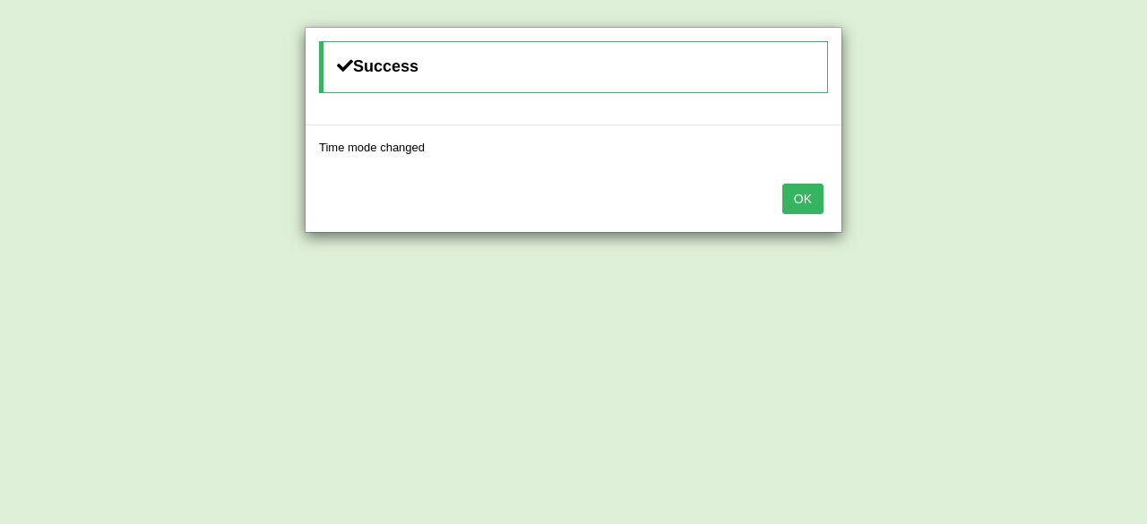
click at [801, 209] on button "OK" at bounding box center [802, 199] width 41 height 30
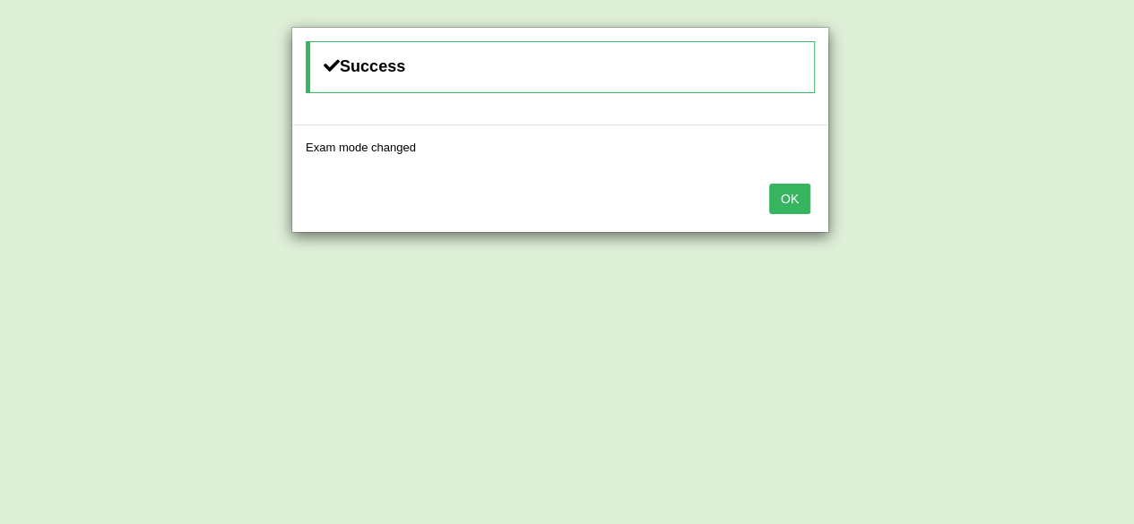
click at [801, 209] on button "OK" at bounding box center [789, 199] width 41 height 30
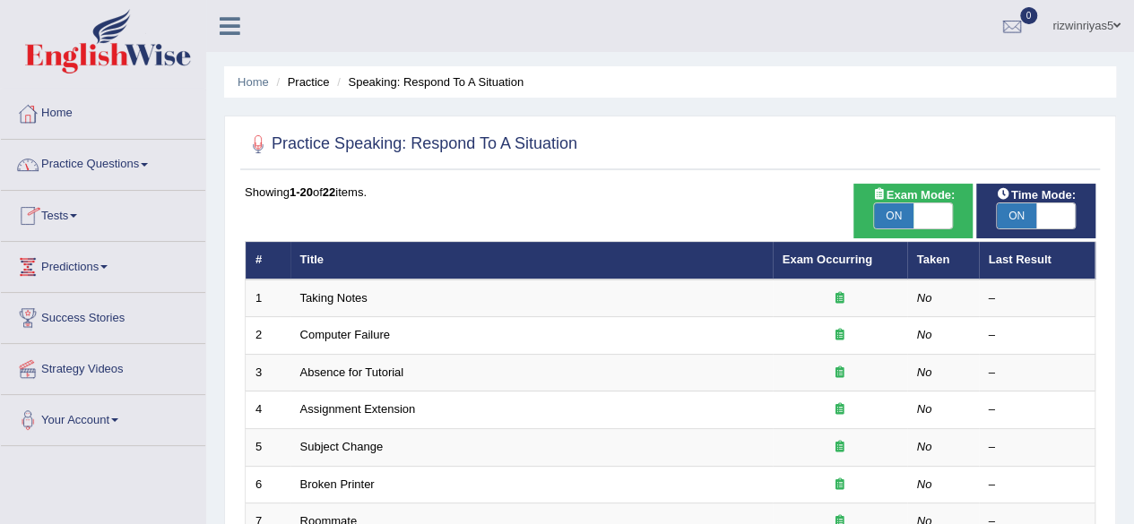
click at [107, 156] on link "Practice Questions" at bounding box center [103, 162] width 204 height 45
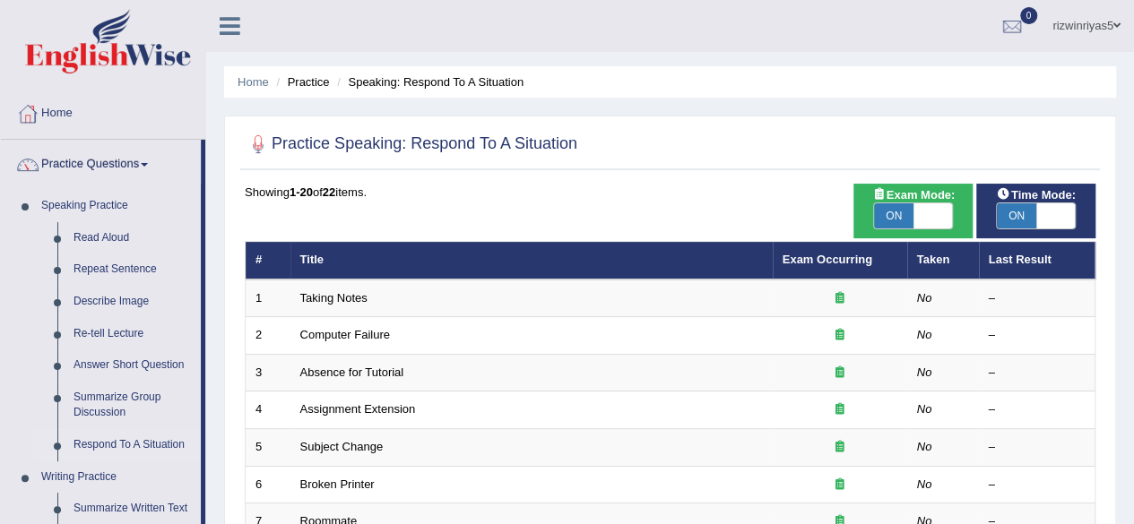
drag, startPoint x: 207, startPoint y: 273, endPoint x: 202, endPoint y: 304, distance: 30.9
click at [197, 279] on link "Repeat Sentence" at bounding box center [132, 270] width 135 height 32
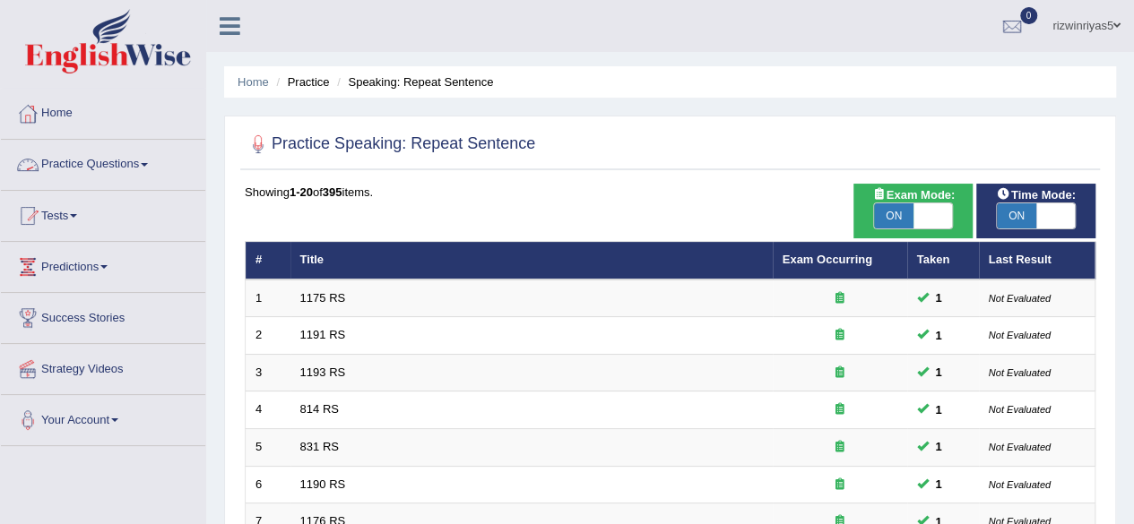
click at [134, 162] on link "Practice Questions" at bounding box center [103, 162] width 204 height 45
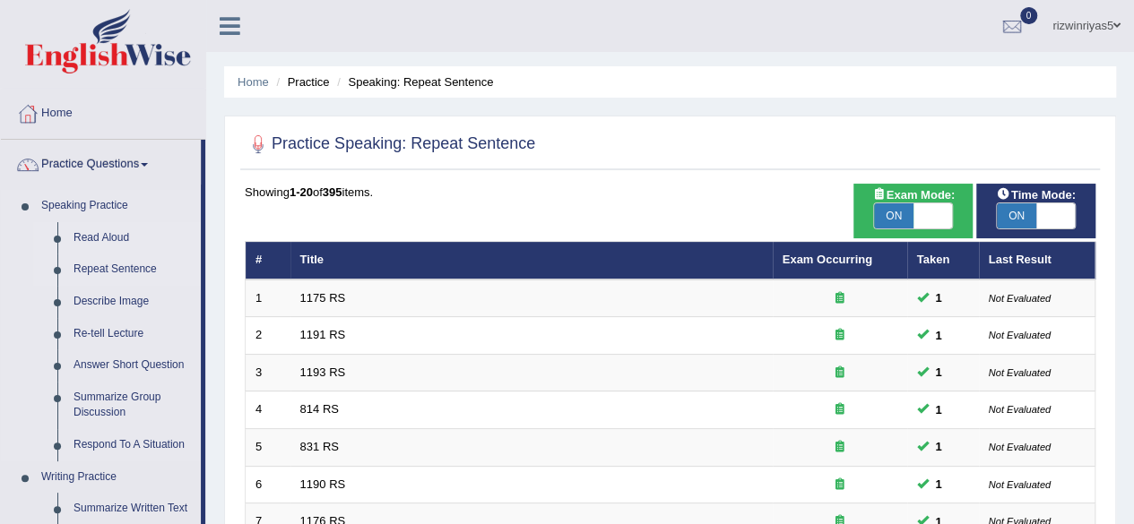
drag, startPoint x: 207, startPoint y: 205, endPoint x: 201, endPoint y: 247, distance: 42.6
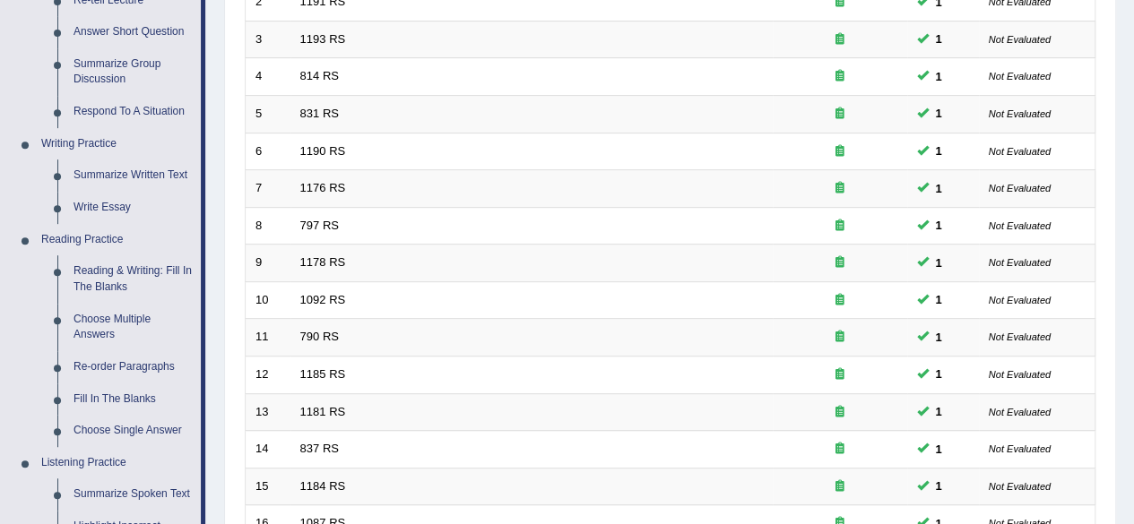
scroll to position [337, 0]
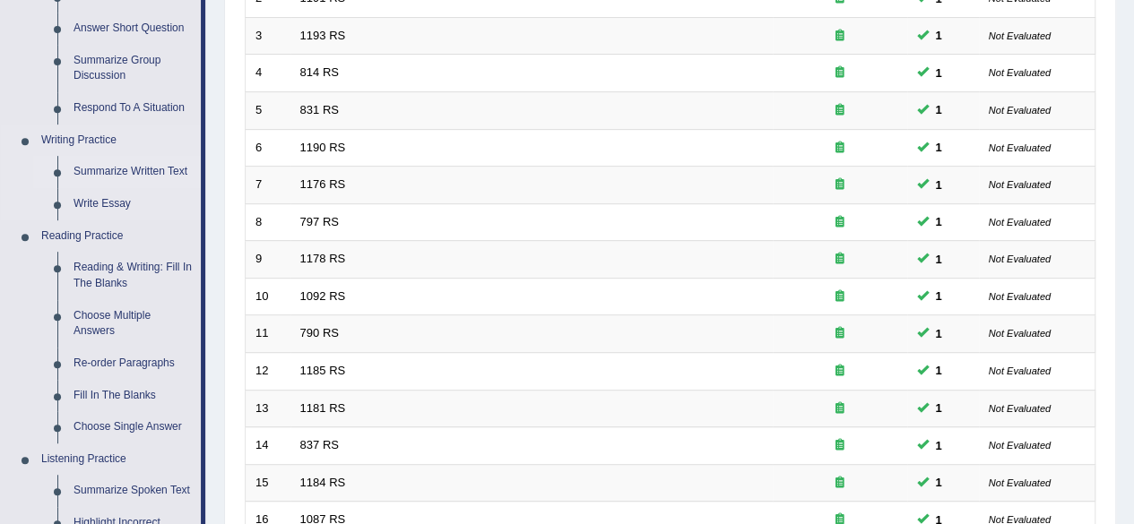
click at [115, 171] on link "Summarize Written Text" at bounding box center [132, 172] width 135 height 32
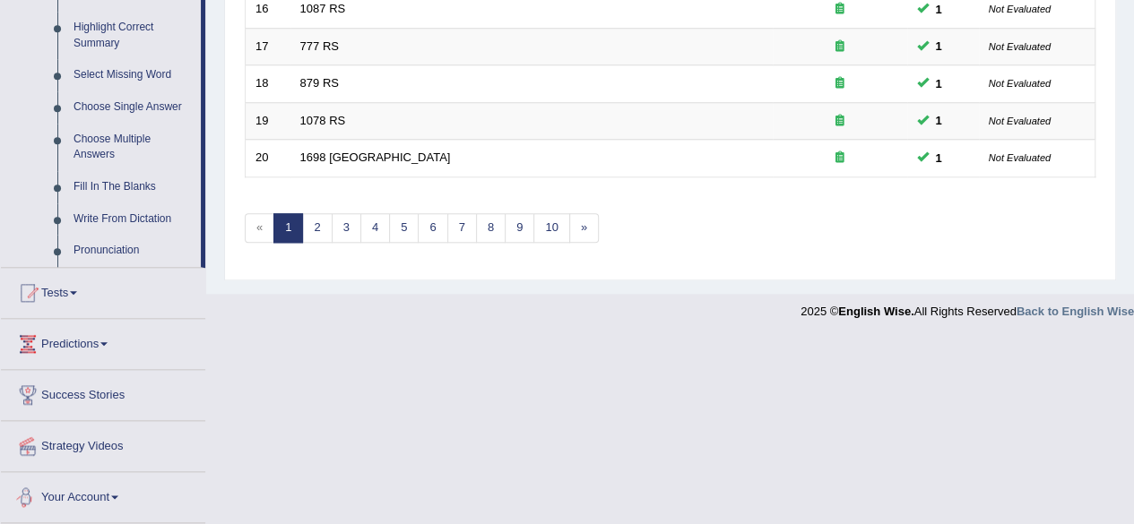
scroll to position [844, 0]
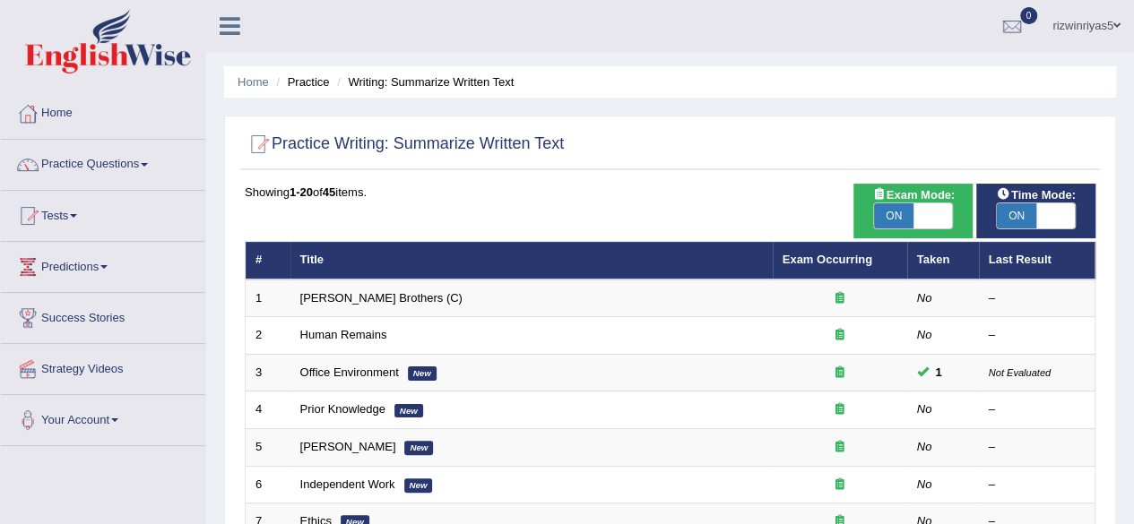
click at [131, 157] on link "Practice Questions" at bounding box center [103, 162] width 204 height 45
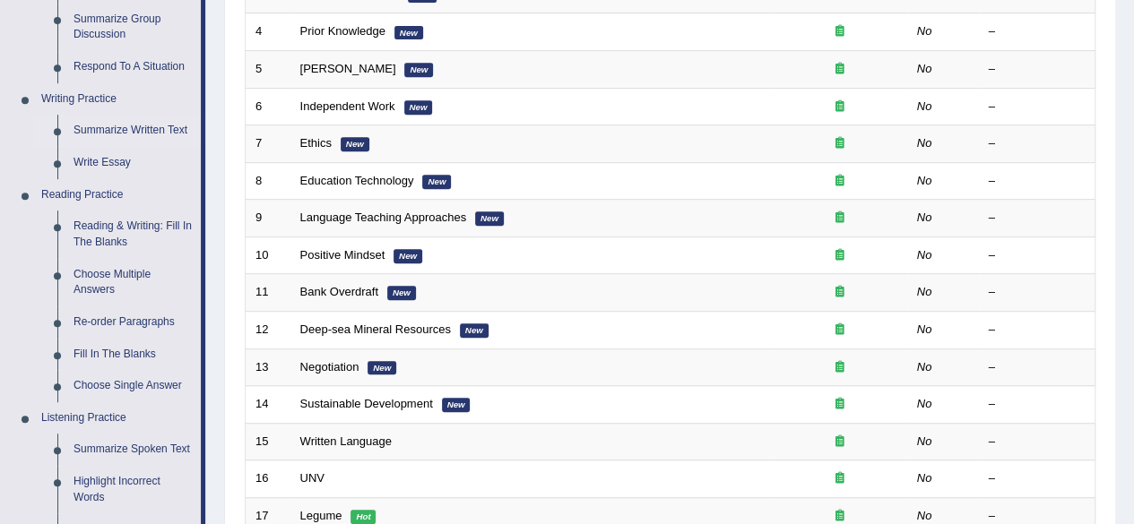
scroll to position [396, 0]
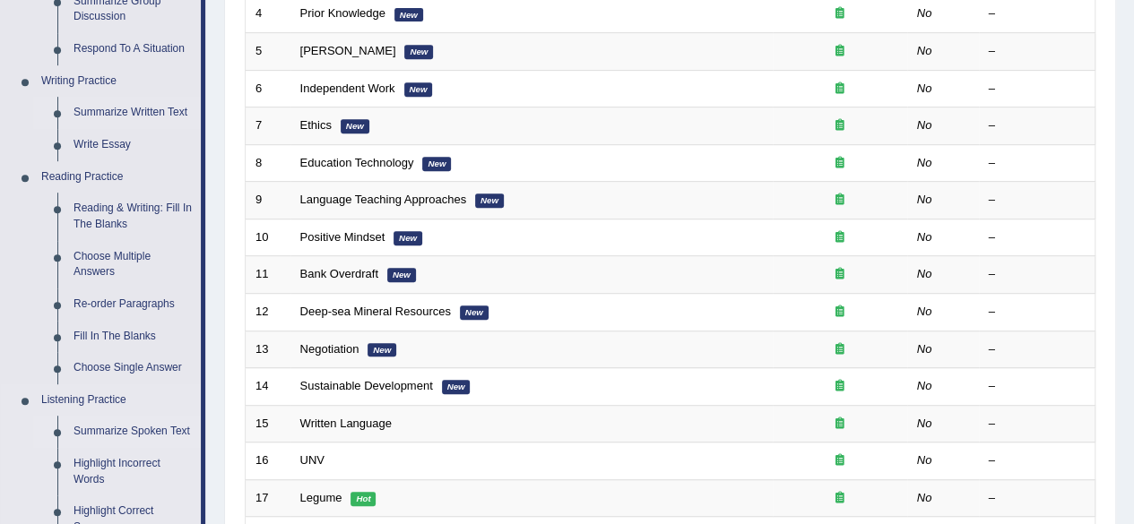
click at [119, 428] on link "Summarize Spoken Text" at bounding box center [132, 432] width 135 height 32
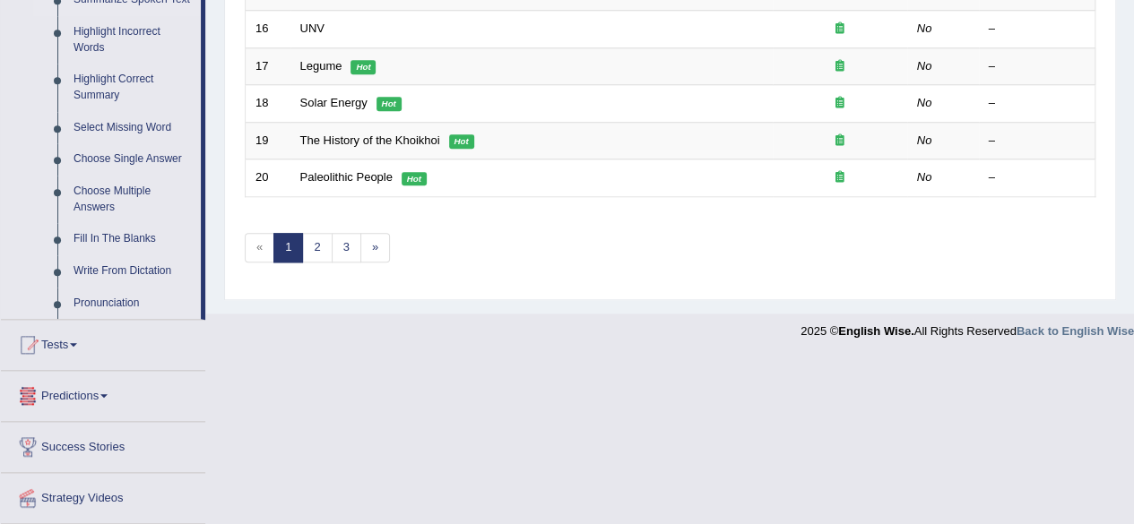
scroll to position [653, 0]
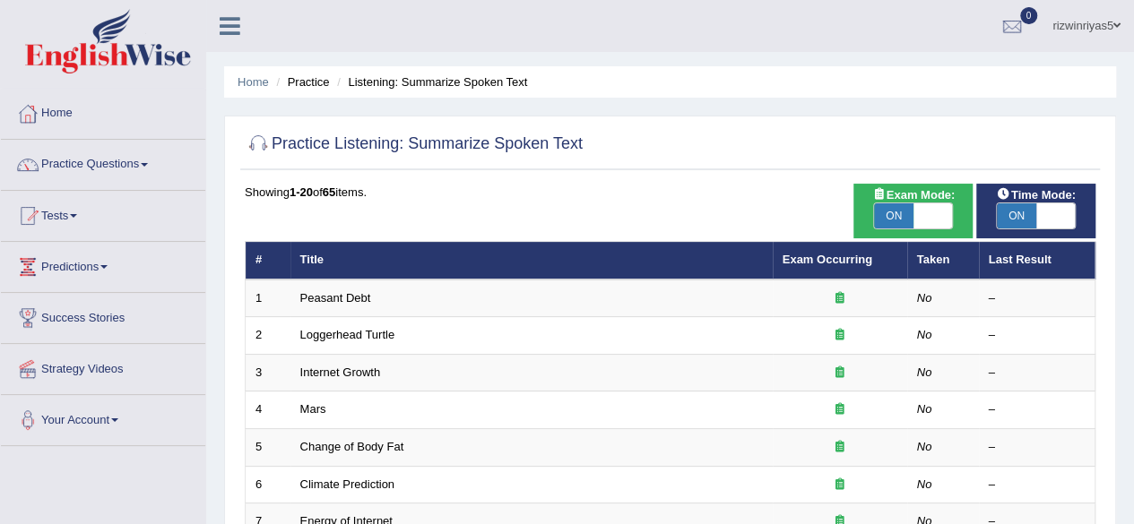
drag, startPoint x: 1116, startPoint y: 134, endPoint x: 1128, endPoint y: 175, distance: 42.0
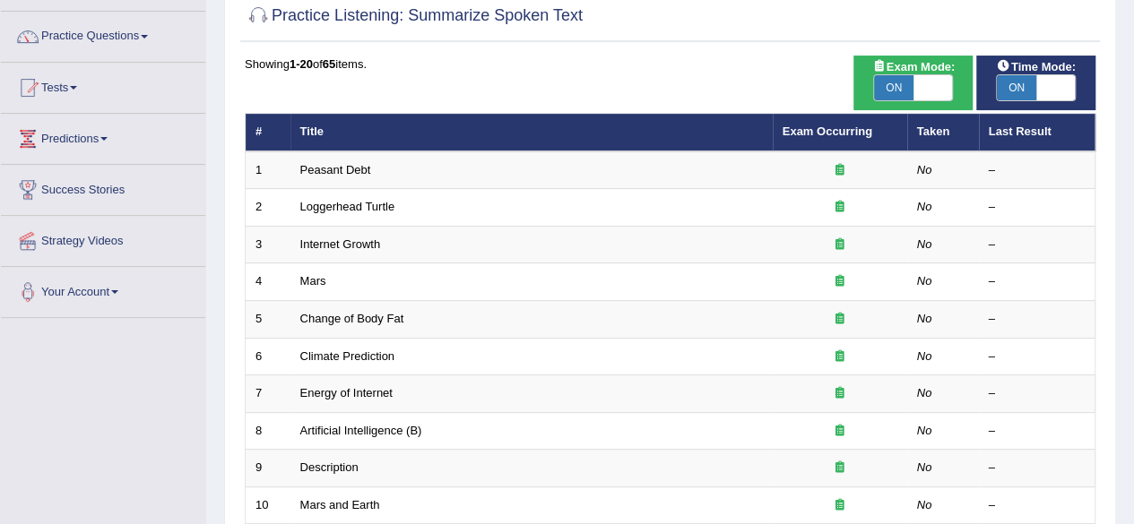
scroll to position [80, 0]
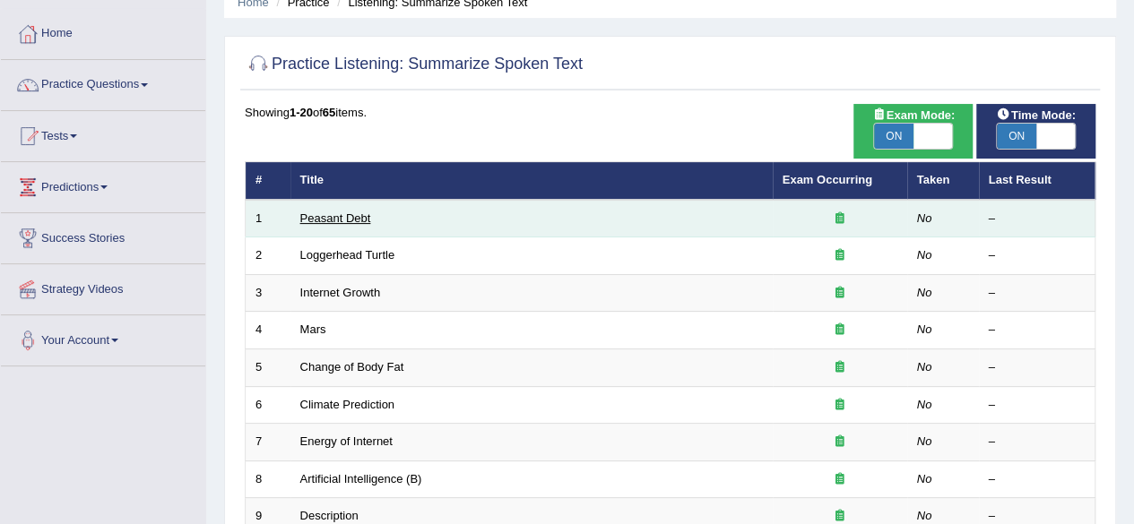
click at [357, 212] on link "Peasant Debt" at bounding box center [335, 218] width 71 height 13
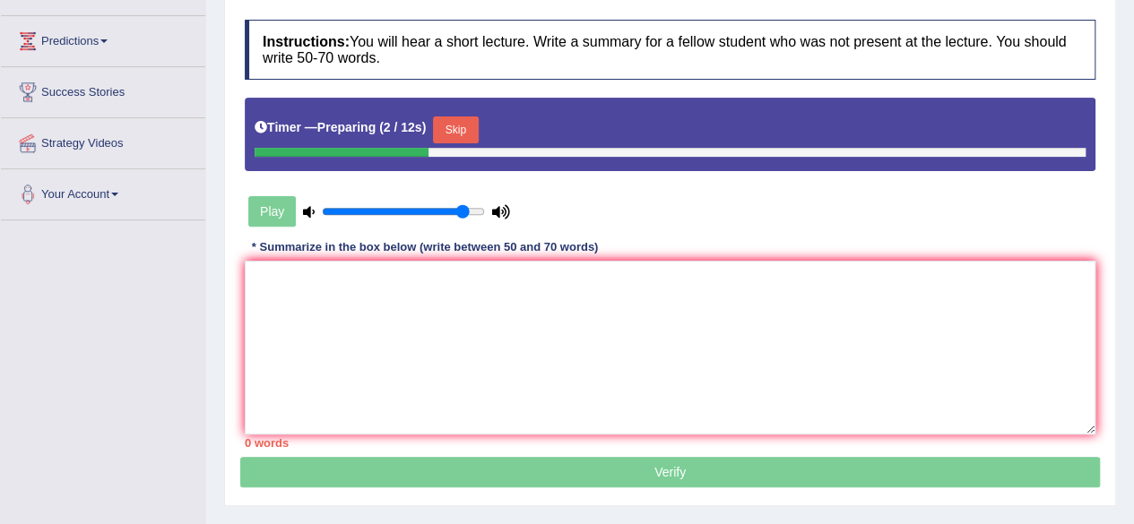
scroll to position [237, 0]
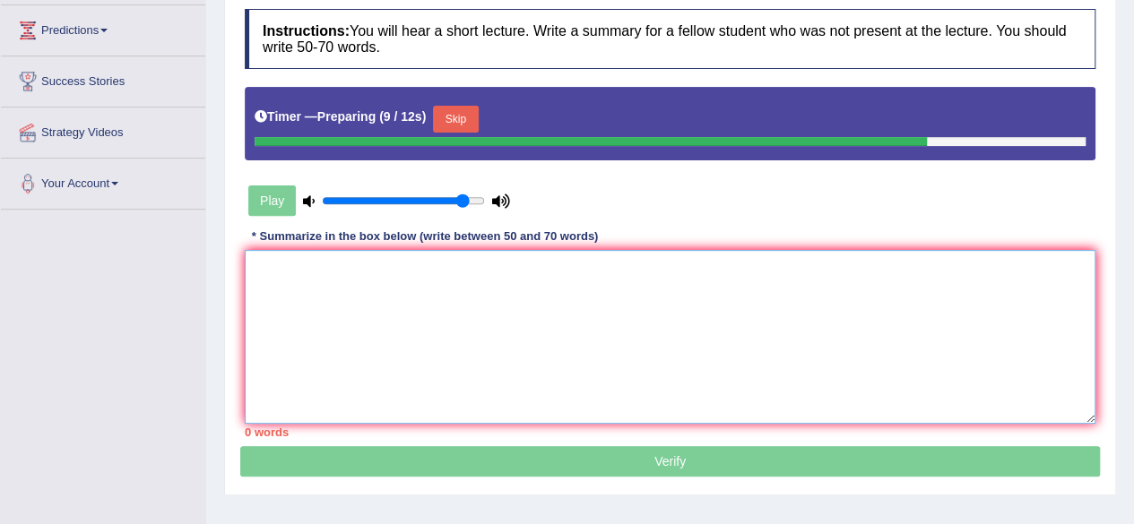
click at [704, 300] on textarea at bounding box center [670, 337] width 851 height 174
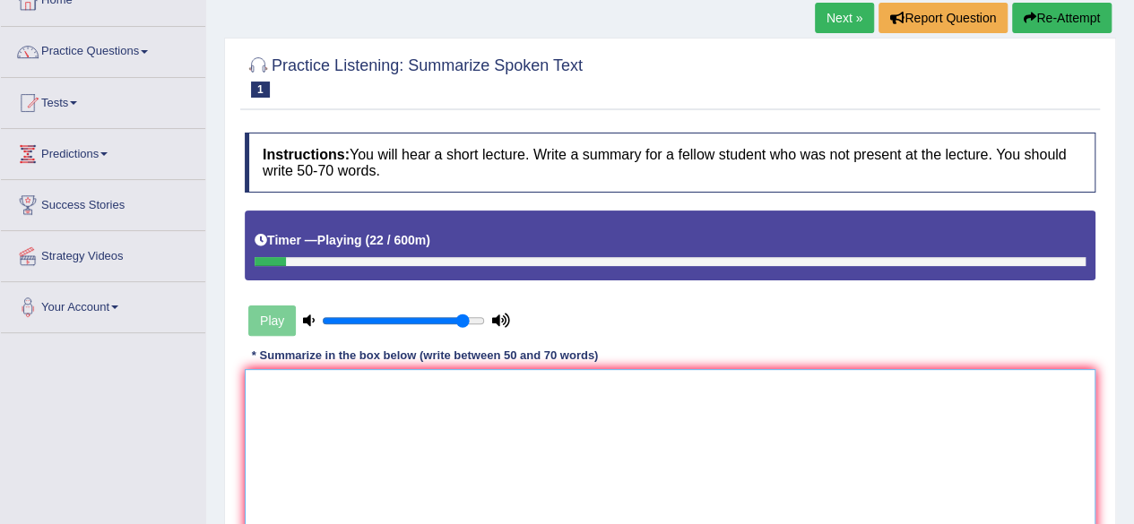
scroll to position [0, 0]
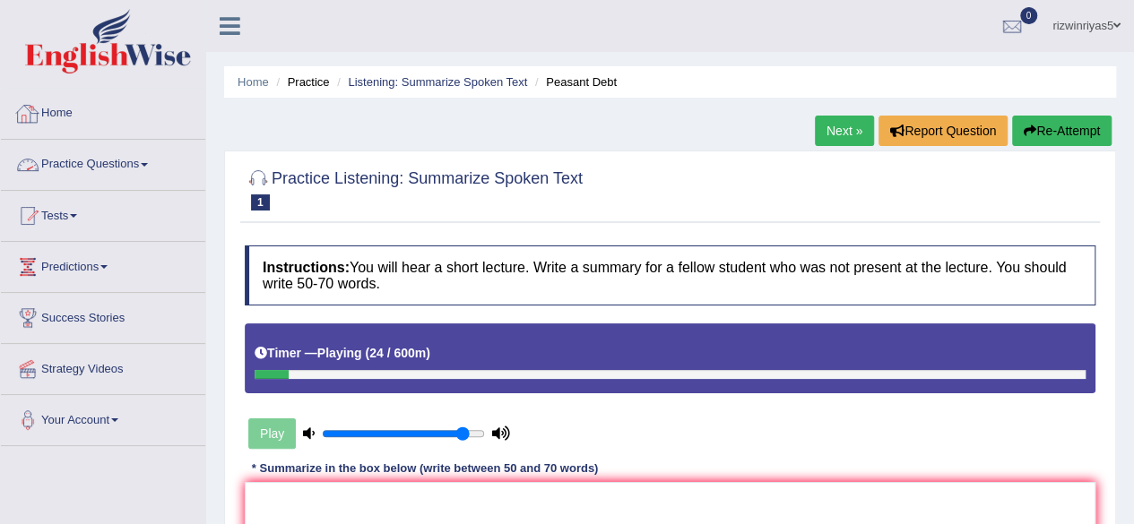
click at [84, 153] on link "Practice Questions" at bounding box center [103, 162] width 204 height 45
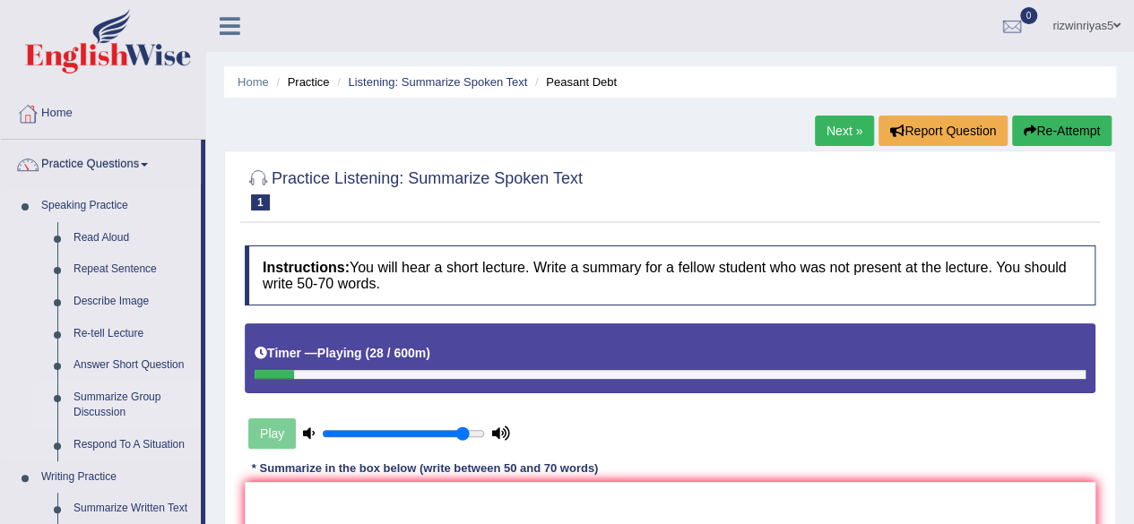
click at [118, 398] on link "Summarize Group Discussion" at bounding box center [132, 406] width 135 height 48
